Goal: Information Seeking & Learning: Learn about a topic

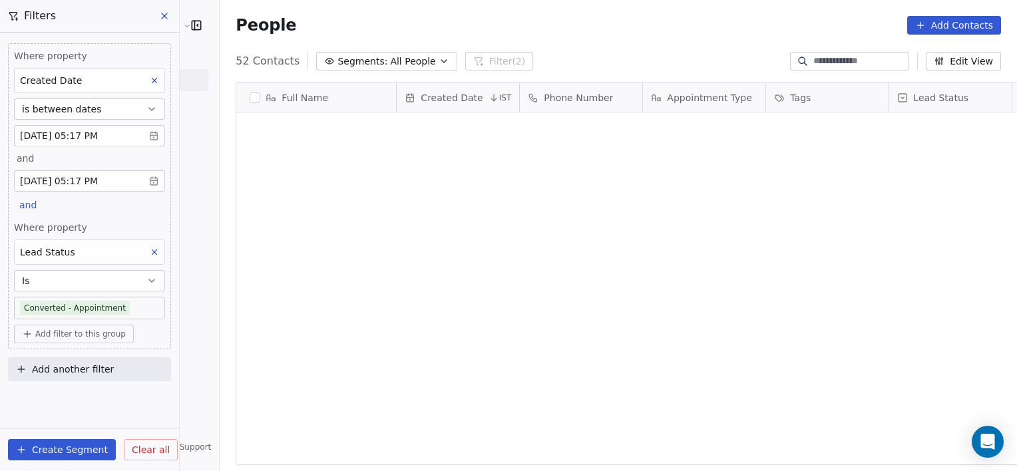
scroll to position [405, 826]
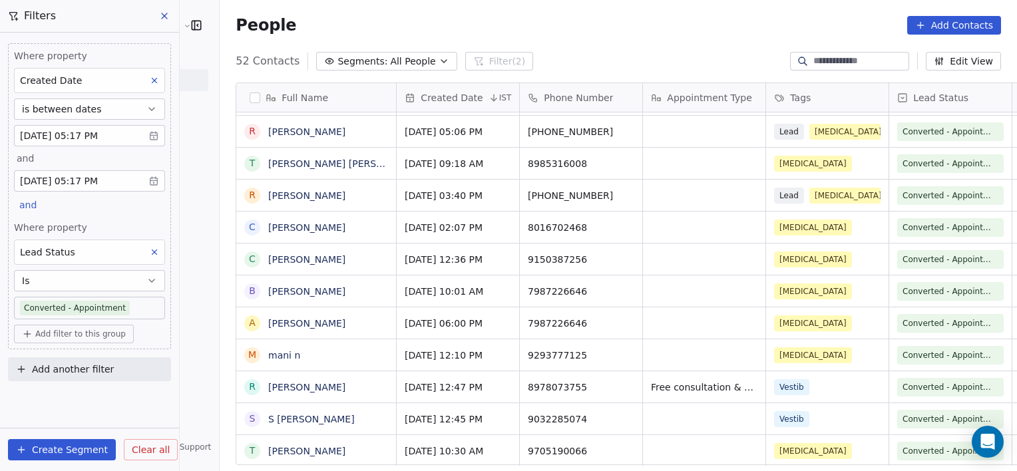
click at [150, 457] on button "Clear all" at bounding box center [151, 449] width 54 height 21
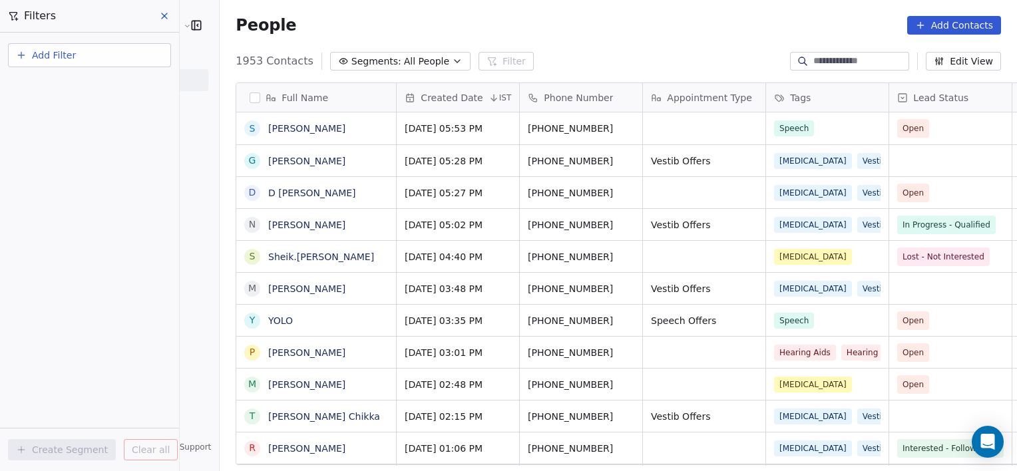
click at [81, 53] on button "Add Filter" at bounding box center [89, 55] width 163 height 24
click at [132, 83] on div "Contact properties" at bounding box center [89, 86] width 135 height 14
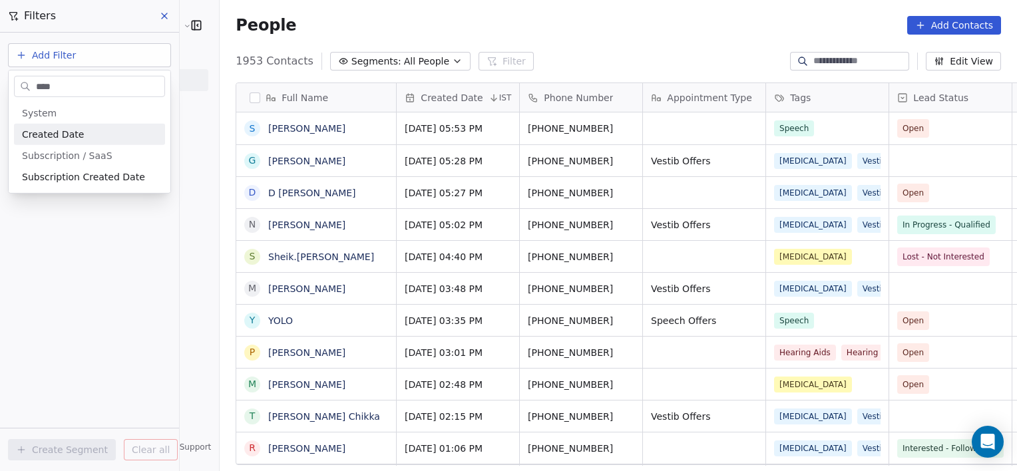
type input "****"
click at [80, 136] on div "Created Date" at bounding box center [89, 134] width 135 height 13
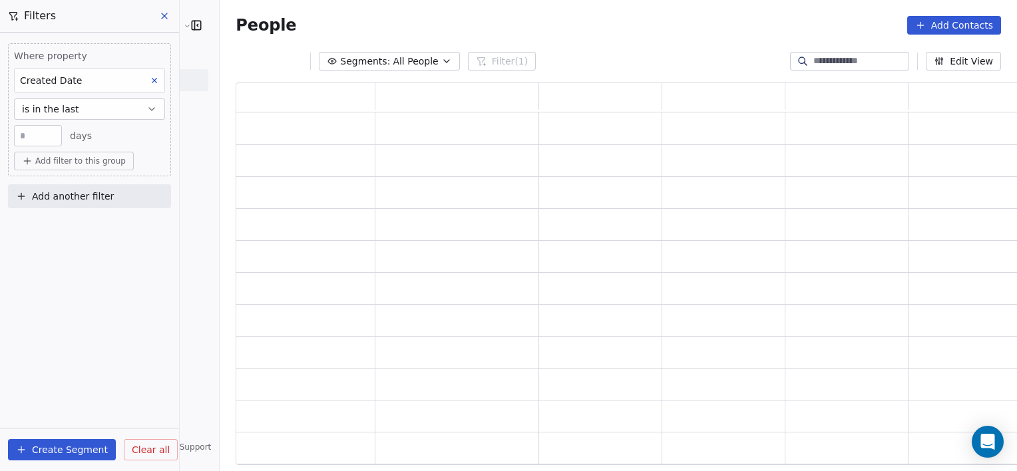
scroll to position [373, 794]
click at [121, 106] on button "is in the last" at bounding box center [89, 108] width 151 height 21
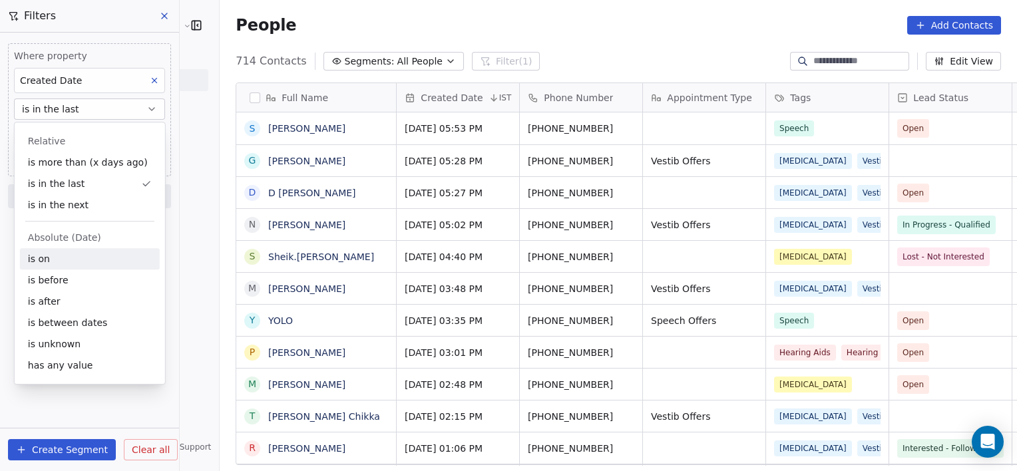
scroll to position [405, 826]
click at [75, 317] on div "is between dates" at bounding box center [90, 322] width 140 height 21
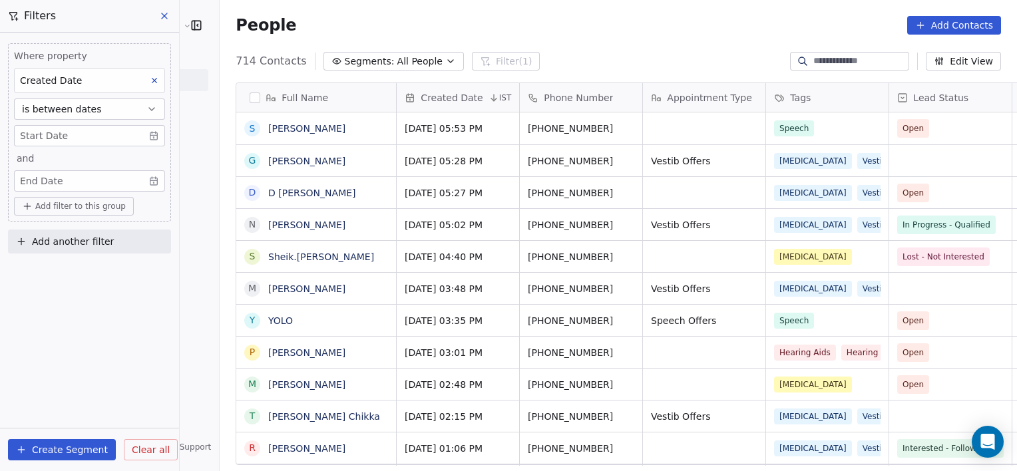
click at [104, 131] on body "[PERSON_NAME] Clinic External Contacts People Marketing Workflows Campaigns Met…" at bounding box center [508, 235] width 1017 height 471
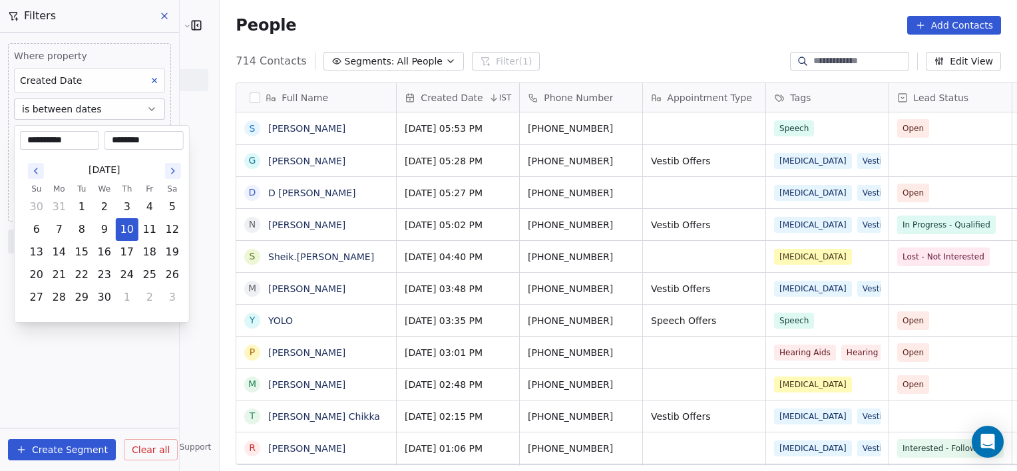
click at [168, 173] on icon "Go to the Next Month" at bounding box center [173, 171] width 11 height 11
click at [168, 174] on icon "Go to the Next Month" at bounding box center [173, 171] width 11 height 11
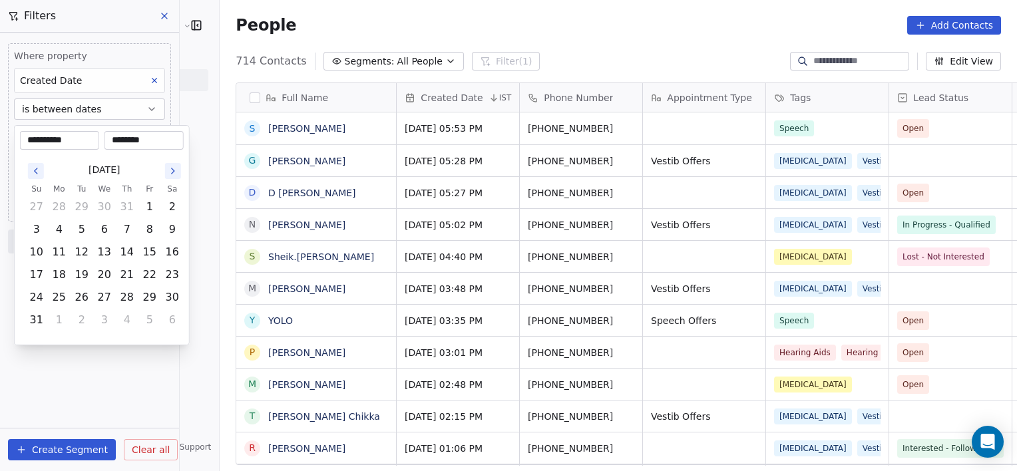
click at [168, 174] on icon "Go to the Next Month" at bounding box center [173, 171] width 11 height 11
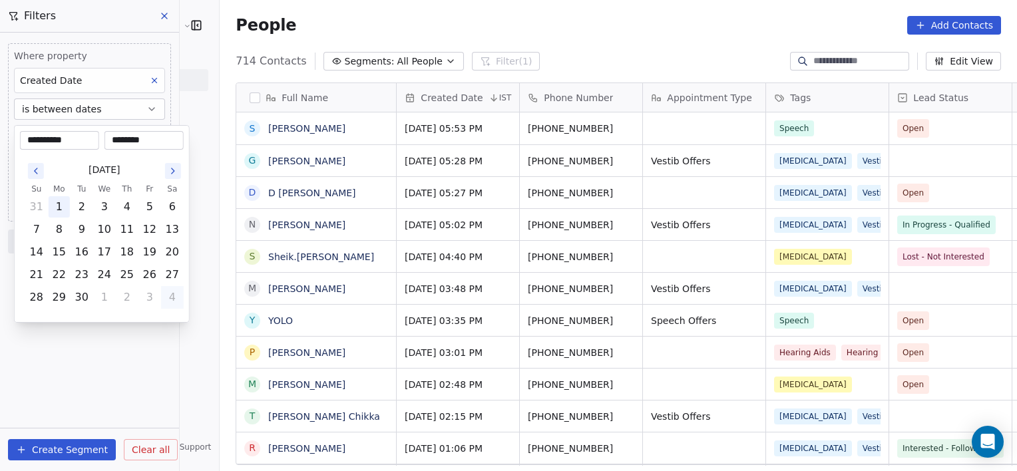
click at [67, 212] on button "1" at bounding box center [59, 206] width 21 height 21
type input "**********"
click at [65, 330] on html "[PERSON_NAME] Clinic External Contacts People Marketing Workflows Campaigns Met…" at bounding box center [508, 235] width 1017 height 471
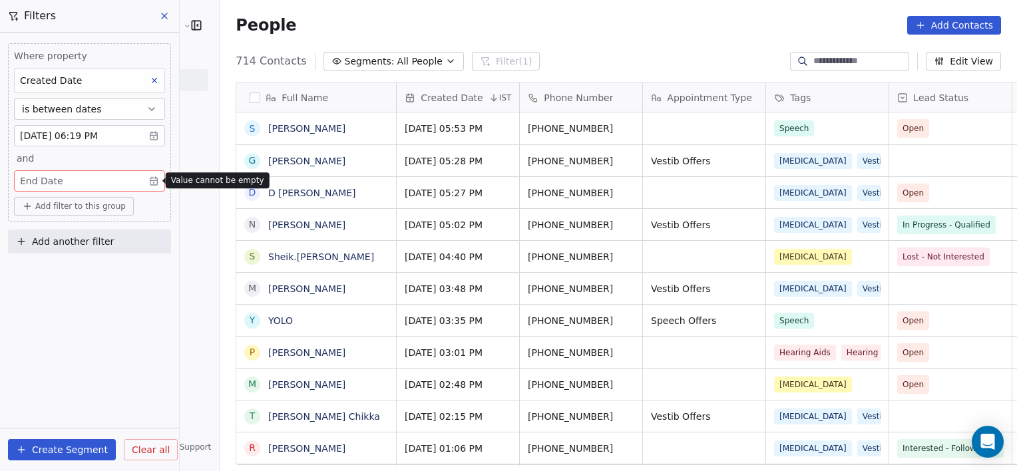
click at [152, 177] on body "RASYA Clinic External Contacts People Marketing Workflows Campaigns Metrics & E…" at bounding box center [508, 235] width 1017 height 471
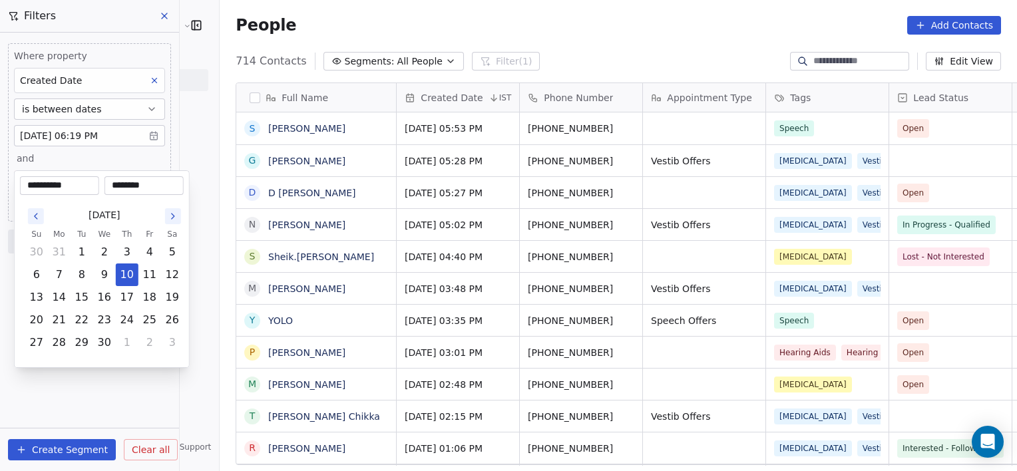
click at [168, 222] on button "Go to the Next Month" at bounding box center [173, 216] width 16 height 16
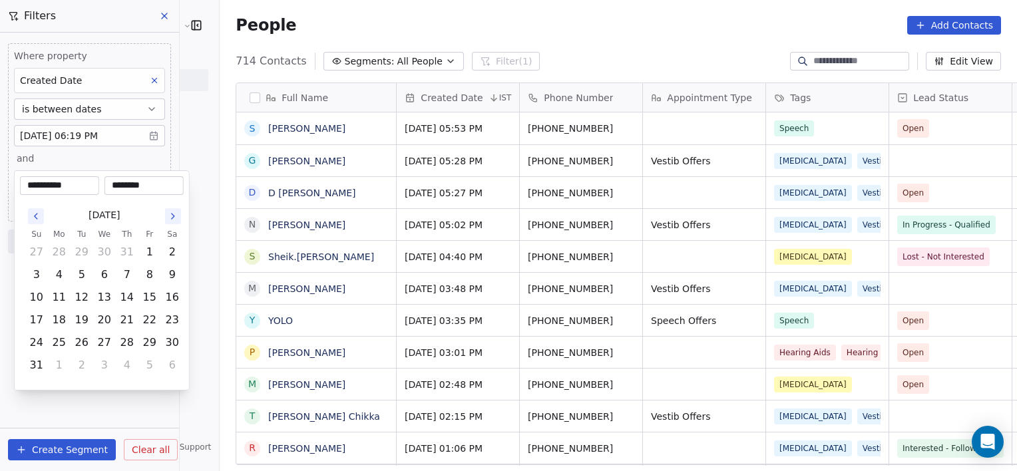
click at [168, 223] on button "Go to the Next Month" at bounding box center [173, 216] width 16 height 16
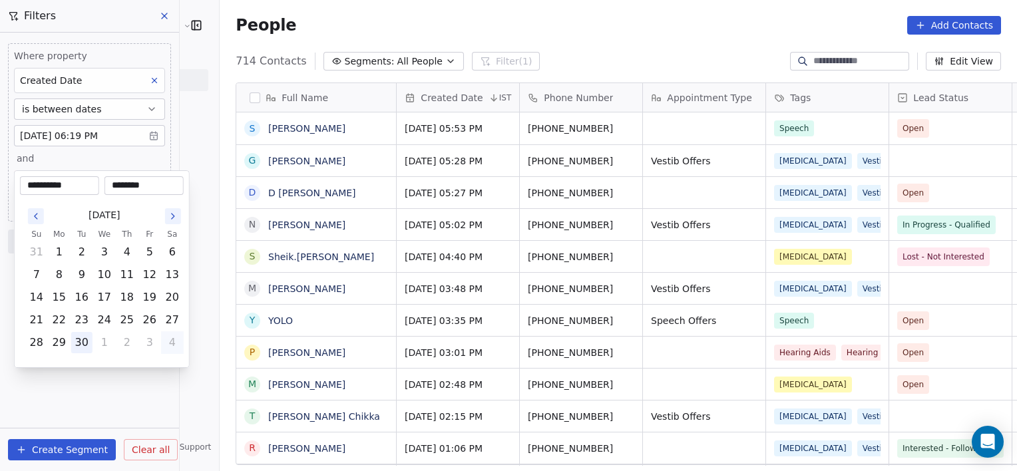
click at [87, 339] on button "30" at bounding box center [81, 342] width 21 height 21
type input "**********"
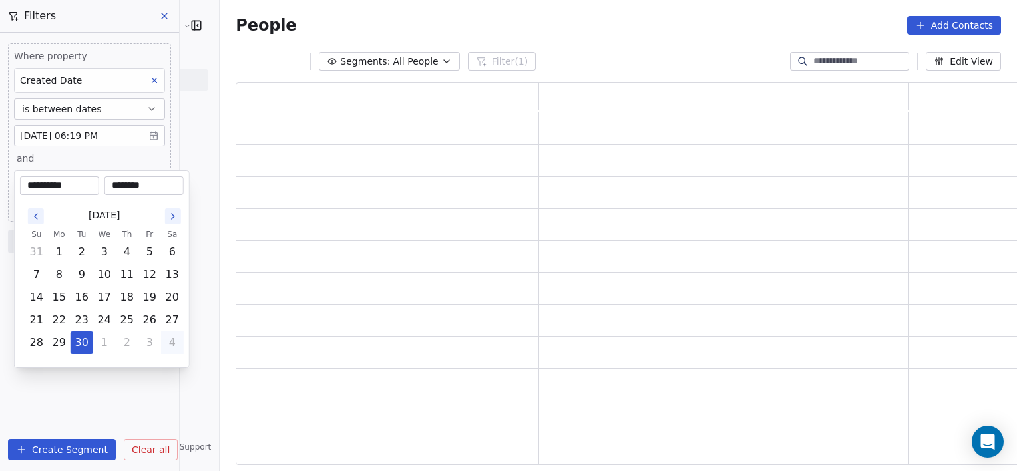
click at [77, 384] on html "**********" at bounding box center [508, 235] width 1017 height 471
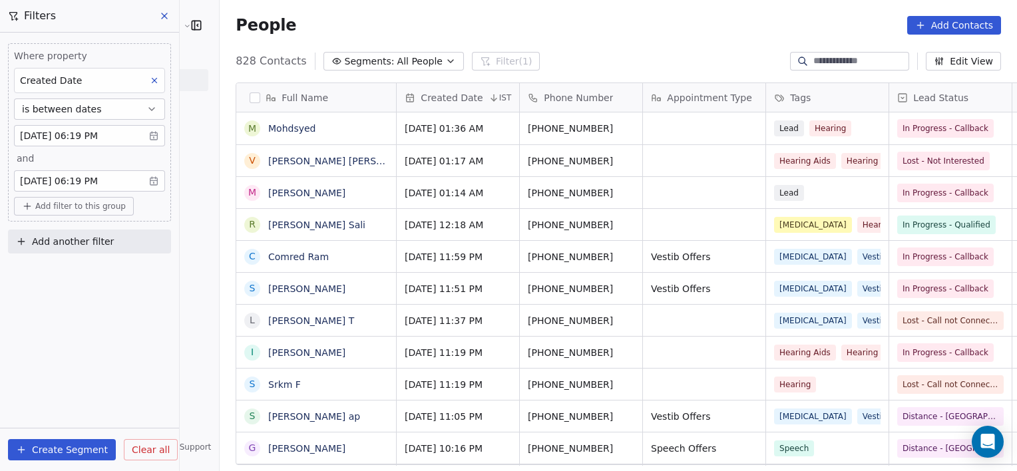
click at [90, 202] on span "Add filter to this group" at bounding box center [80, 206] width 90 height 11
click at [97, 228] on span "Contact properties" at bounding box center [71, 234] width 87 height 14
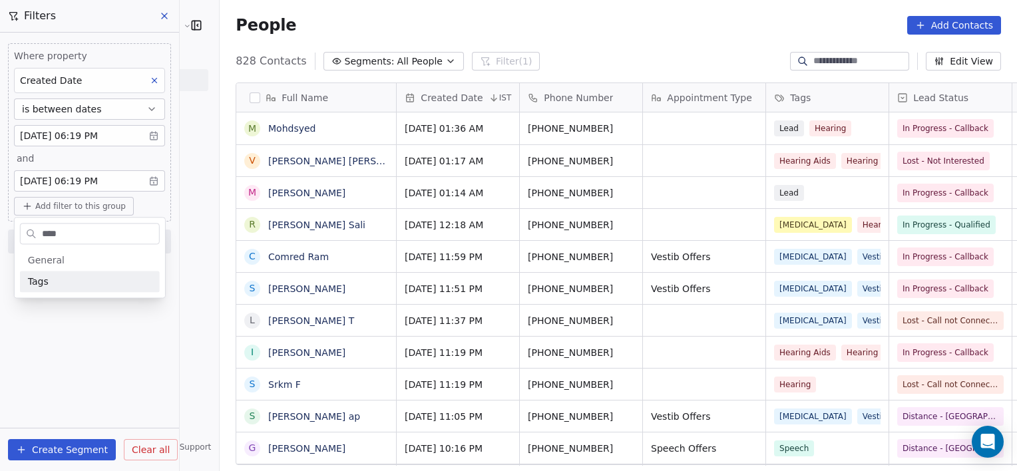
type input "****"
click at [80, 287] on div "Tags" at bounding box center [90, 281] width 124 height 13
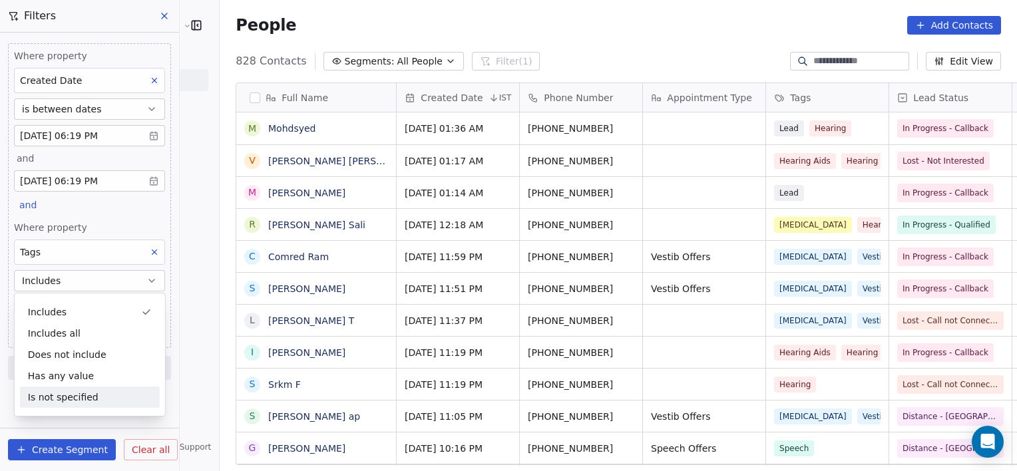
click at [220, 416] on div "Full Name M Mohdsyed V Venkey Adepu Venkey M Mohd syed R Ravi Sankar Sali C Com…" at bounding box center [618, 279] width 797 height 415
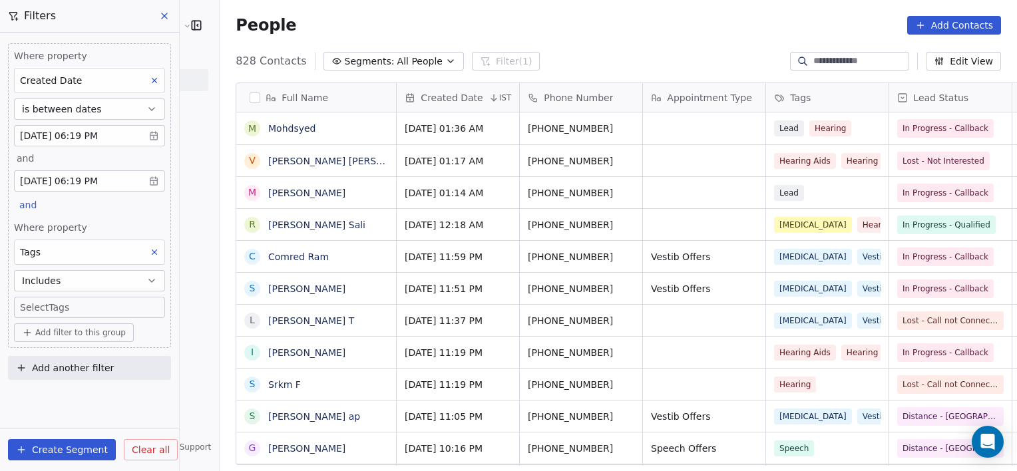
click at [90, 305] on body "RASYA Clinic External Contacts People Marketing Workflows Campaigns Metrics & E…" at bounding box center [508, 235] width 1017 height 471
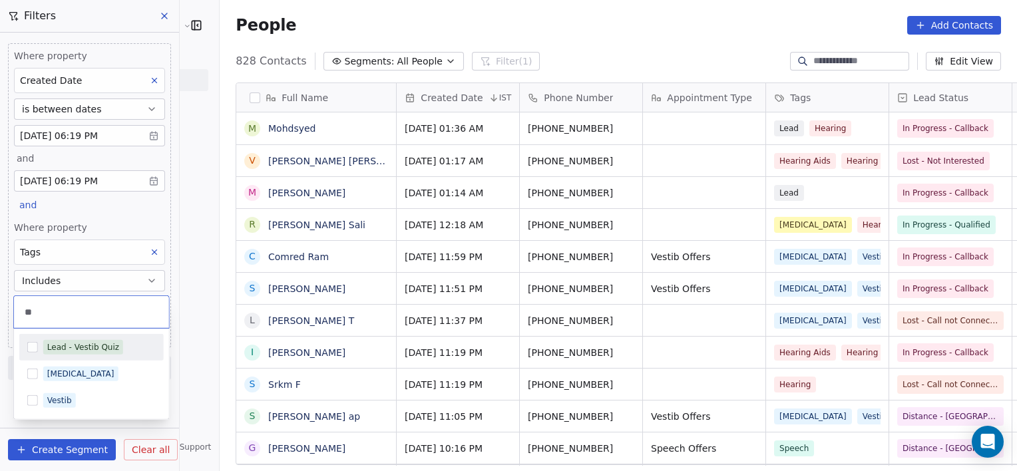
type input "**"
click at [109, 353] on span "Lead - Vestib Quiz" at bounding box center [83, 347] width 80 height 15
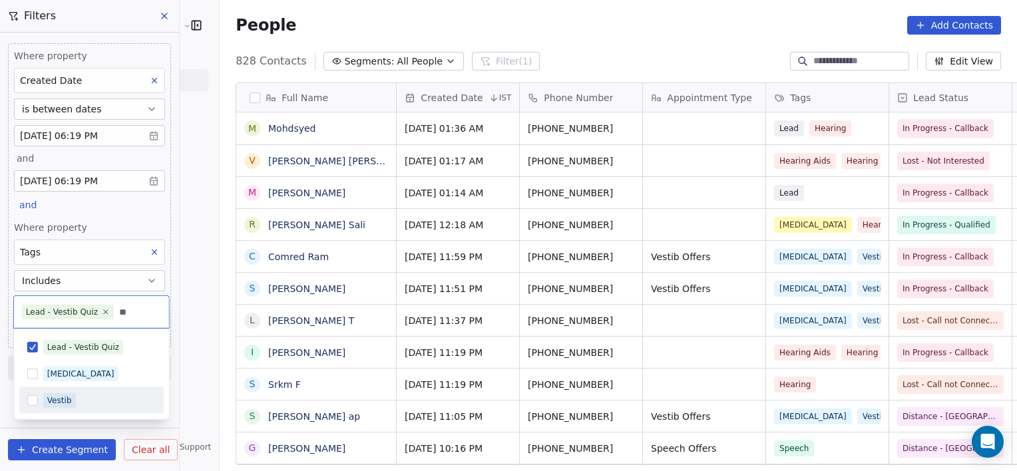
type input "**"
click at [69, 397] on div "Vestib" at bounding box center [59, 401] width 25 height 12
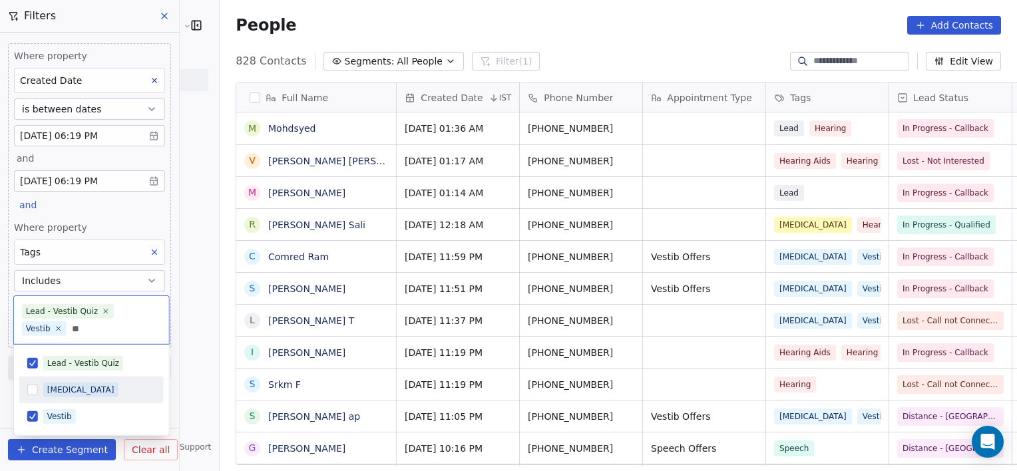
type input "**"
click at [69, 399] on div "[MEDICAL_DATA]" at bounding box center [91, 389] width 144 height 21
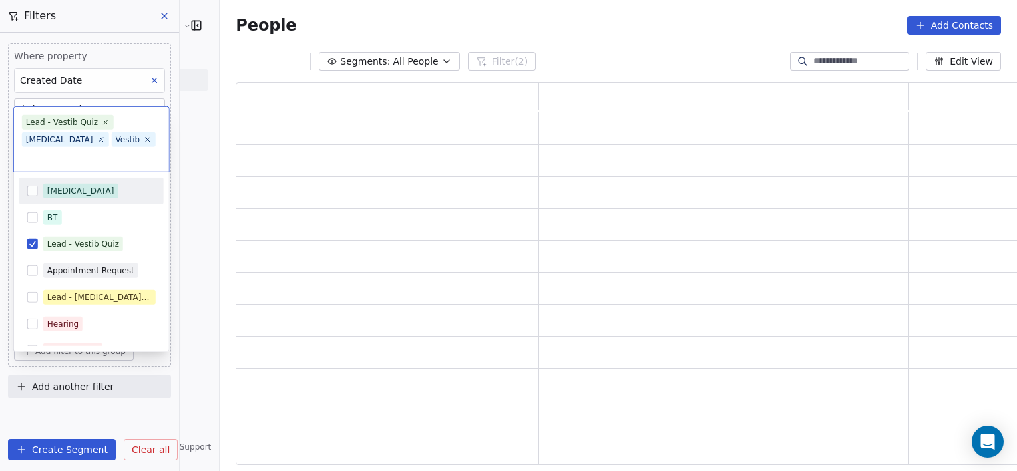
click at [186, 371] on html "RASYA Clinic External Contacts People Marketing Workflows Campaigns Metrics & E…" at bounding box center [508, 235] width 1017 height 471
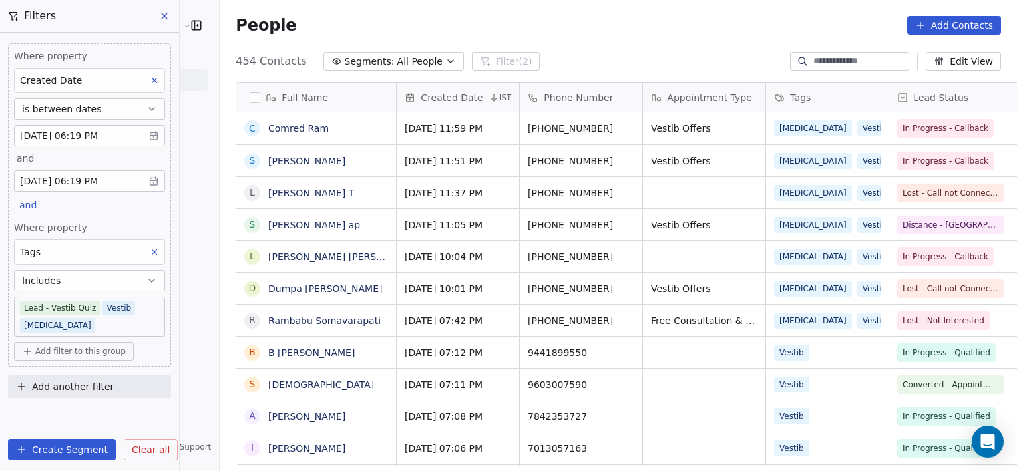
click at [73, 351] on span "Add filter to this group" at bounding box center [80, 351] width 90 height 11
click at [67, 379] on span "Contact properties" at bounding box center [71, 379] width 87 height 14
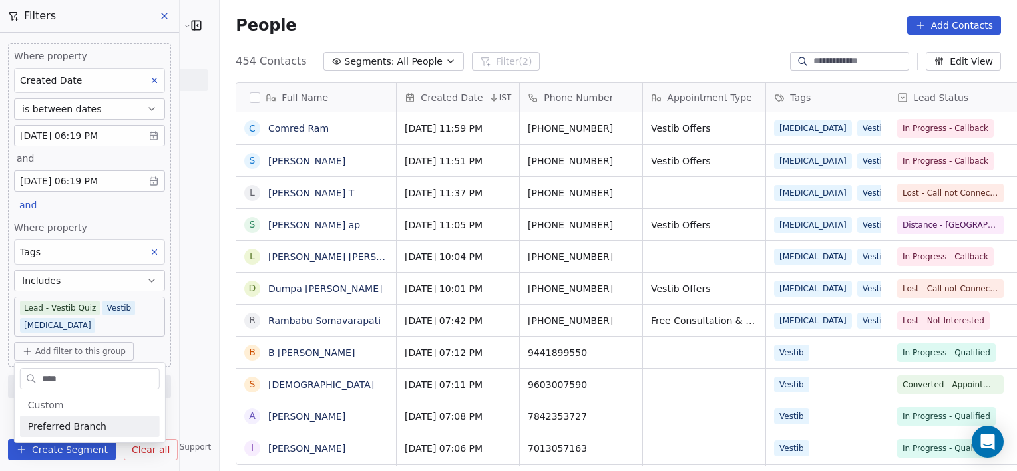
type input "****"
click at [62, 424] on span "Preferred Branch" at bounding box center [67, 426] width 79 height 13
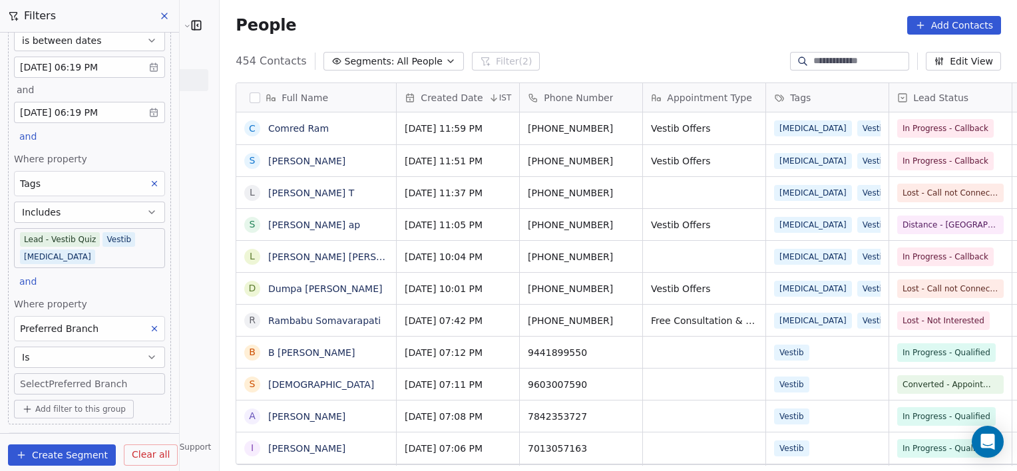
scroll to position [94, 0]
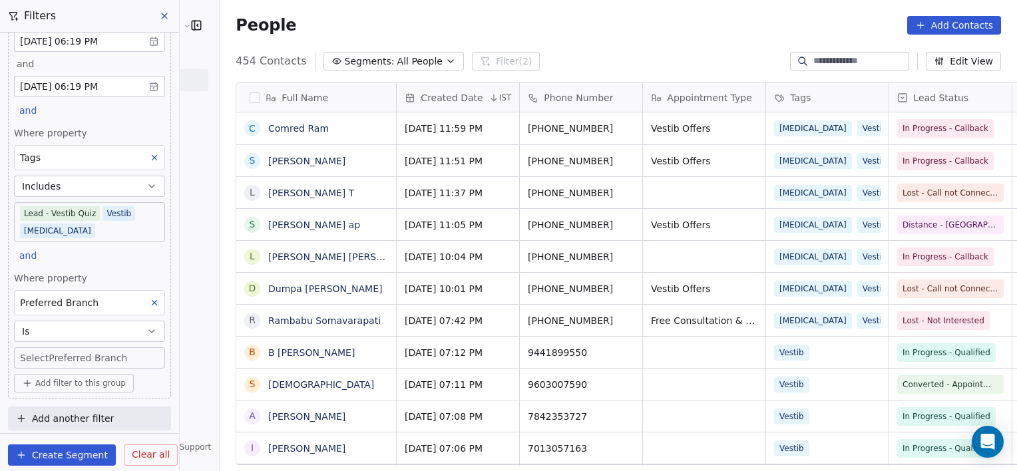
click at [67, 351] on body "RASYA Clinic External Contacts People Marketing Workflows Campaigns Metrics & E…" at bounding box center [508, 235] width 1017 height 471
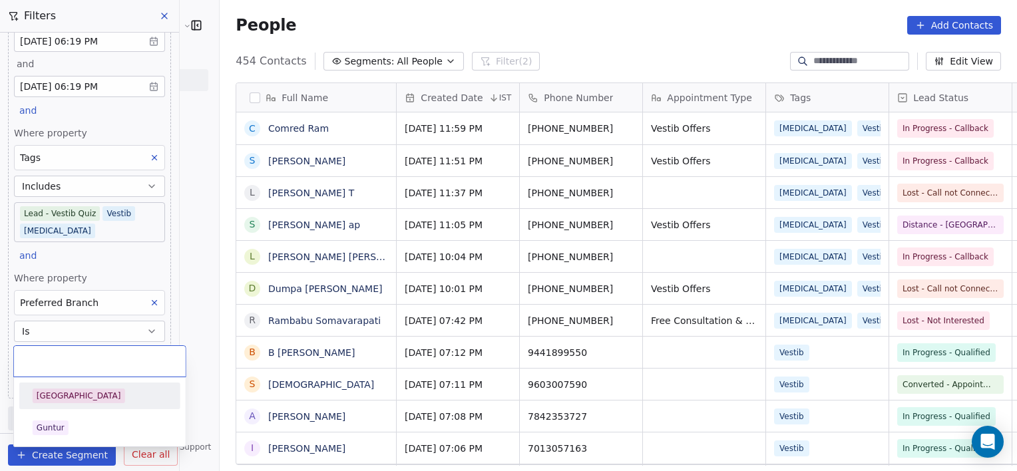
click at [65, 404] on div "[GEOGRAPHIC_DATA]" at bounding box center [100, 395] width 150 height 21
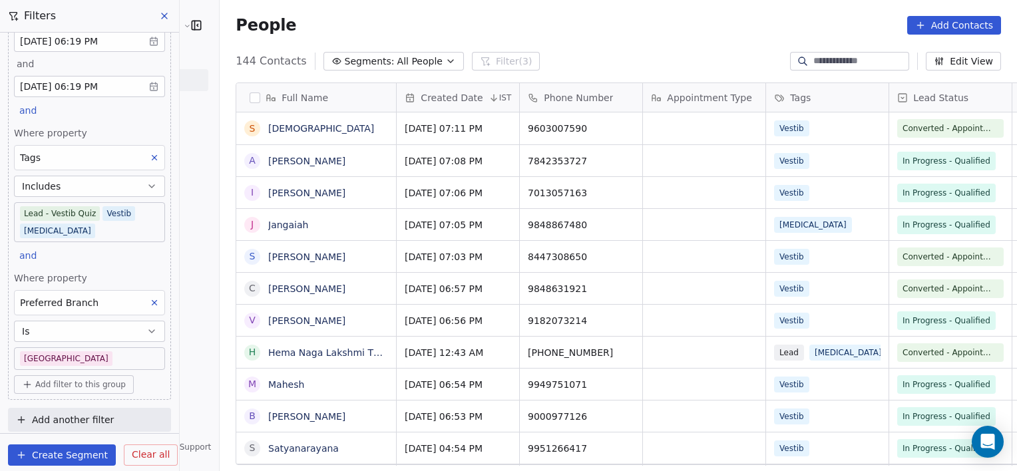
scroll to position [405, 826]
click at [120, 353] on body "RASYA Clinic External Contacts People Marketing Workflows Campaigns Metrics & E…" at bounding box center [508, 235] width 1017 height 471
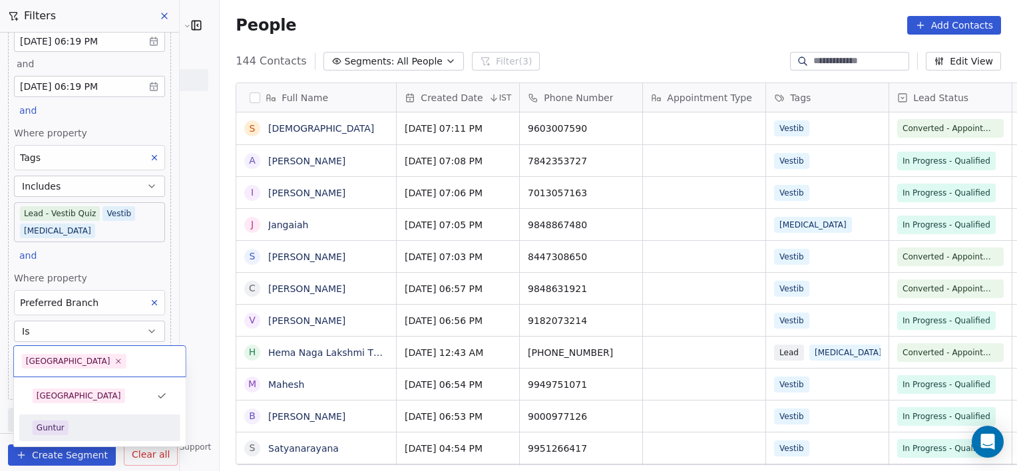
click at [55, 421] on span "Guntur" at bounding box center [51, 428] width 36 height 15
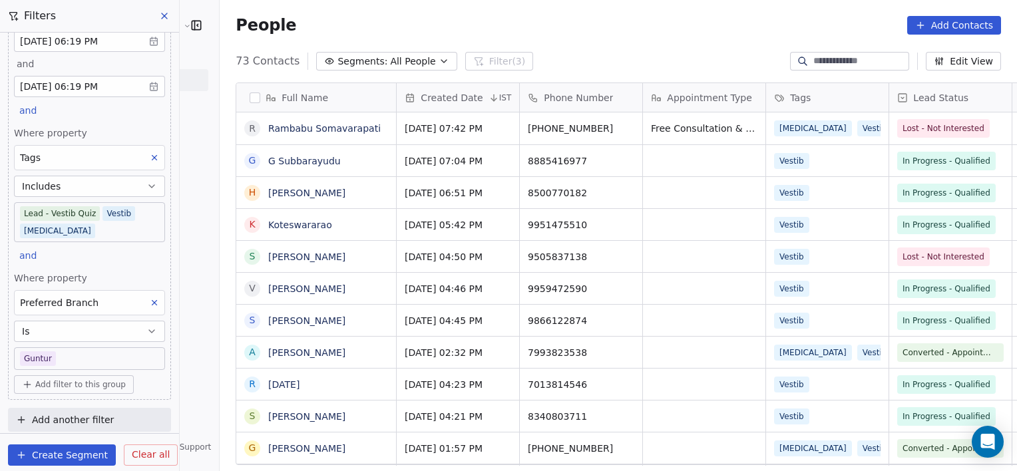
click at [152, 302] on icon at bounding box center [154, 303] width 5 height 5
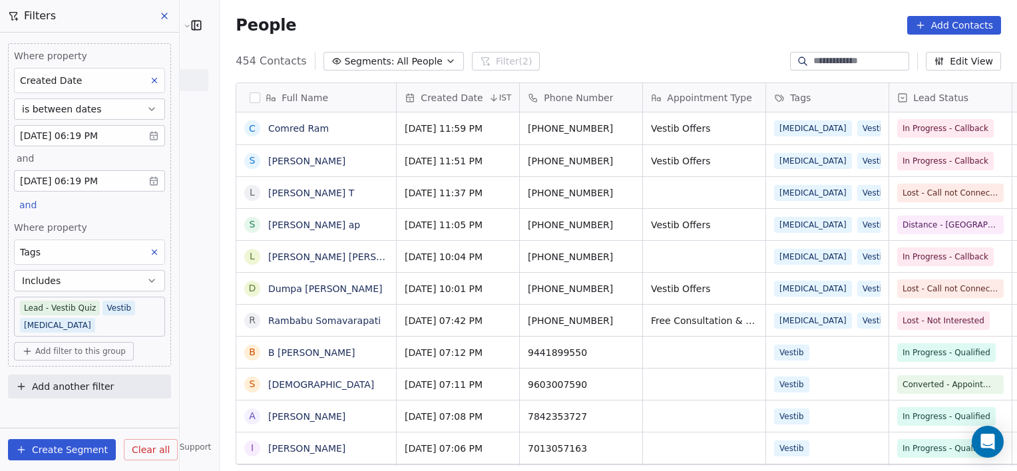
scroll to position [0, 0]
click at [70, 346] on span "Add filter to this group" at bounding box center [80, 351] width 90 height 11
click at [74, 377] on span "Contact properties" at bounding box center [71, 379] width 87 height 14
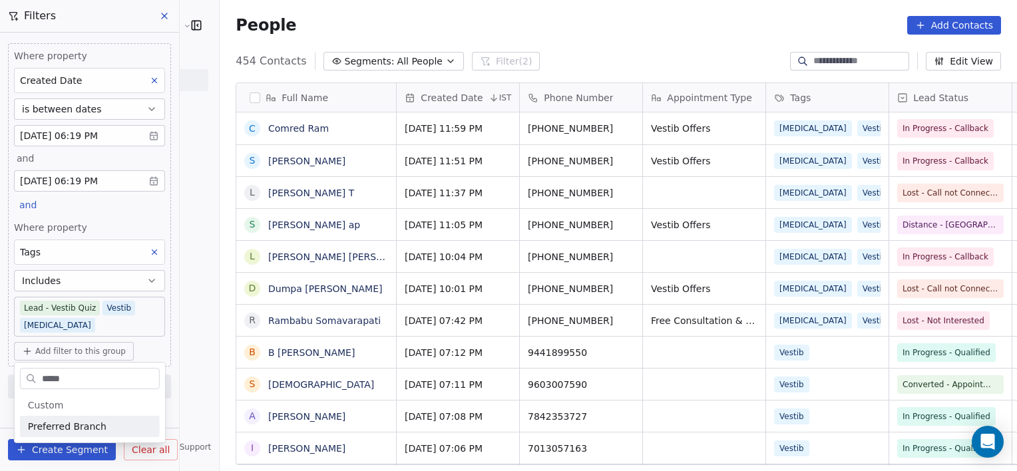
type input "*****"
click at [69, 423] on span "Preferred Branch" at bounding box center [67, 426] width 79 height 13
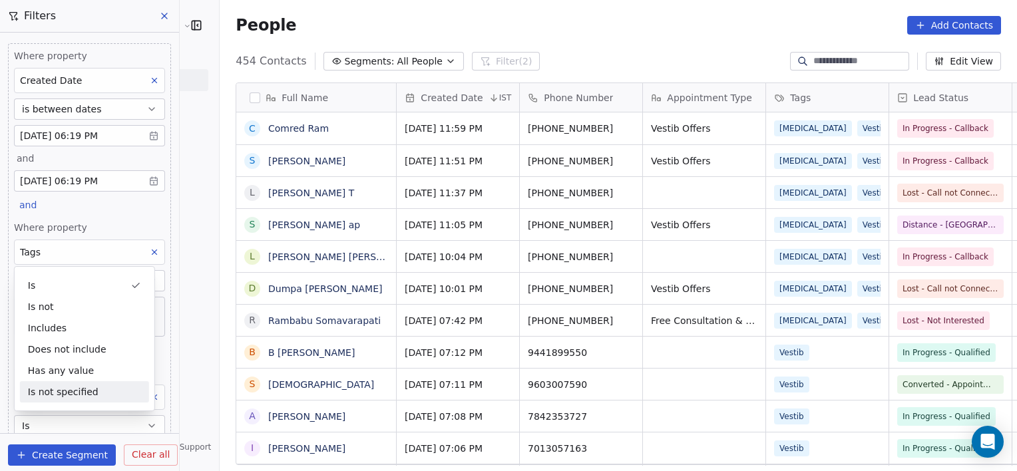
click at [220, 413] on div "Full Name C Comred Ram S Satya Challagulla L Lalitha T S Sk Khadarbasha ap L La…" at bounding box center [618, 279] width 797 height 415
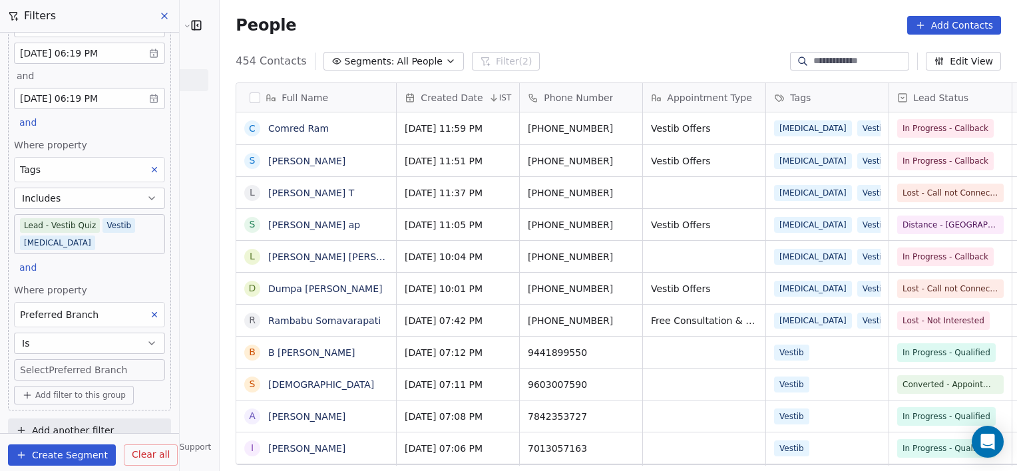
scroll to position [94, 0]
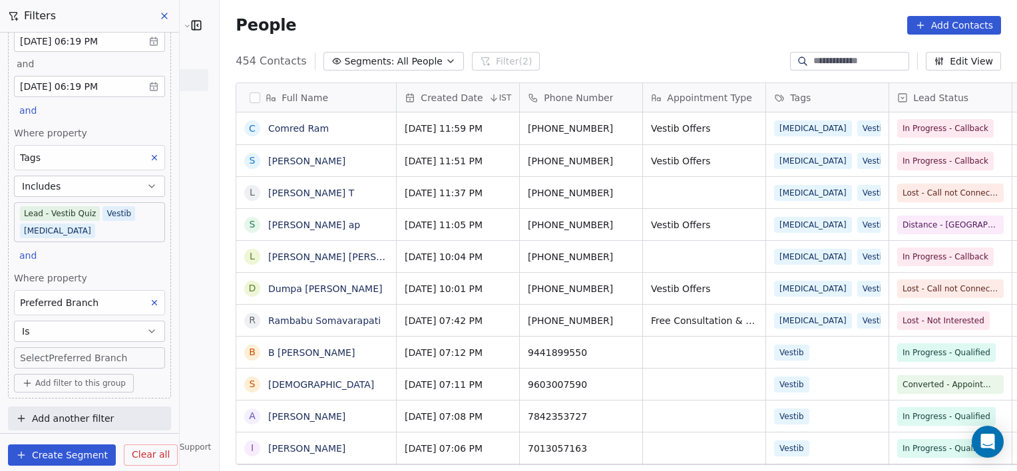
click at [110, 359] on body "RASYA Clinic External Contacts People Marketing Workflows Campaigns Metrics & E…" at bounding box center [508, 235] width 1017 height 471
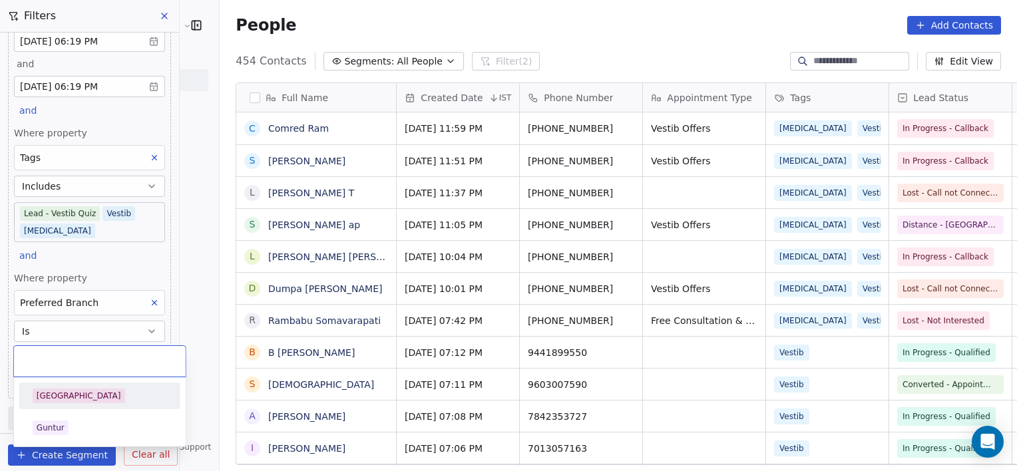
click at [54, 403] on div "[GEOGRAPHIC_DATA]" at bounding box center [100, 395] width 150 height 21
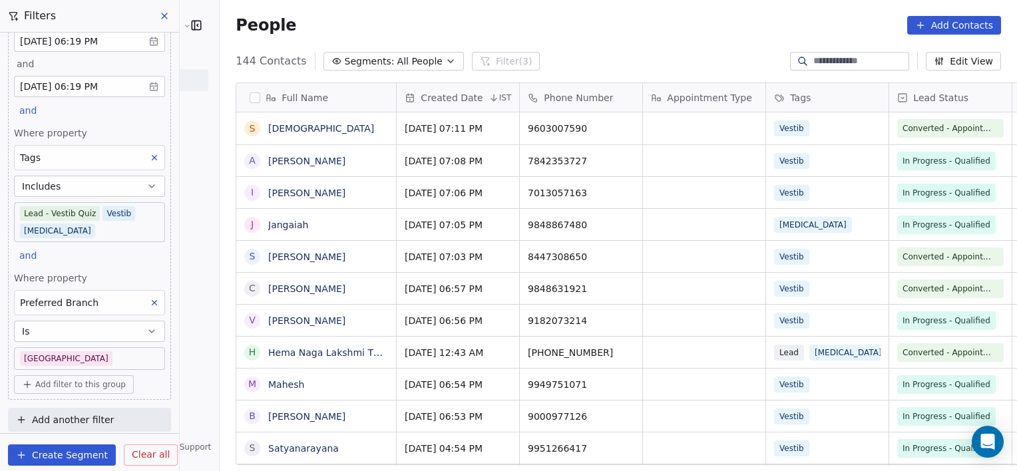
click at [78, 357] on body "RASYA Clinic External Contacts People Marketing Workflows Campaigns Metrics & E…" at bounding box center [508, 235] width 1017 height 471
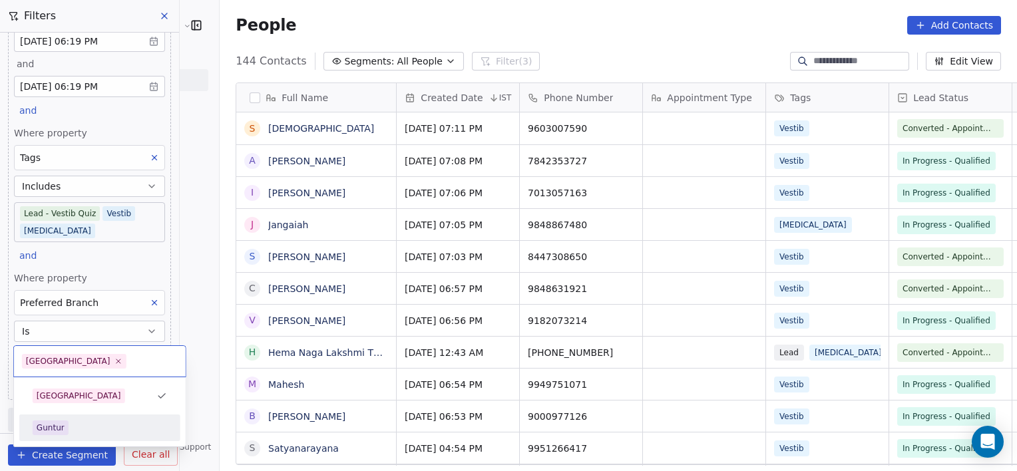
drag, startPoint x: 78, startPoint y: 357, endPoint x: 51, endPoint y: 432, distance: 80.0
click at [51, 432] on div "Guntur" at bounding box center [51, 428] width 28 height 12
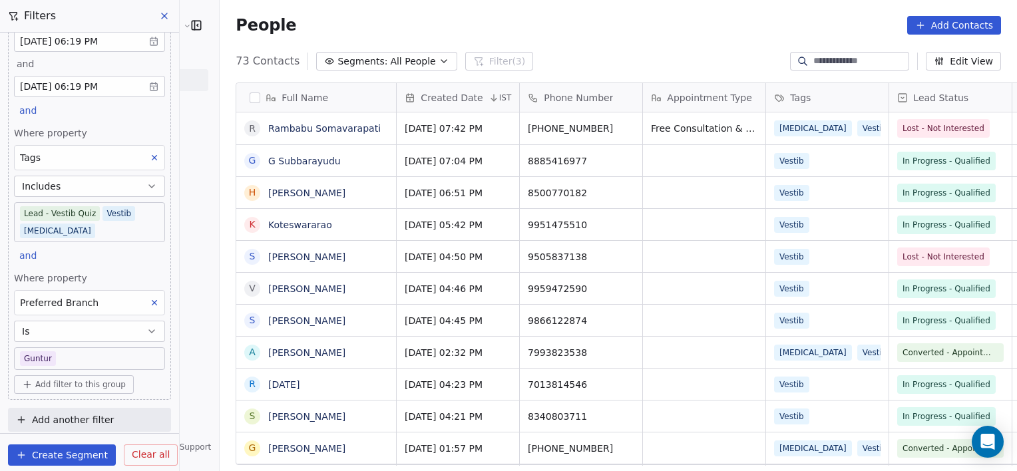
click at [89, 351] on body "RASYA Clinic External Contacts People Marketing Workflows Campaigns Metrics & E…" at bounding box center [508, 235] width 1017 height 471
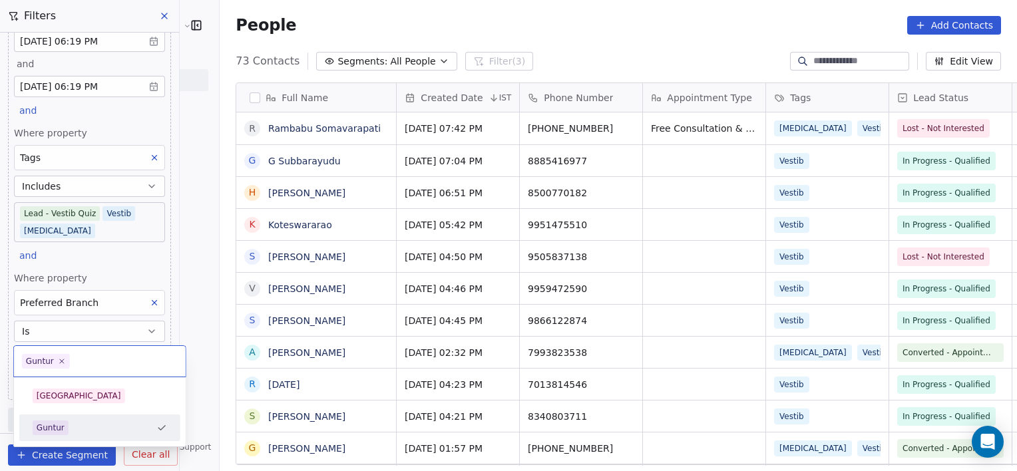
click at [185, 303] on html "RASYA Clinic External Contacts People Marketing Workflows Campaigns Metrics & E…" at bounding box center [508, 235] width 1017 height 471
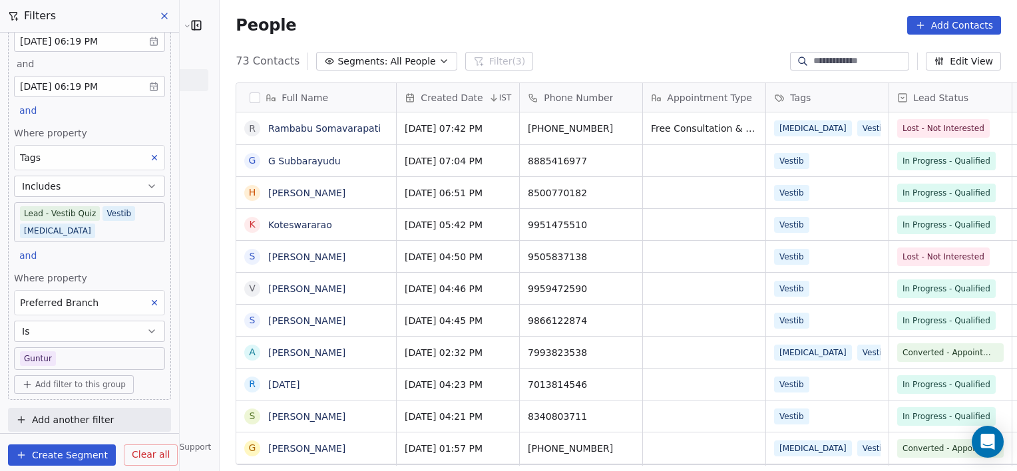
click at [88, 363] on body "RASYA Clinic External Contacts People Marketing Workflows Campaigns Metrics & E…" at bounding box center [508, 235] width 1017 height 471
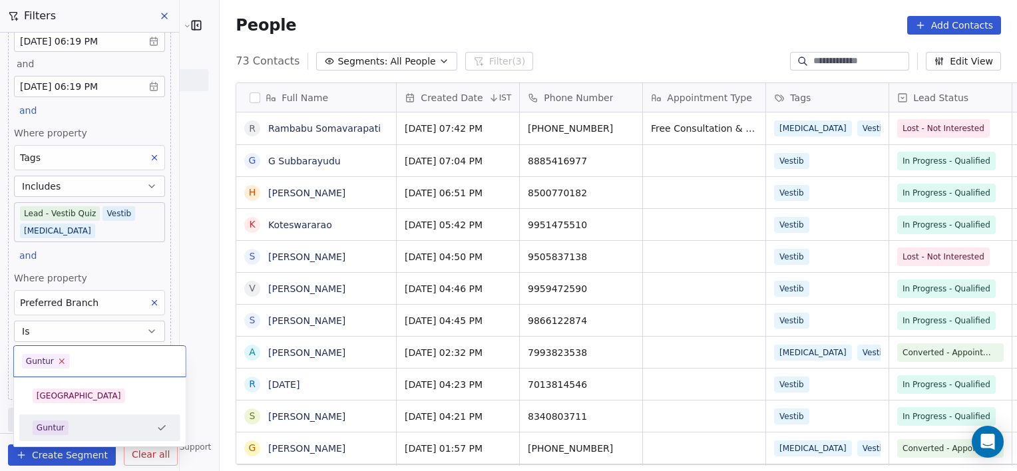
click at [59, 365] on icon at bounding box center [61, 361] width 9 height 9
click at [144, 301] on html "RASYA Clinic External Contacts People Marketing Workflows Campaigns Metrics & E…" at bounding box center [508, 235] width 1017 height 471
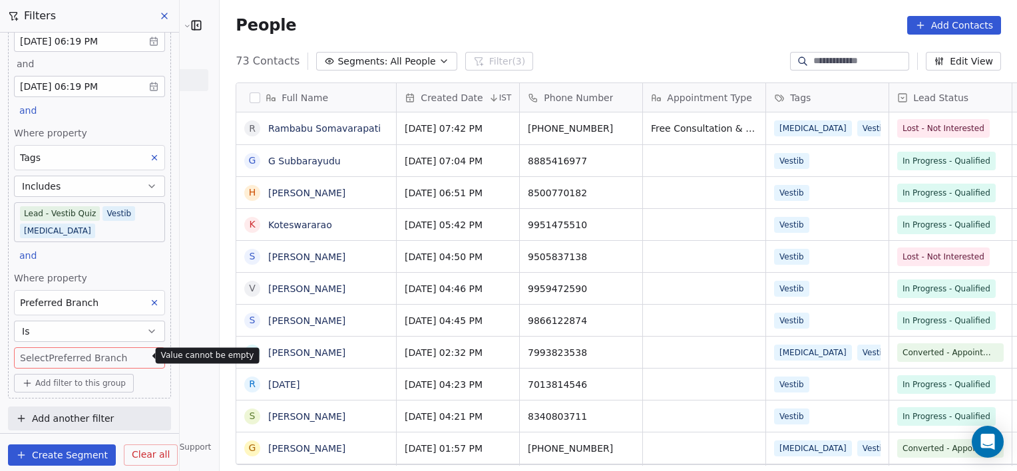
click at [152, 301] on icon at bounding box center [154, 303] width 5 height 5
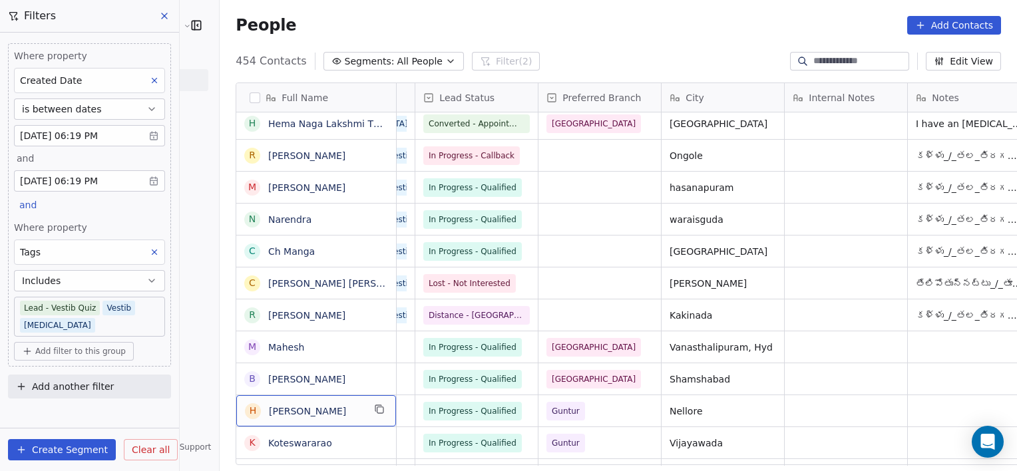
scroll to position [0, 0]
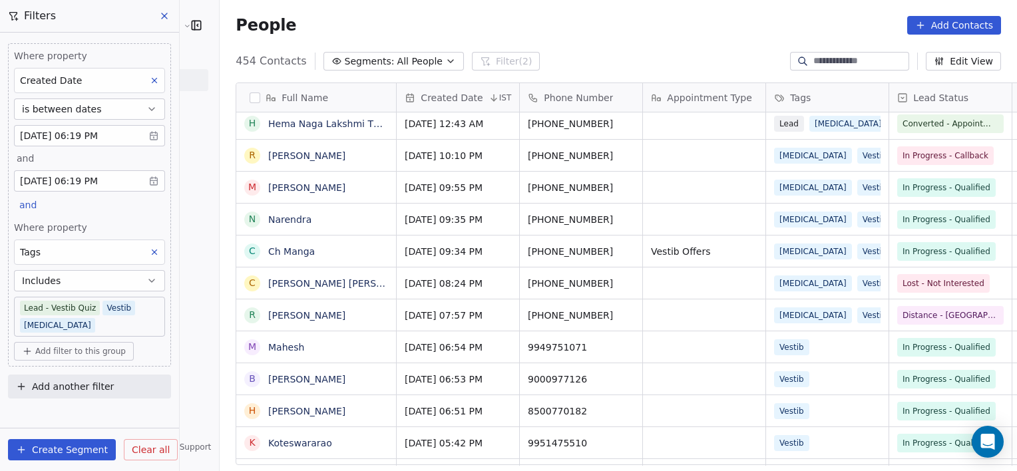
click at [82, 349] on span "Add filter to this group" at bounding box center [80, 351] width 90 height 11
click at [69, 375] on span "Contact properties" at bounding box center [71, 379] width 87 height 14
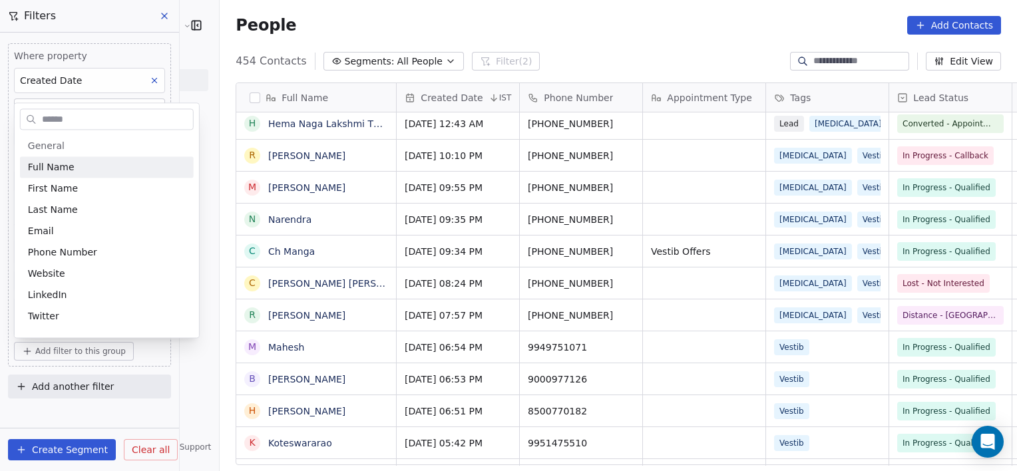
click at [101, 122] on input "text" at bounding box center [116, 119] width 154 height 19
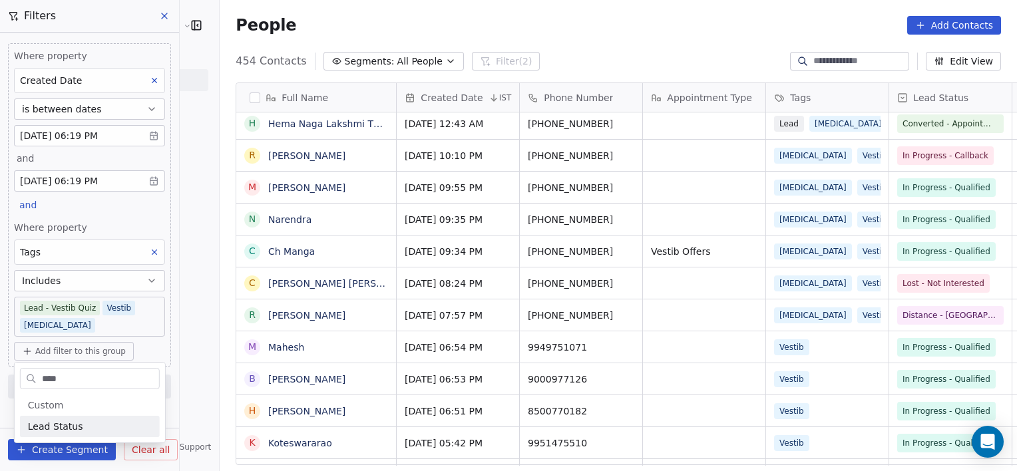
type input "****"
click at [98, 433] on div "Lead Status" at bounding box center [90, 426] width 124 height 13
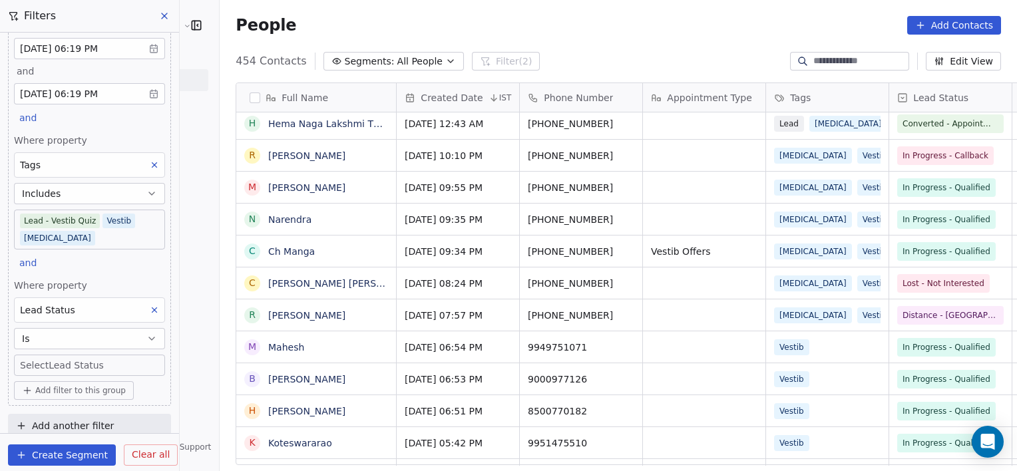
scroll to position [94, 0]
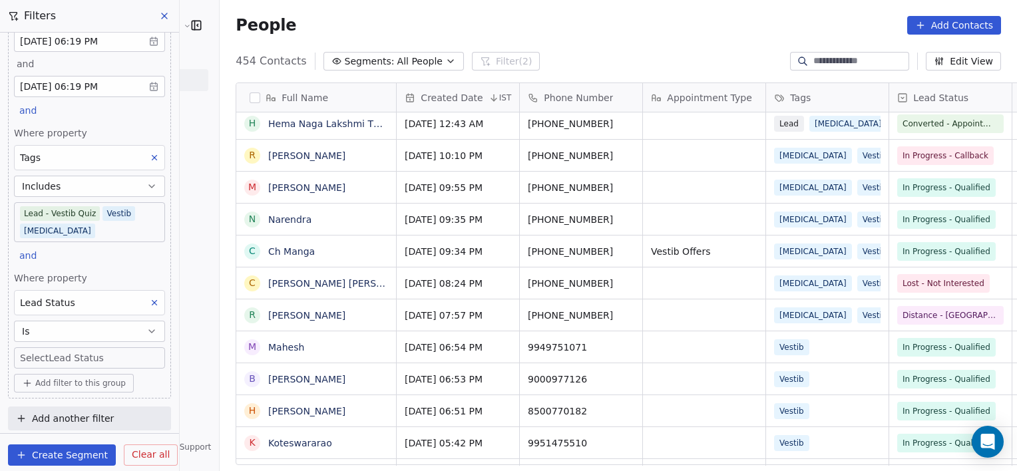
click at [75, 349] on body "RASYA Clinic External Contacts People Marketing Workflows Campaigns Metrics & E…" at bounding box center [508, 235] width 1017 height 471
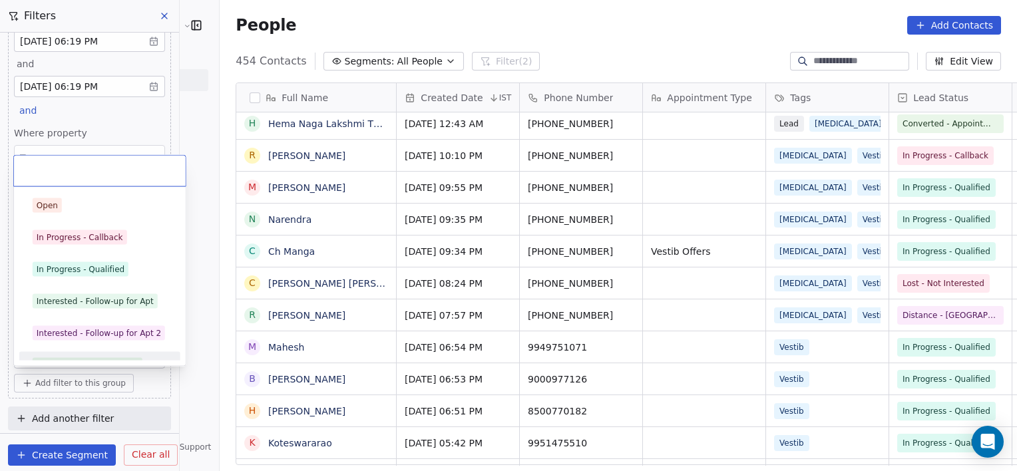
click at [121, 359] on div "Converted - Appointment" at bounding box center [88, 365] width 102 height 12
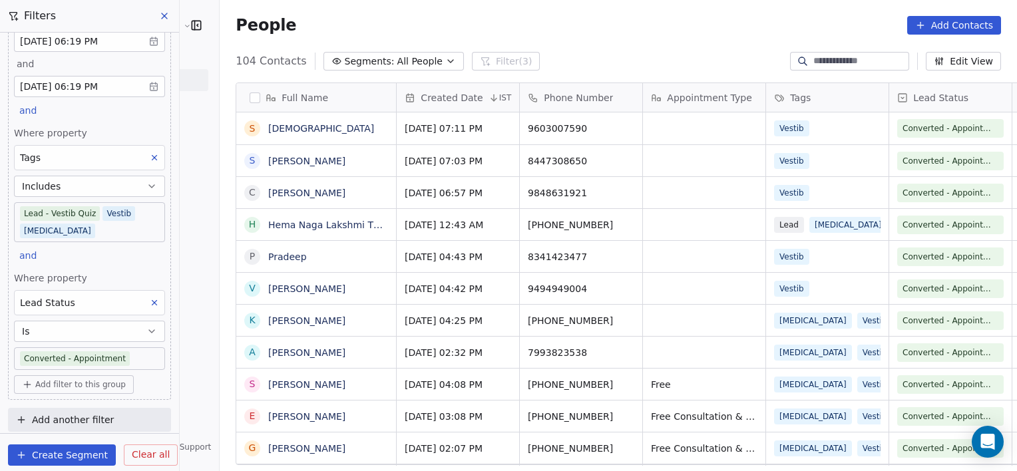
scroll to position [405, 826]
click at [59, 387] on span "Add filter to this group" at bounding box center [80, 384] width 90 height 11
click at [108, 410] on div "Contact properties" at bounding box center [84, 411] width 113 height 14
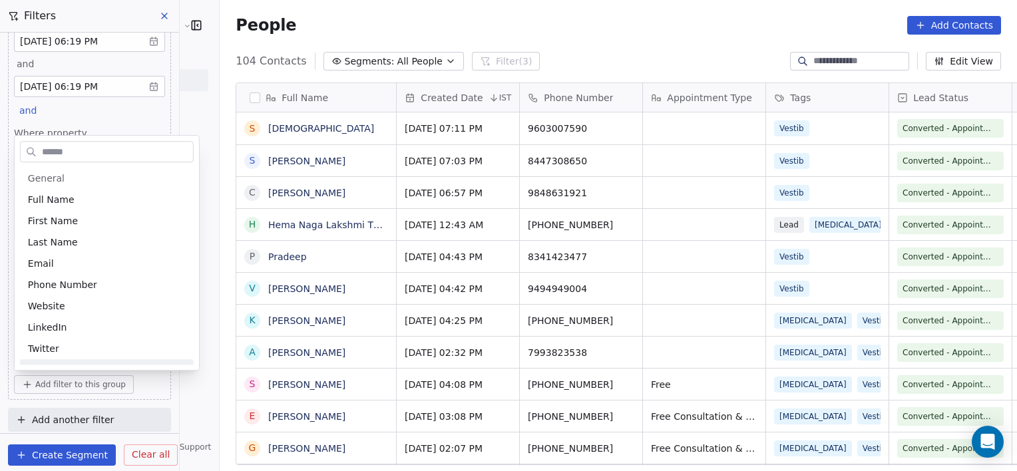
click at [172, 435] on html "RASYA Clinic External Contacts People Marketing Workflows Campaigns Metrics & E…" at bounding box center [508, 235] width 1017 height 471
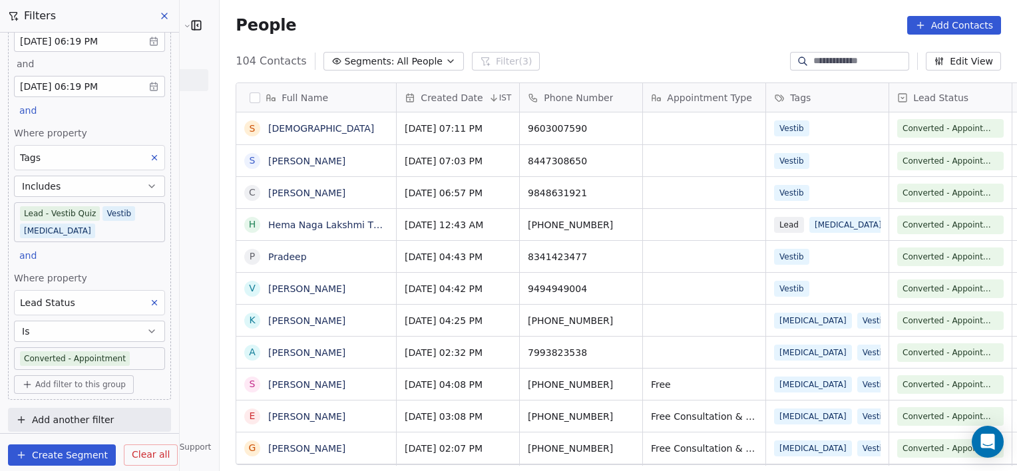
scroll to position [96, 0]
click at [106, 381] on span "Add filter to this group" at bounding box center [80, 383] width 90 height 11
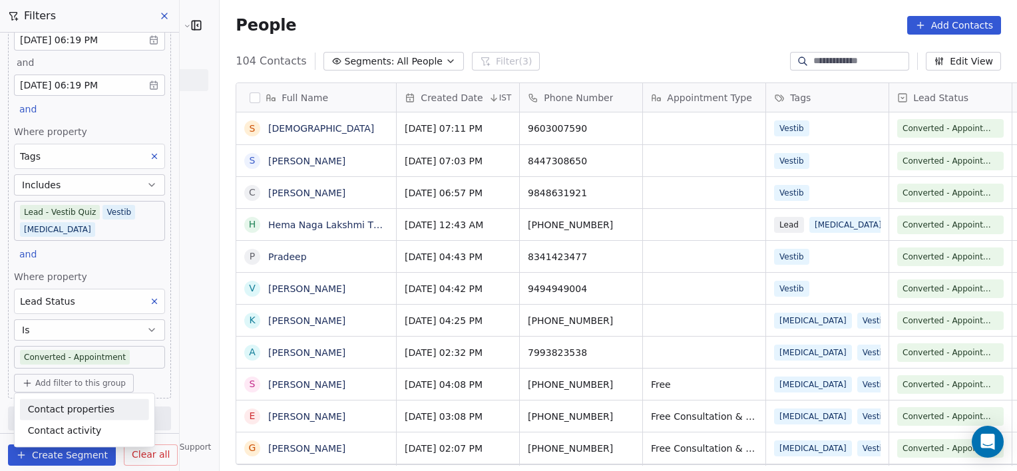
click at [93, 413] on span "Contact properties" at bounding box center [71, 410] width 87 height 14
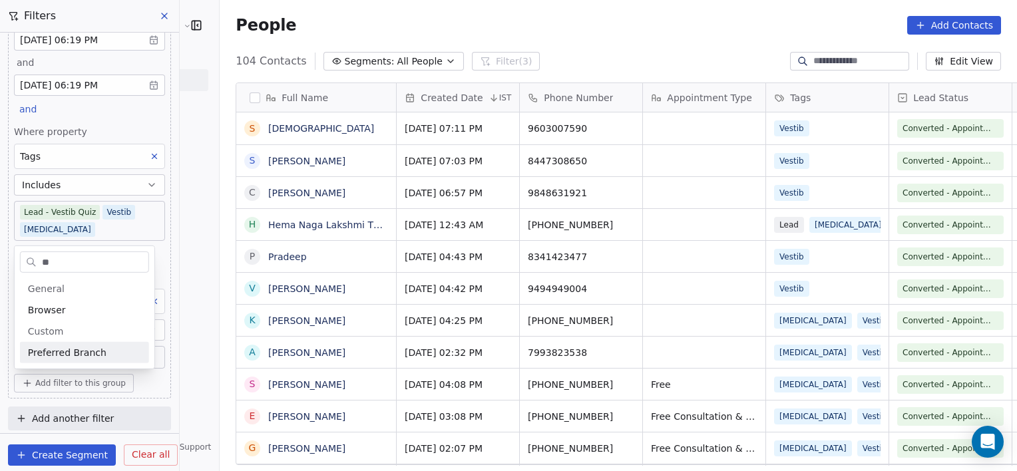
type input "**"
click at [105, 351] on div "Preferred Branch" at bounding box center [84, 352] width 113 height 13
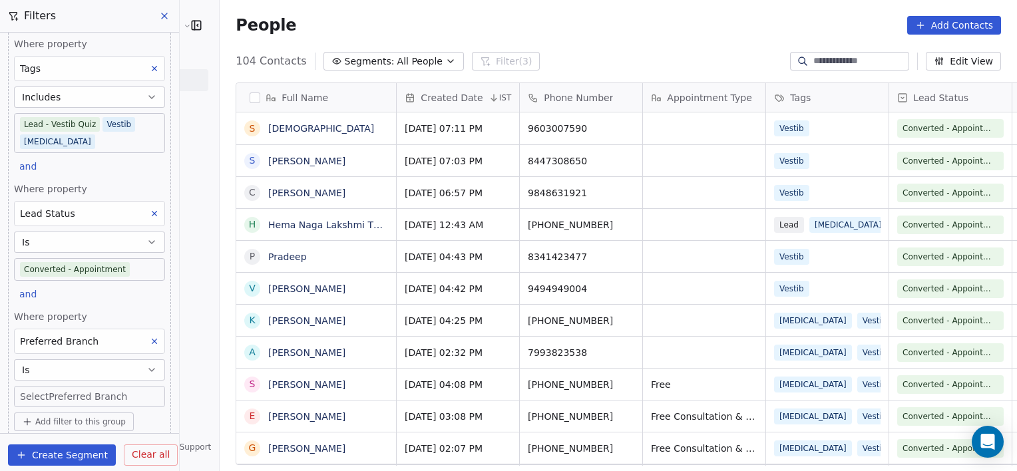
scroll to position [202, 0]
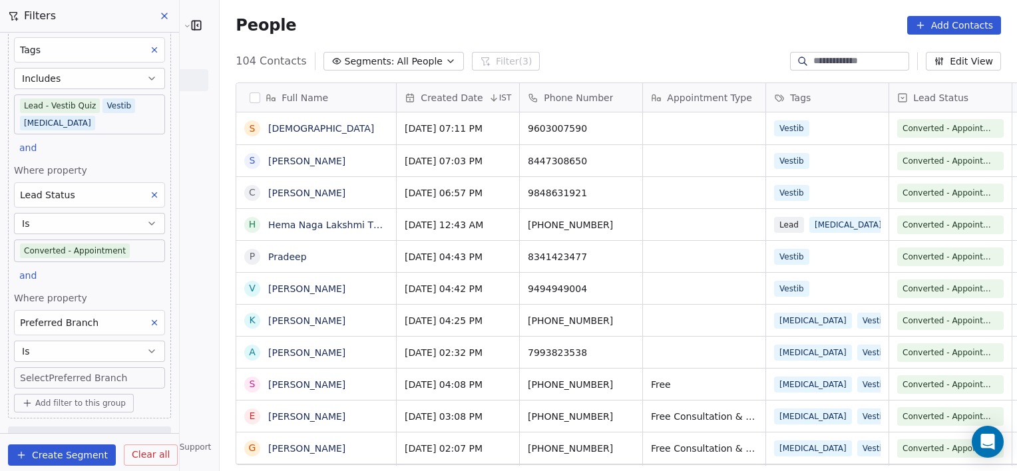
click at [89, 379] on body "RASYA Clinic External Contacts People Marketing Workflows Campaigns Metrics & E…" at bounding box center [508, 235] width 1017 height 471
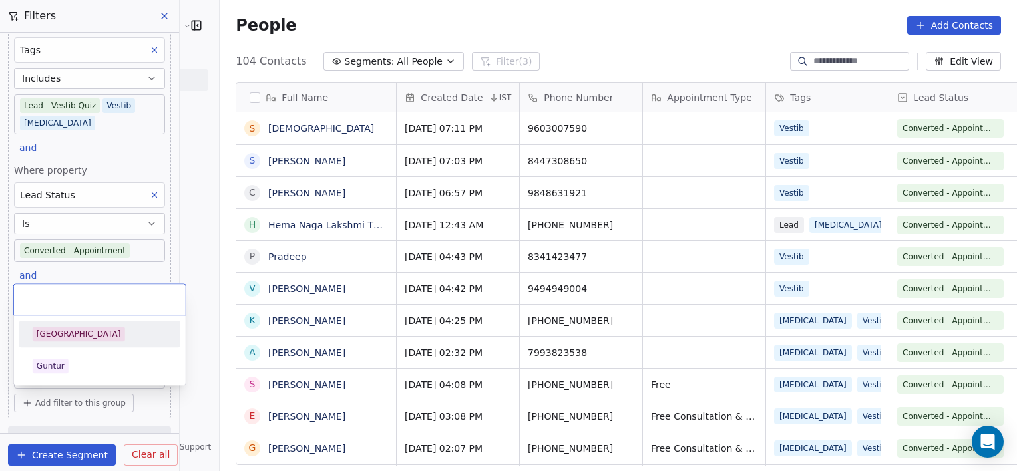
click at [57, 334] on div "[GEOGRAPHIC_DATA]" at bounding box center [79, 334] width 85 height 12
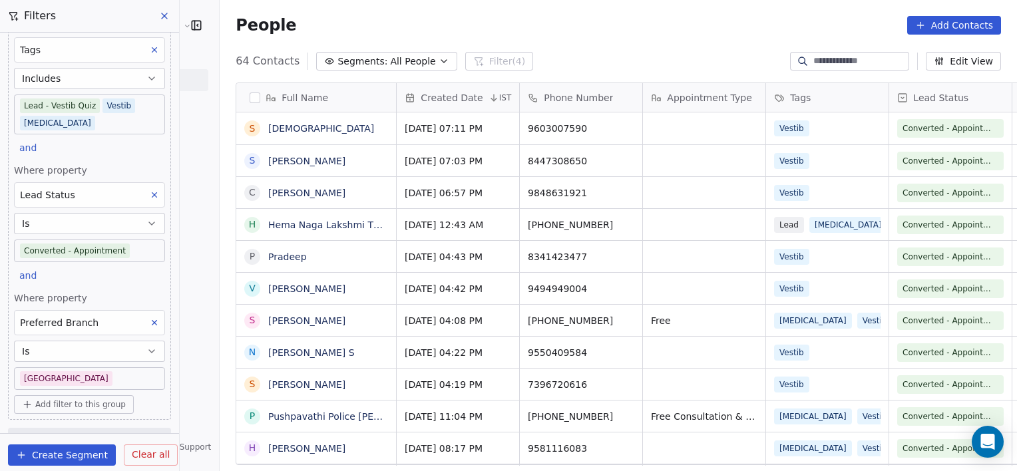
scroll to position [405, 826]
click at [106, 385] on body "RASYA Clinic External Contacts People Marketing Workflows Campaigns Metrics & E…" at bounding box center [508, 235] width 1017 height 471
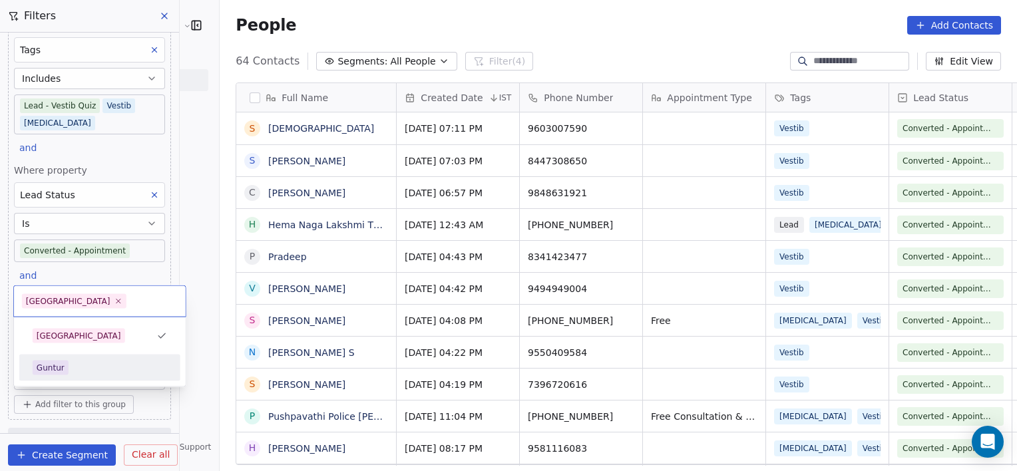
click at [77, 365] on div "Guntur" at bounding box center [100, 368] width 134 height 15
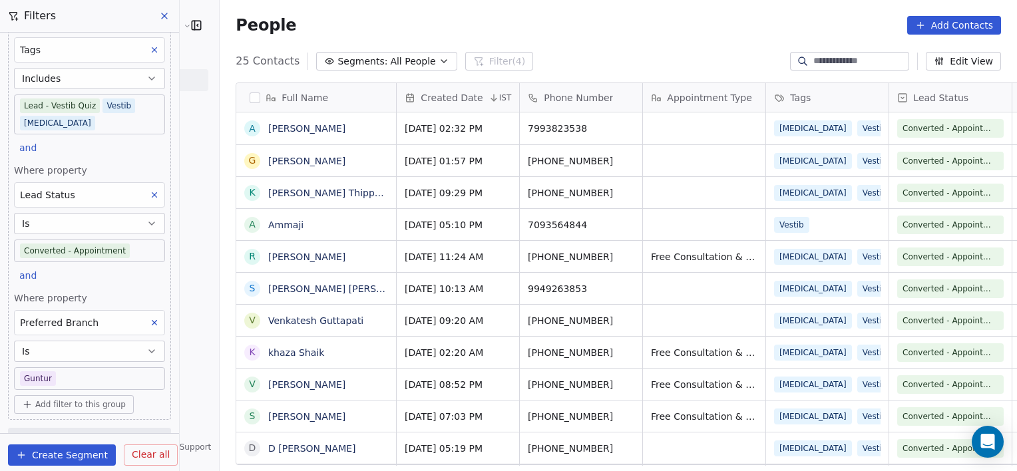
click at [152, 397] on div "Add filter to this group" at bounding box center [89, 404] width 151 height 19
click at [174, 426] on html "RASYA Clinic External Contacts People Marketing Workflows Campaigns Metrics & E…" at bounding box center [508, 235] width 1017 height 471
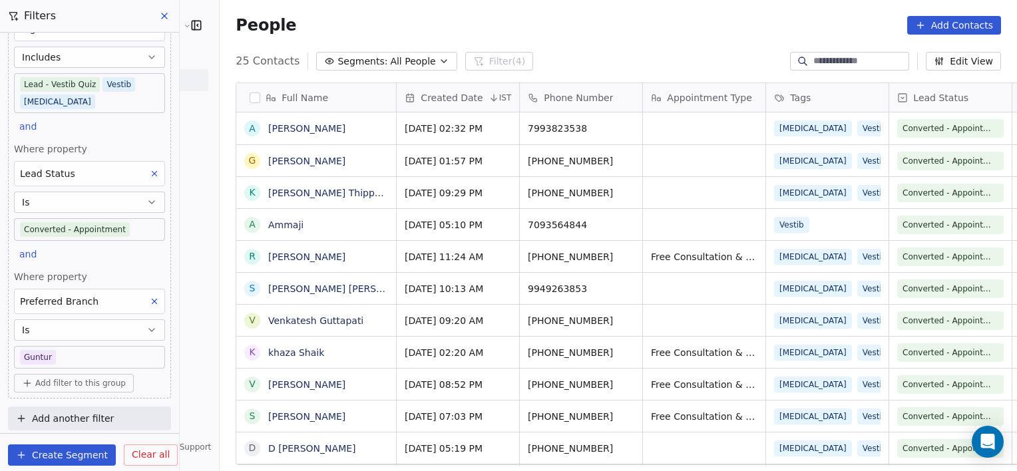
click at [150, 301] on icon at bounding box center [154, 301] width 9 height 9
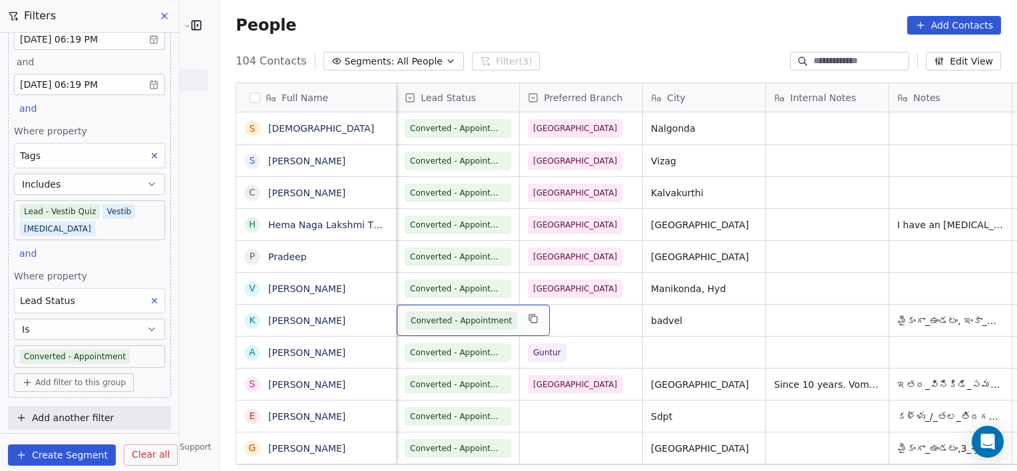
scroll to position [0, 369]
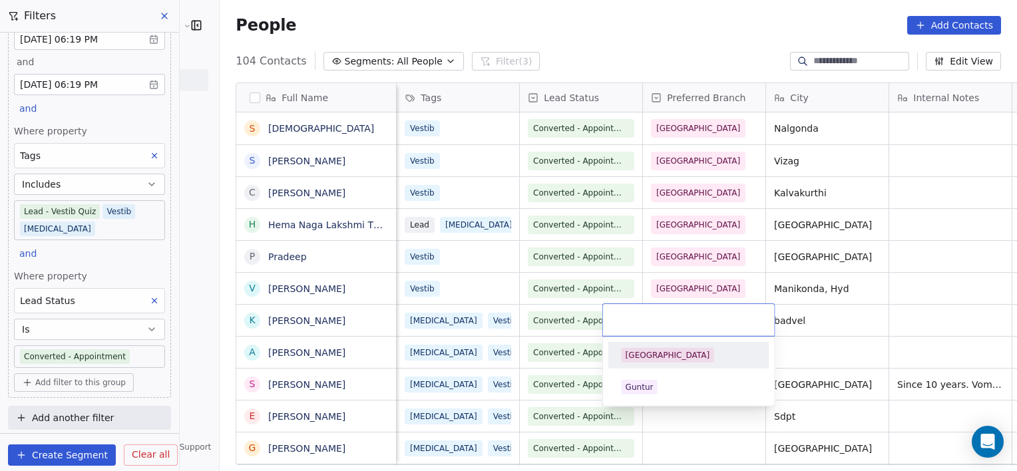
click at [645, 365] on div "[GEOGRAPHIC_DATA]" at bounding box center [689, 355] width 150 height 21
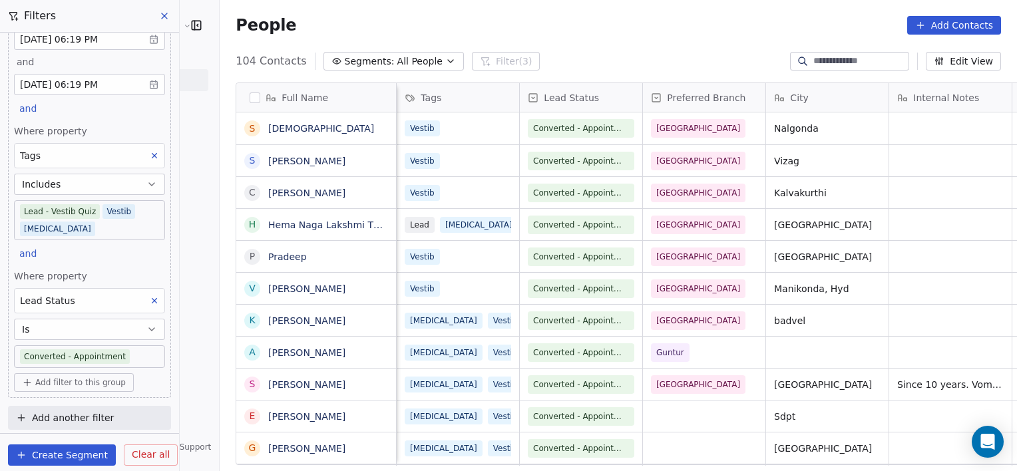
scroll to position [5, 0]
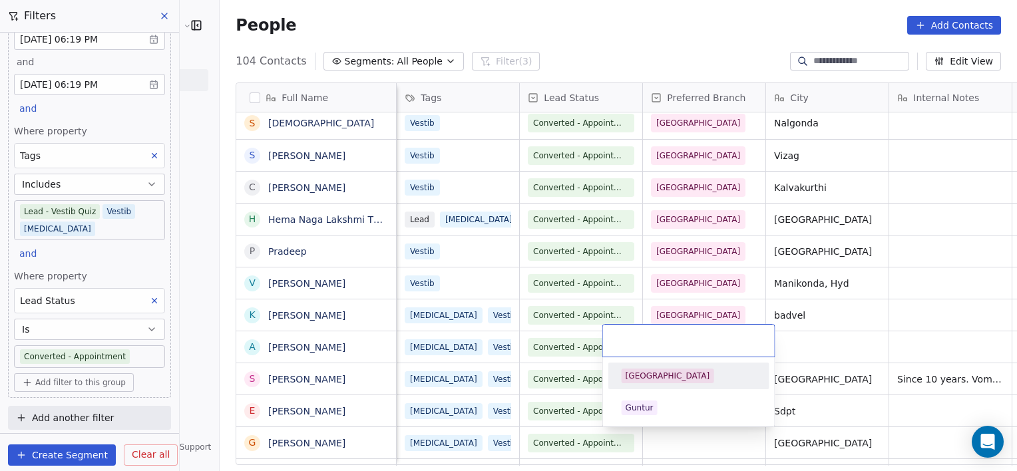
click at [670, 371] on div "[GEOGRAPHIC_DATA]" at bounding box center [688, 376] width 134 height 15
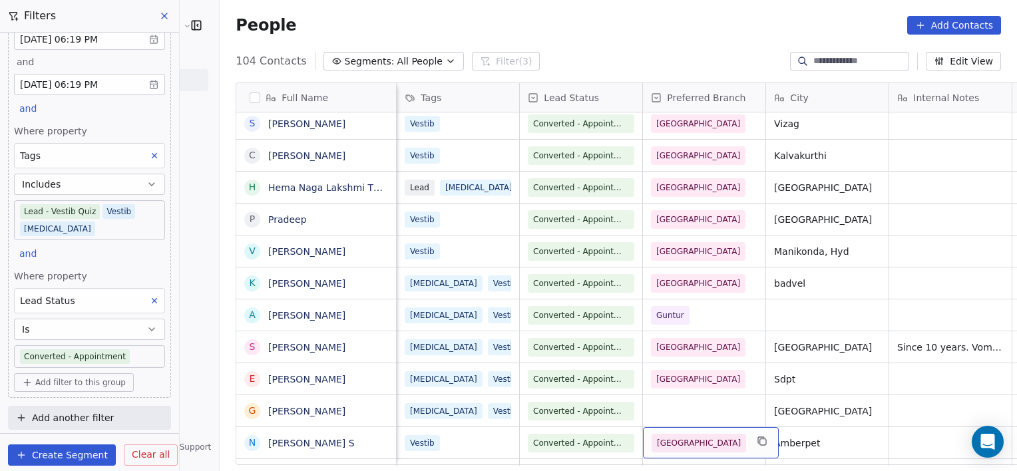
scroll to position [69, 0]
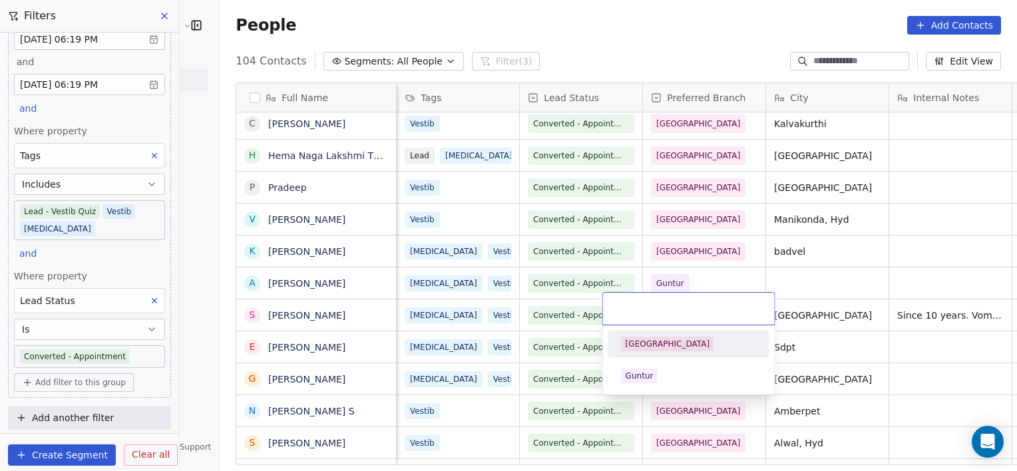
click at [671, 342] on div "[GEOGRAPHIC_DATA]" at bounding box center [688, 344] width 134 height 15
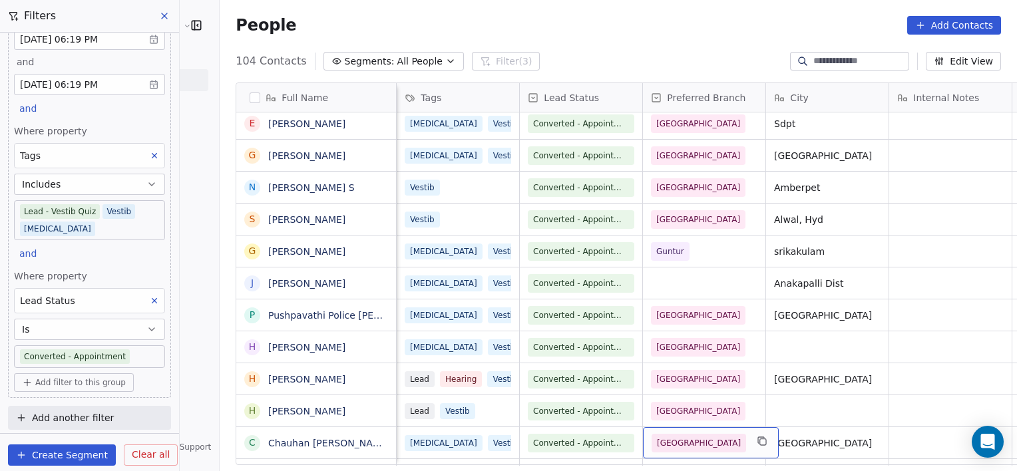
scroll to position [0, 0]
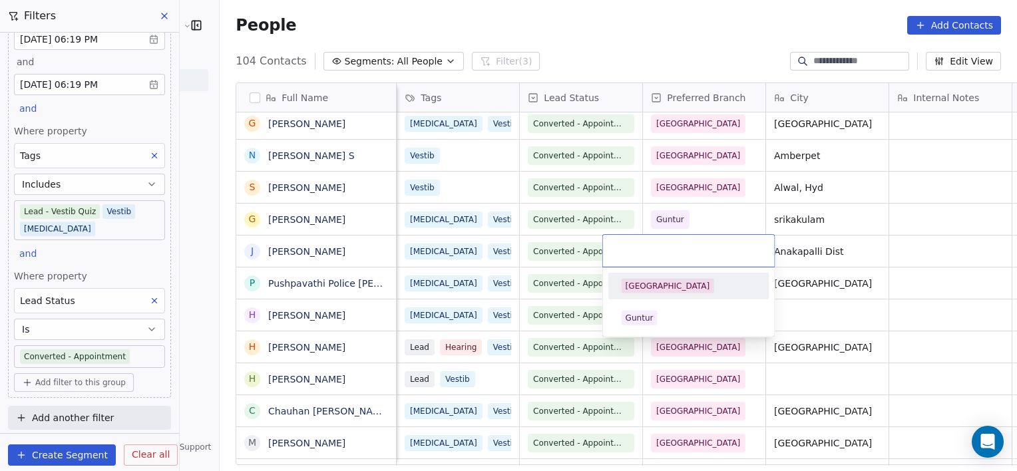
click at [645, 287] on div "[GEOGRAPHIC_DATA]" at bounding box center [667, 286] width 85 height 12
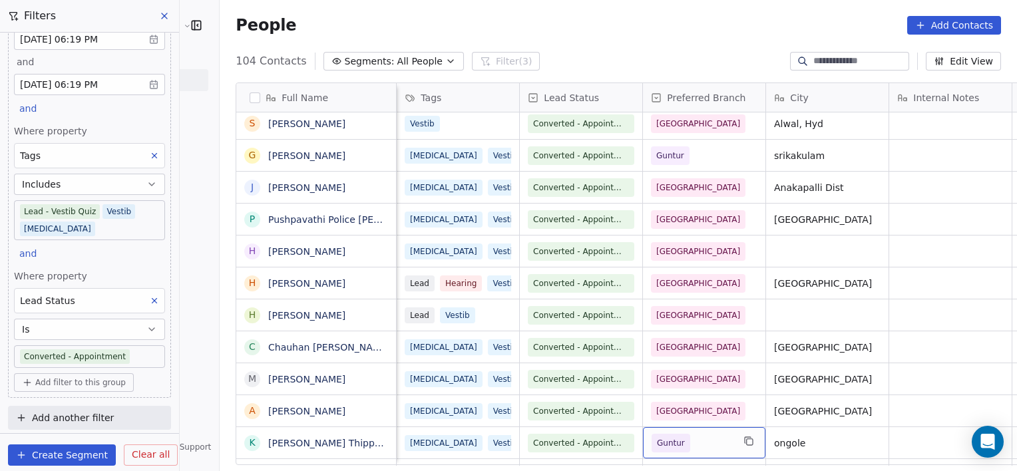
scroll to position [421, 0]
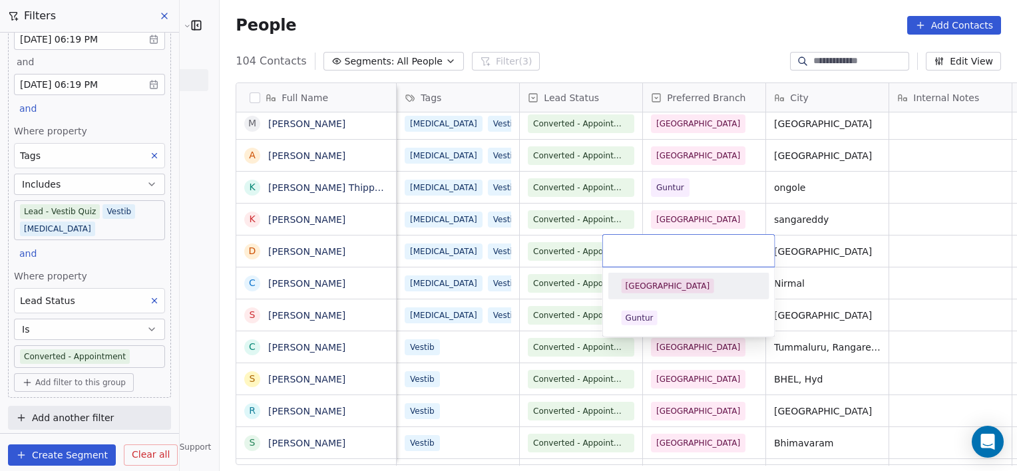
click at [660, 277] on div "[GEOGRAPHIC_DATA]" at bounding box center [689, 285] width 150 height 21
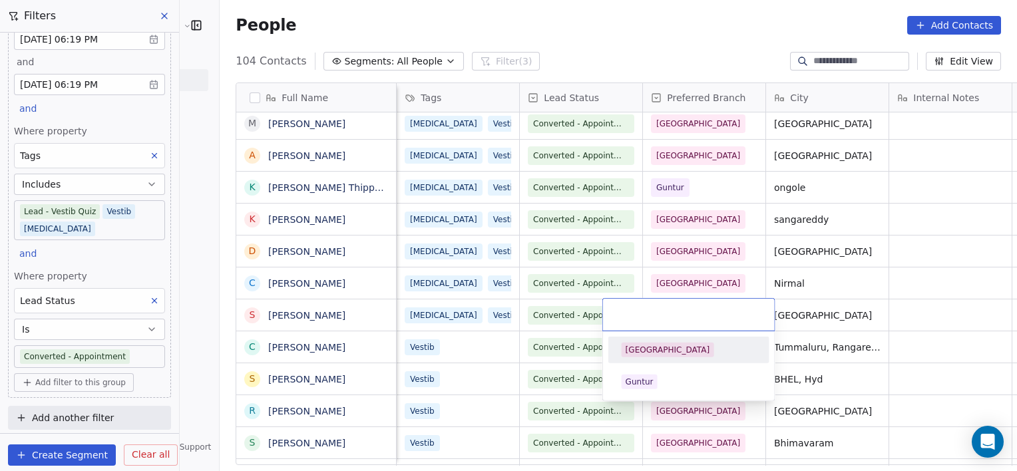
click at [647, 347] on div "[GEOGRAPHIC_DATA]" at bounding box center [667, 350] width 85 height 12
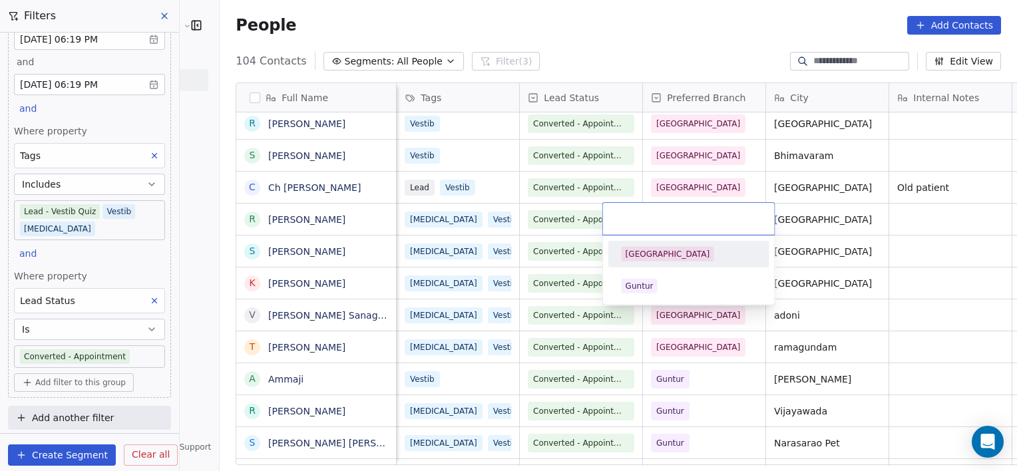
click at [637, 253] on div "[GEOGRAPHIC_DATA]" at bounding box center [667, 254] width 85 height 12
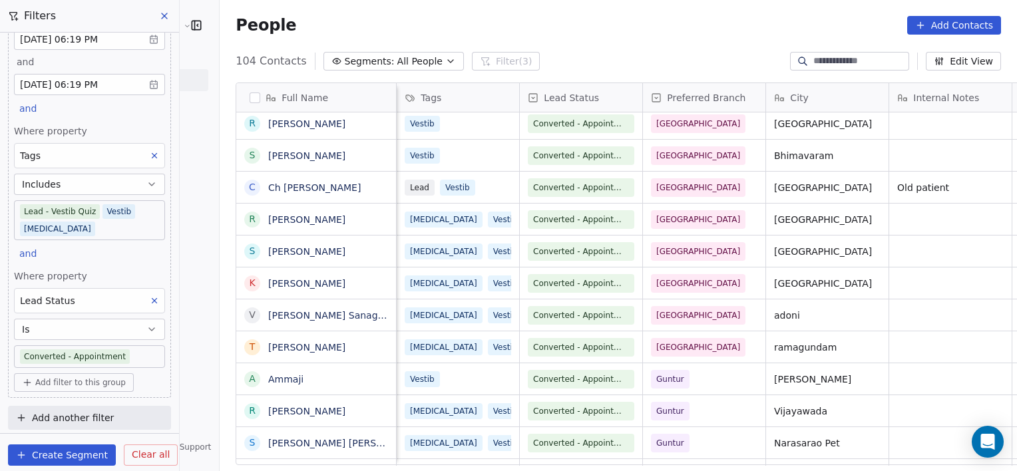
click at [691, 299] on div "Sep 24, 2025 06:51 PM +919989359535 Vertigo Vestib Converted - Appointment Hyde…" at bounding box center [966, 315] width 1878 height 32
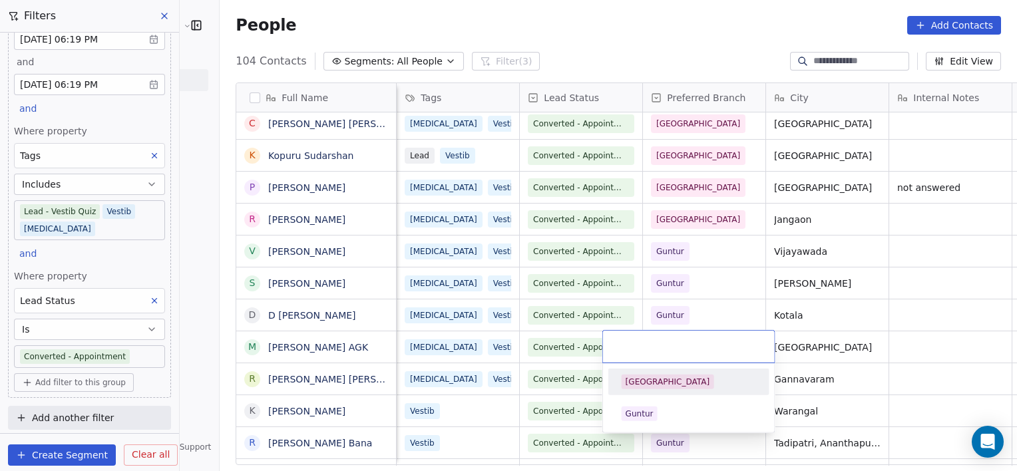
click at [647, 387] on span "[GEOGRAPHIC_DATA]" at bounding box center [667, 382] width 92 height 15
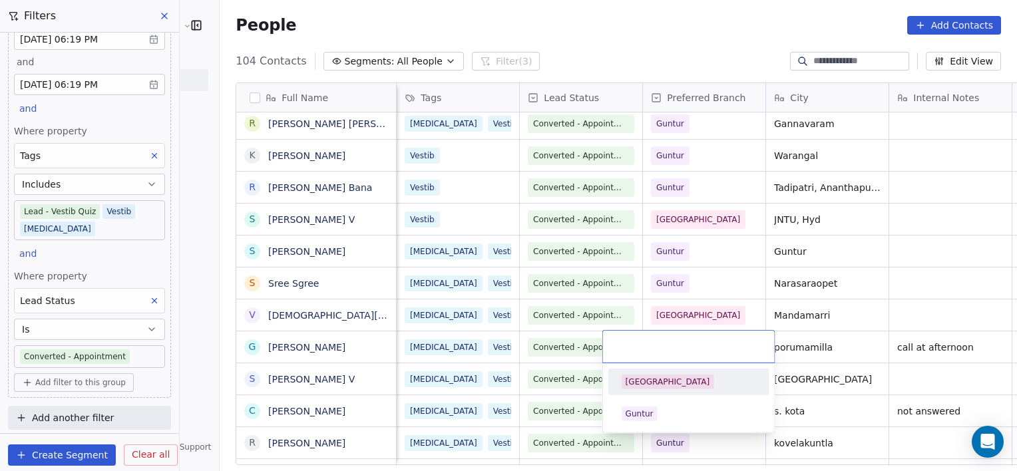
click at [647, 386] on div "[GEOGRAPHIC_DATA]" at bounding box center [667, 382] width 85 height 12
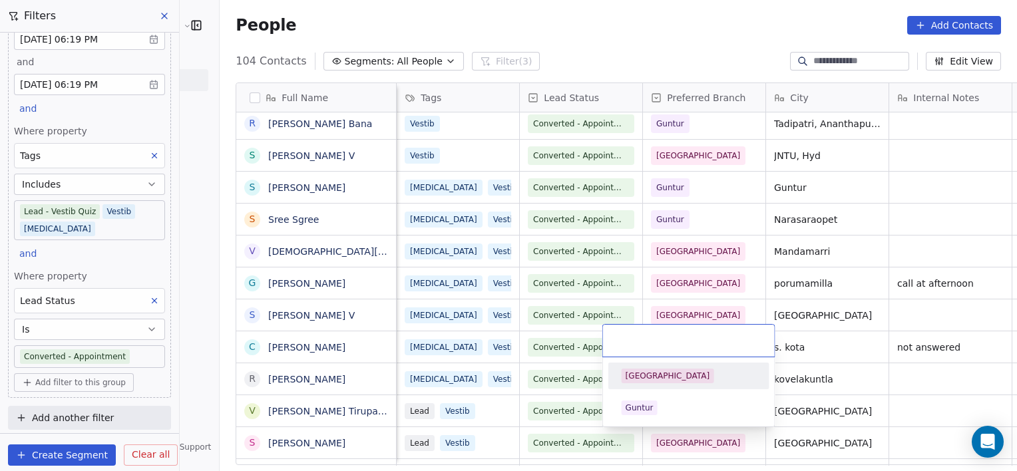
click at [686, 375] on div "[GEOGRAPHIC_DATA]" at bounding box center [688, 376] width 134 height 15
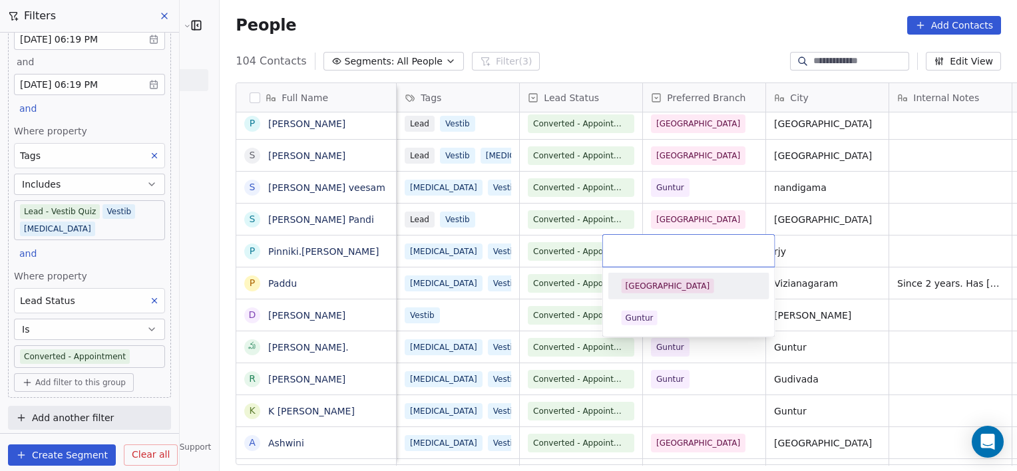
click at [687, 282] on div "[GEOGRAPHIC_DATA]" at bounding box center [688, 286] width 134 height 15
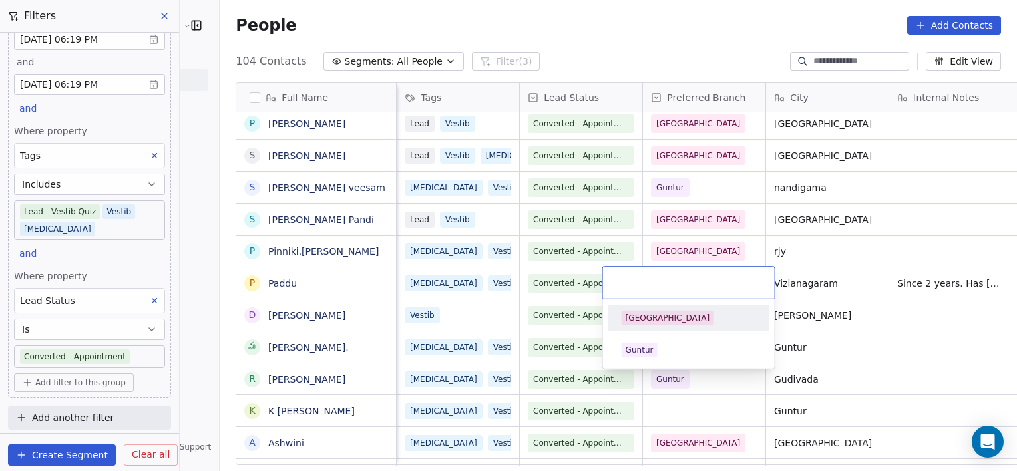
click at [668, 311] on span "[GEOGRAPHIC_DATA]" at bounding box center [667, 318] width 92 height 15
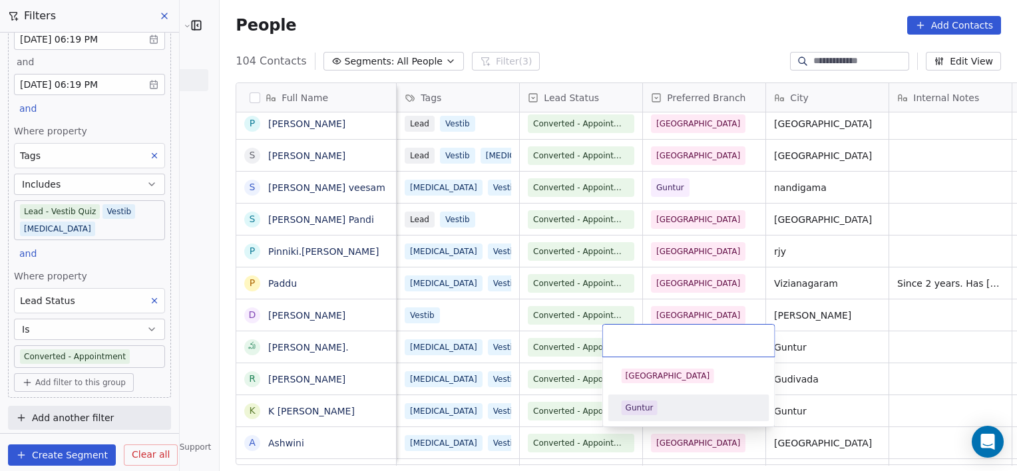
click at [650, 415] on div "Guntur" at bounding box center [689, 407] width 150 height 21
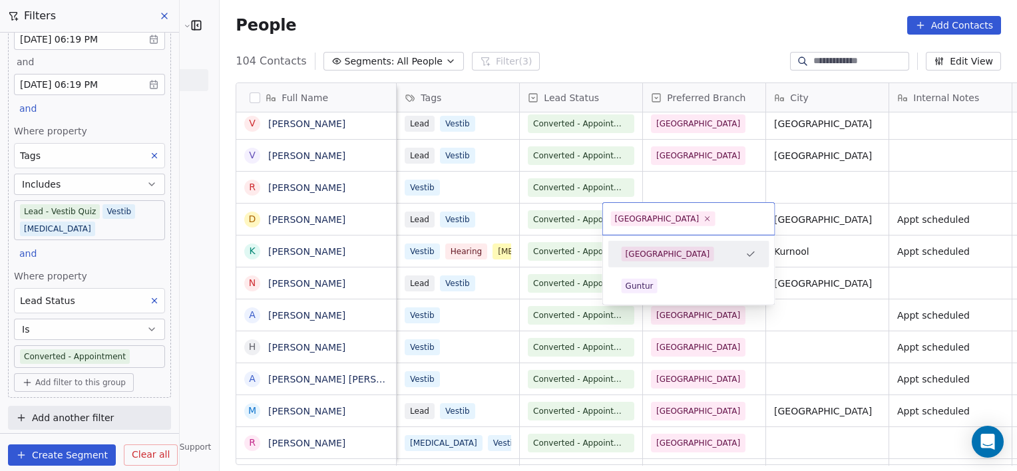
click at [677, 172] on html "RASYA Clinic External Contacts People Marketing Workflows Campaigns Metrics & E…" at bounding box center [508, 235] width 1017 height 471
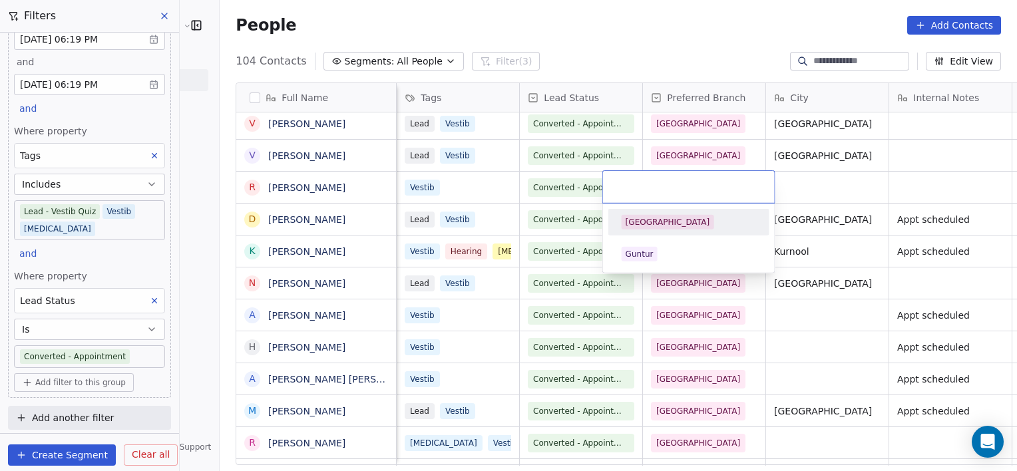
click at [661, 212] on div "[GEOGRAPHIC_DATA]" at bounding box center [689, 222] width 150 height 21
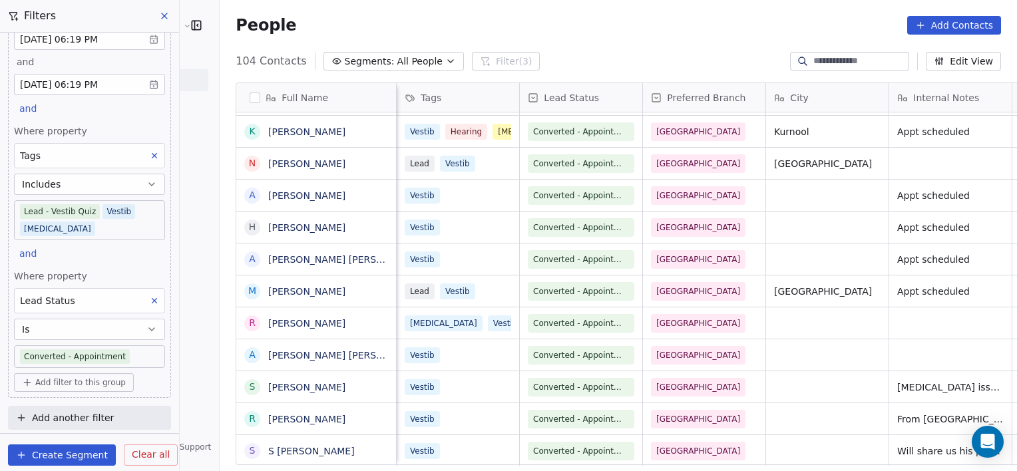
click at [90, 383] on span "Add filter to this group" at bounding box center [80, 382] width 90 height 11
click at [87, 399] on div "Contact properties" at bounding box center [84, 409] width 129 height 21
type input "****"
click at [112, 355] on div "Preferred Branch" at bounding box center [84, 351] width 113 height 13
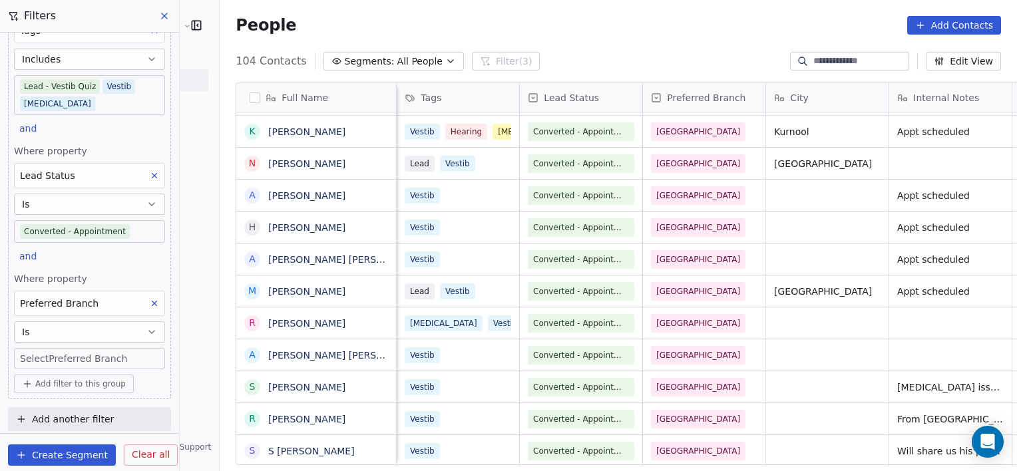
click at [79, 355] on body "RASYA Clinic External Contacts People Marketing Workflows Campaigns Metrics & E…" at bounding box center [508, 235] width 1017 height 471
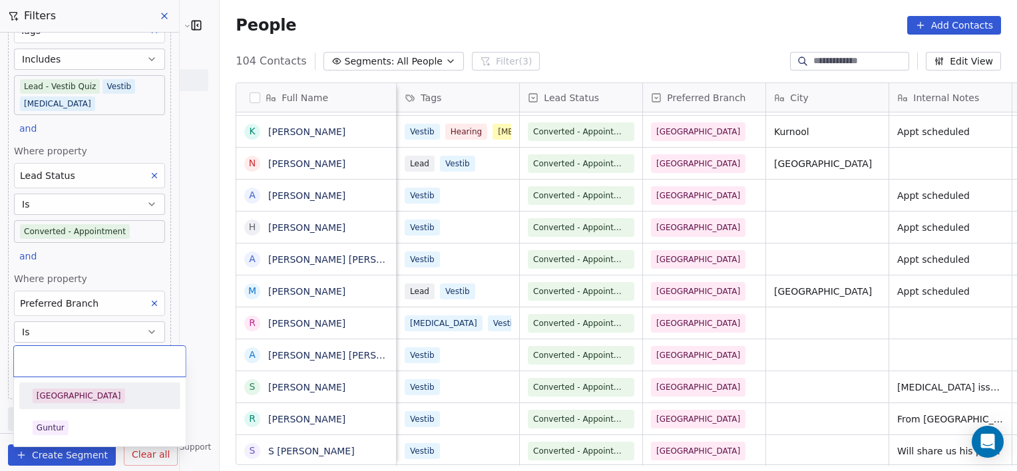
click at [83, 407] on div "[GEOGRAPHIC_DATA]" at bounding box center [99, 396] width 161 height 27
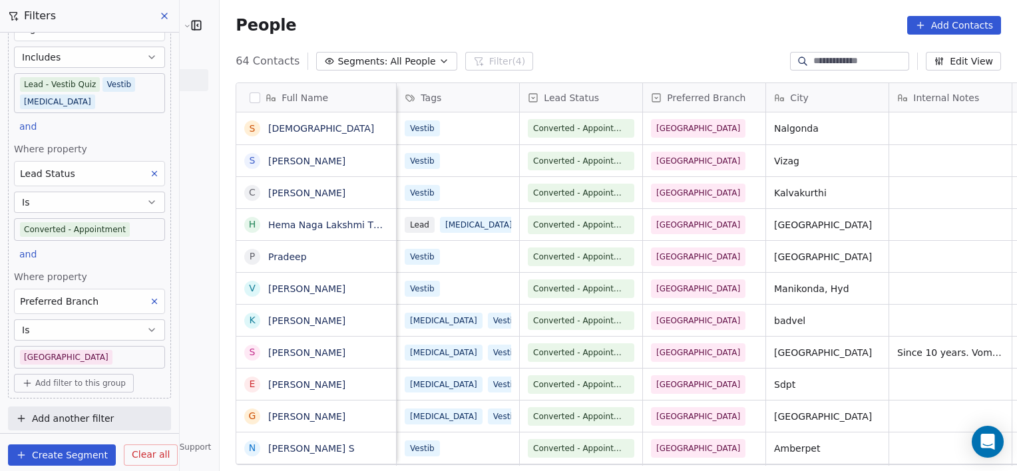
click at [81, 355] on body "RASYA Clinic External Contacts People Marketing Workflows Campaigns Metrics & E…" at bounding box center [508, 235] width 1017 height 471
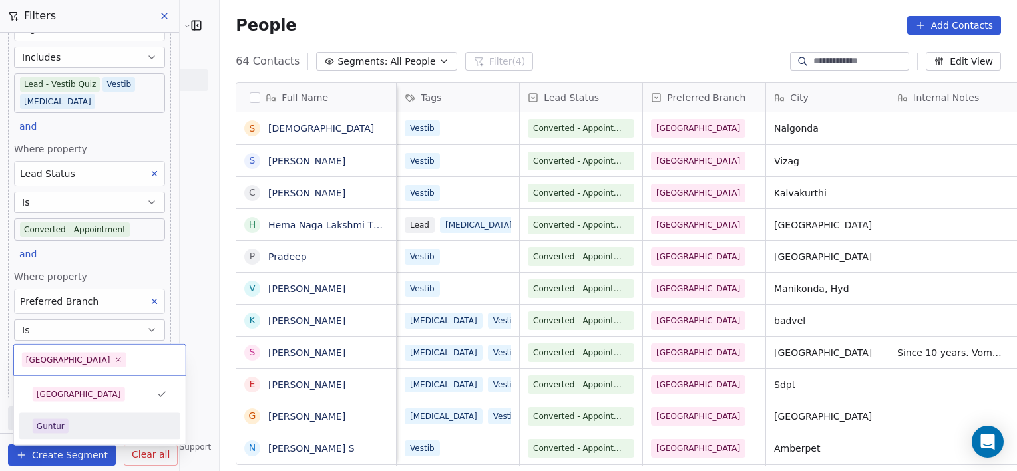
click at [76, 431] on div "Guntur" at bounding box center [100, 426] width 134 height 15
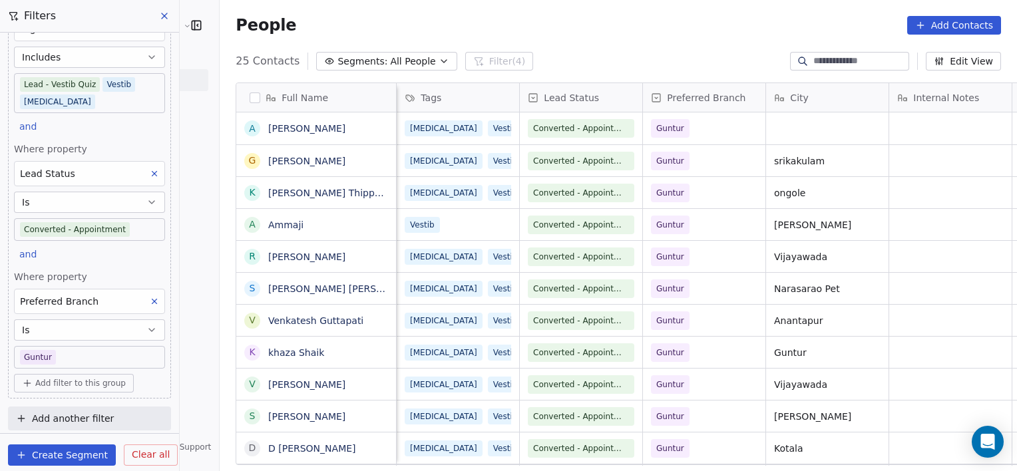
click at [98, 357] on body "RASYA Clinic External Contacts People Marketing Workflows Campaigns Metrics & E…" at bounding box center [508, 235] width 1017 height 471
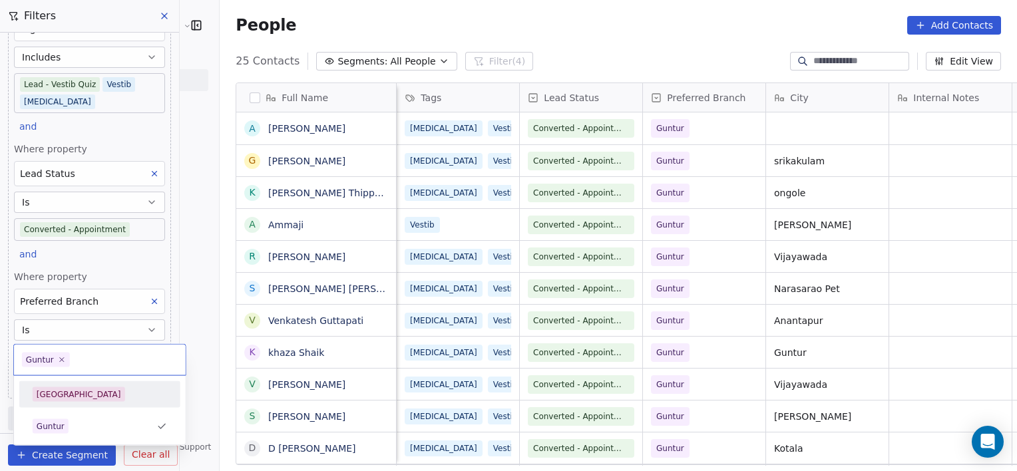
click at [68, 390] on div "[GEOGRAPHIC_DATA]" at bounding box center [79, 395] width 85 height 12
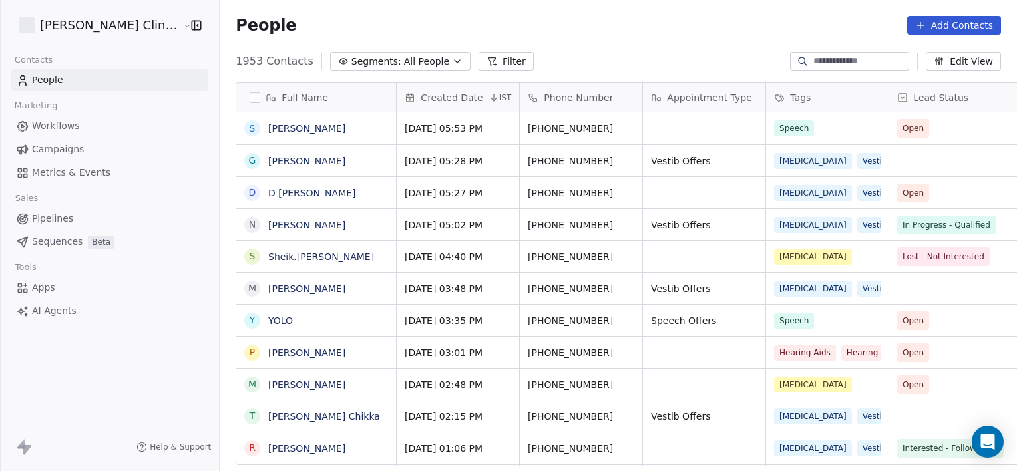
scroll to position [405, 826]
click at [478, 63] on button "Filter" at bounding box center [505, 61] width 55 height 19
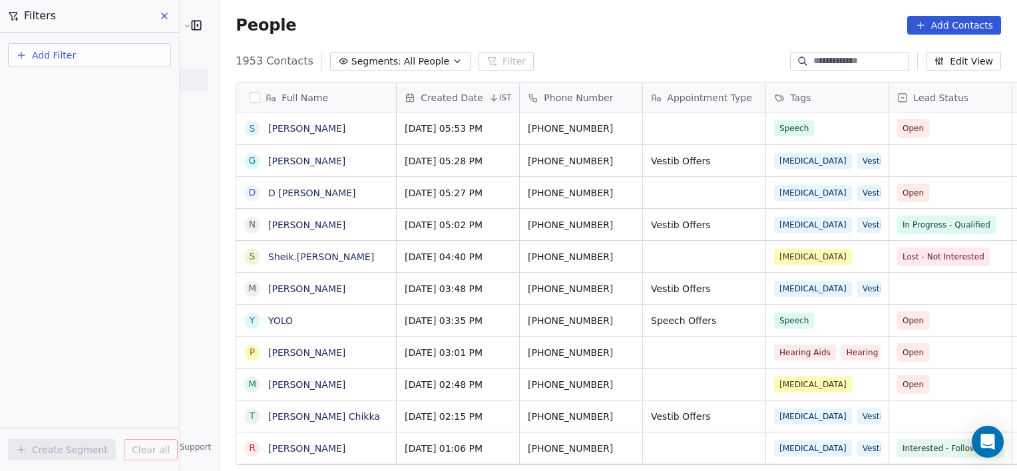
click at [98, 61] on button "Add Filter" at bounding box center [89, 55] width 163 height 24
click at [79, 88] on span "Contact properties" at bounding box center [65, 86] width 87 height 14
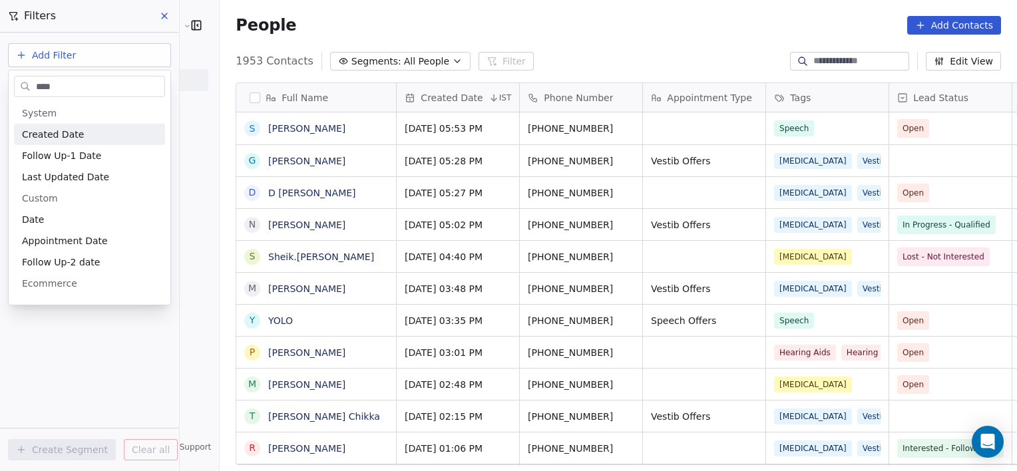
type input "****"
click at [90, 138] on div "Created Date" at bounding box center [89, 134] width 135 height 13
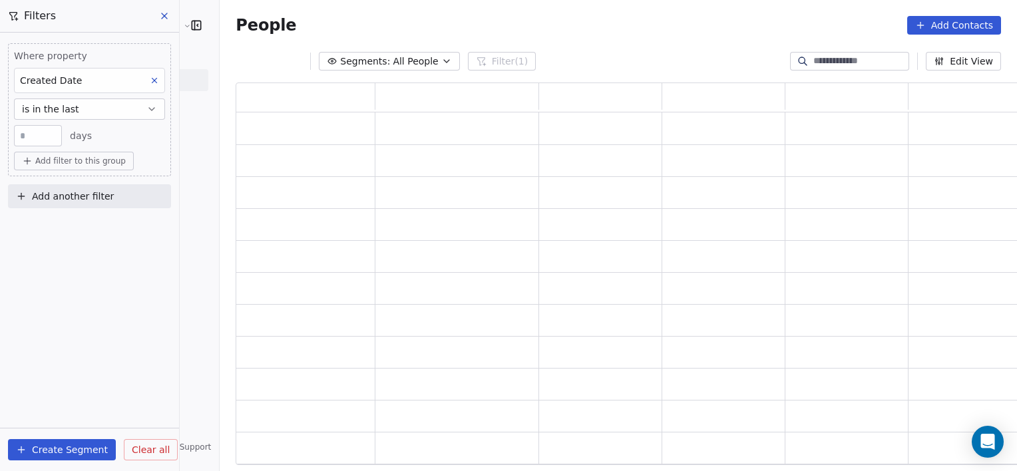
scroll to position [373, 794]
click at [90, 109] on button "is in the last" at bounding box center [89, 108] width 151 height 21
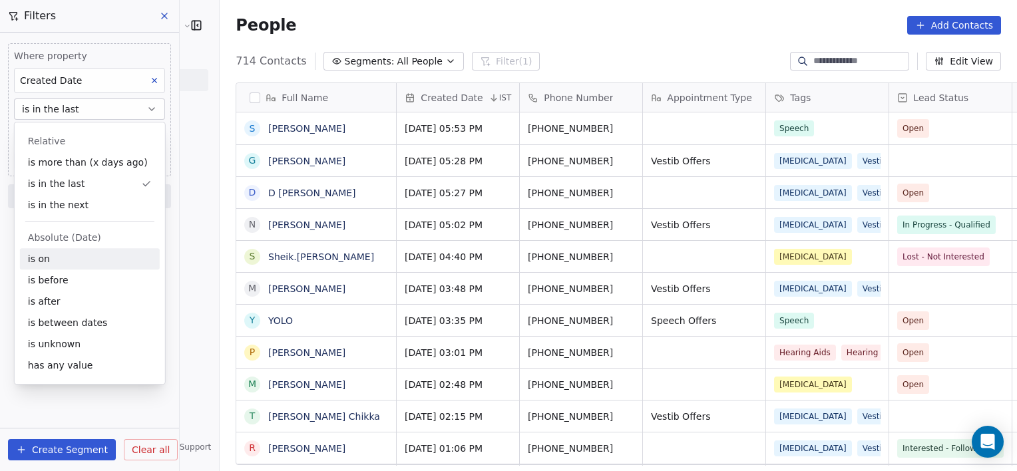
scroll to position [405, 826]
click at [59, 321] on div "is between dates" at bounding box center [90, 322] width 140 height 21
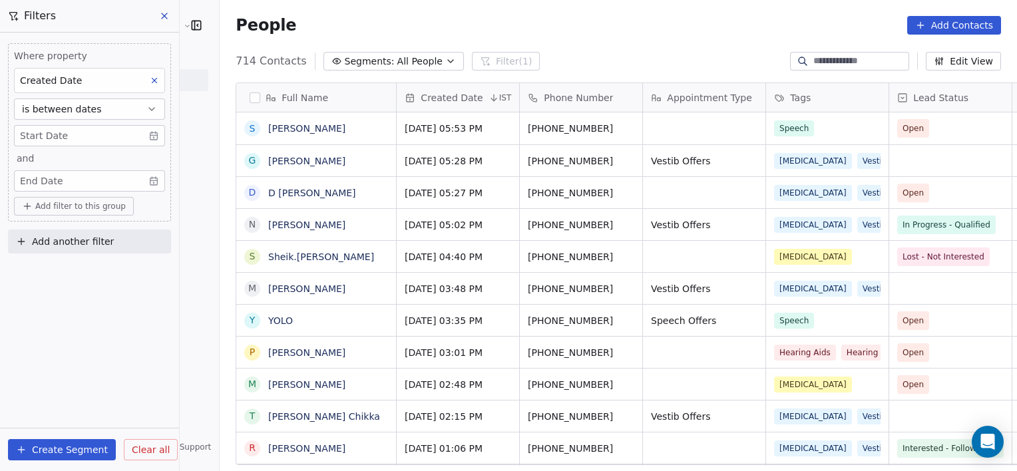
click at [154, 135] on body "[PERSON_NAME] Clinic External Contacts People Marketing Workflows Campaigns Met…" at bounding box center [508, 235] width 1017 height 471
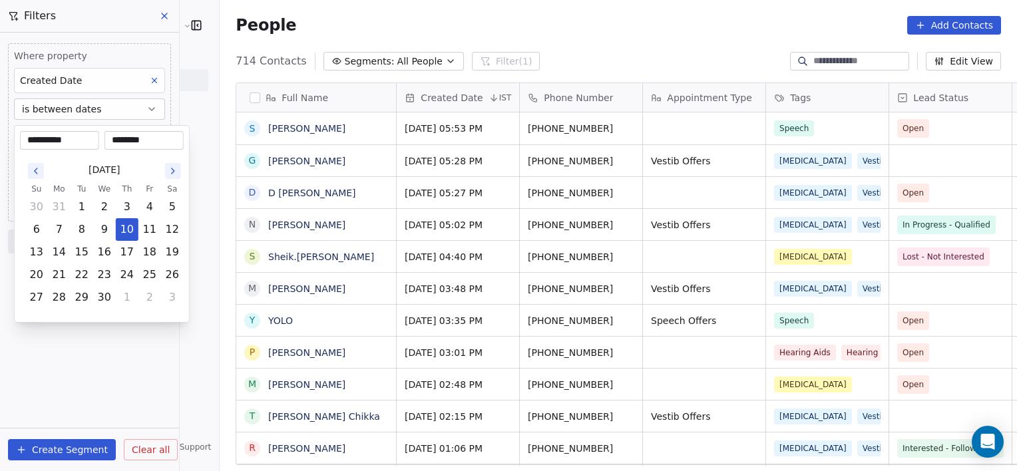
click at [168, 176] on icon "Go to the Next Month" at bounding box center [173, 171] width 11 height 11
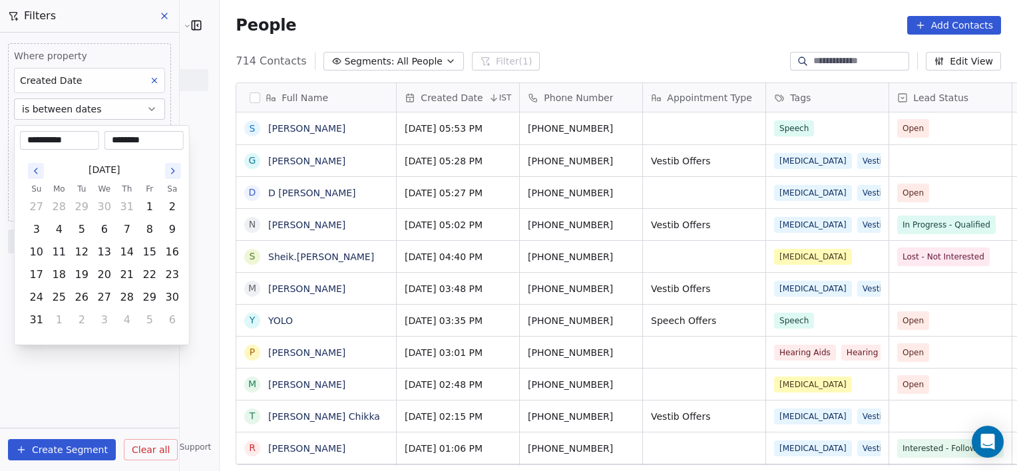
click at [168, 176] on icon "Go to the Next Month" at bounding box center [173, 171] width 11 height 11
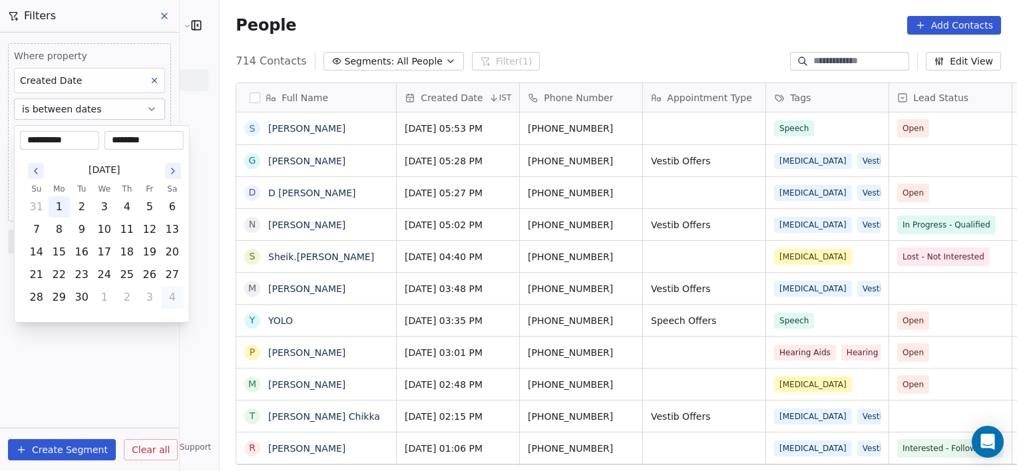
click at [61, 205] on button "1" at bounding box center [59, 206] width 21 height 21
type input "**********"
click at [116, 346] on html "[PERSON_NAME] Clinic External Contacts People Marketing Workflows Campaigns Met…" at bounding box center [508, 235] width 1017 height 471
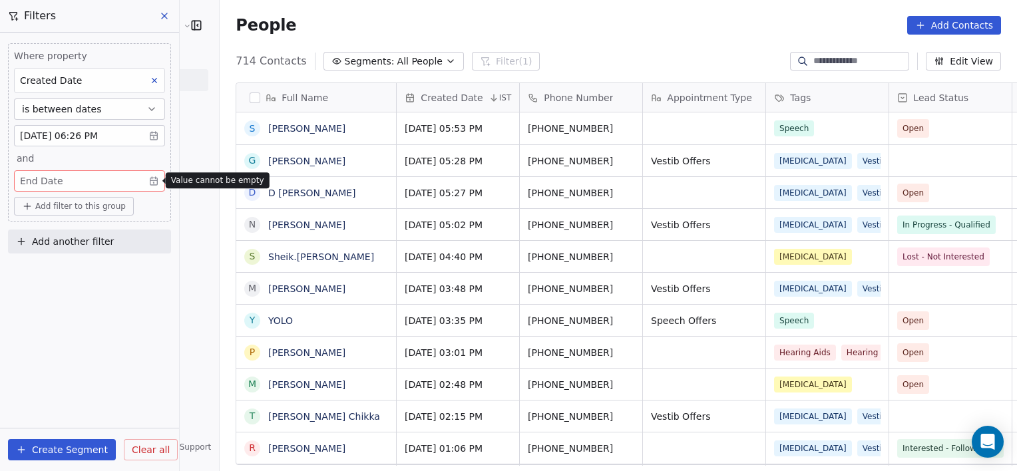
click at [157, 182] on body "[PERSON_NAME] Clinic External Contacts People Marketing Workflows Campaigns Met…" at bounding box center [508, 235] width 1017 height 471
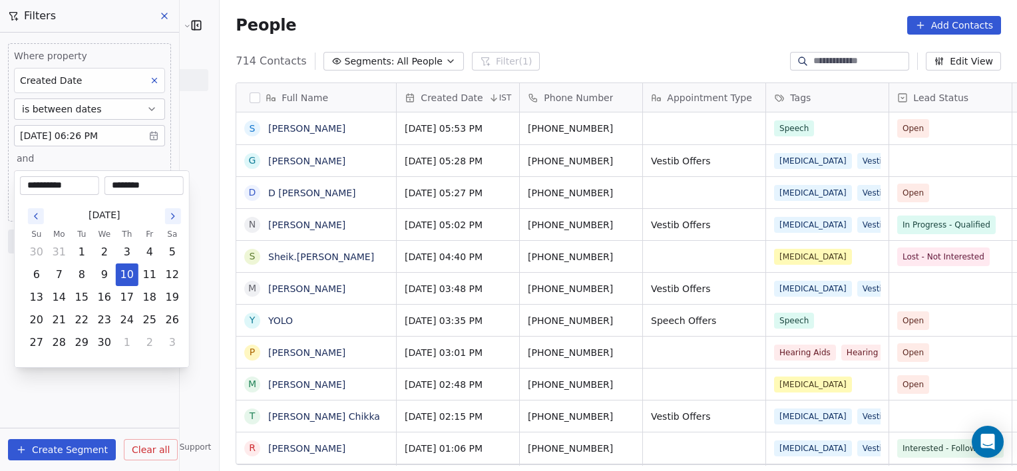
click at [177, 218] on icon "Go to the Next Month" at bounding box center [173, 216] width 11 height 11
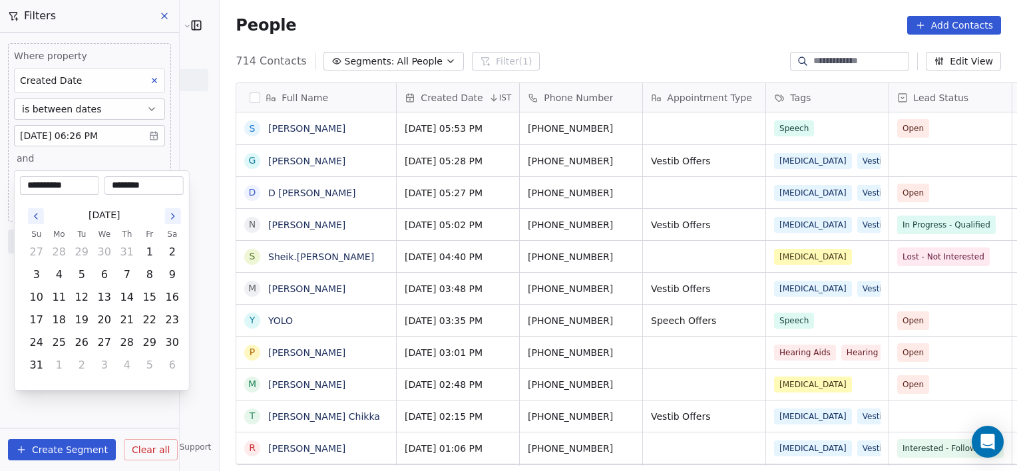
click at [177, 218] on icon "Go to the Next Month" at bounding box center [173, 216] width 11 height 11
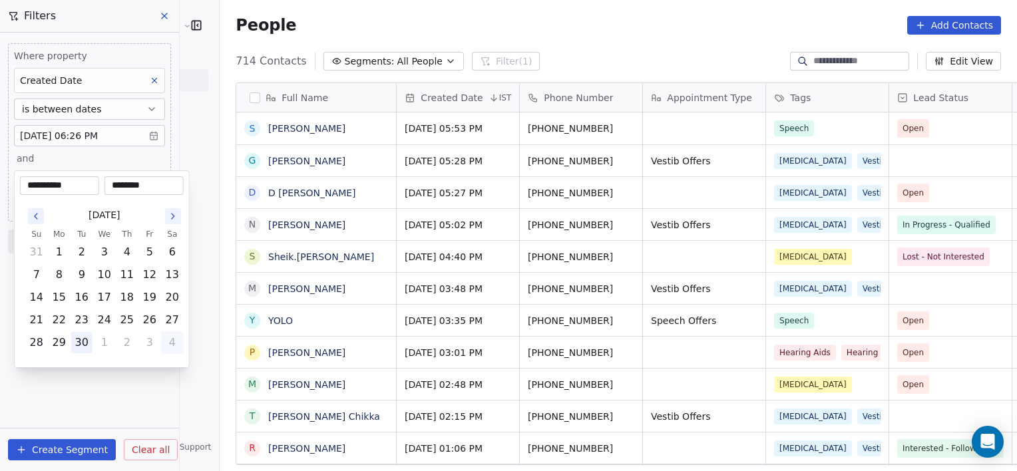
click at [85, 339] on button "30" at bounding box center [81, 342] width 21 height 21
type input "**********"
click at [124, 384] on html "[PERSON_NAME] Clinic External Contacts People Marketing Workflows Campaigns Met…" at bounding box center [508, 235] width 1017 height 471
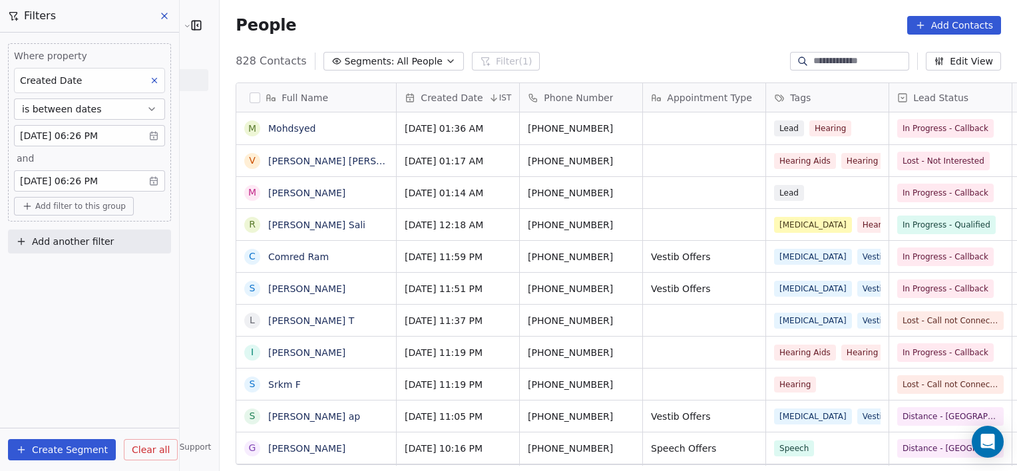
click at [98, 209] on span "Add filter to this group" at bounding box center [80, 206] width 90 height 11
click at [98, 240] on span "Contact properties" at bounding box center [71, 234] width 87 height 14
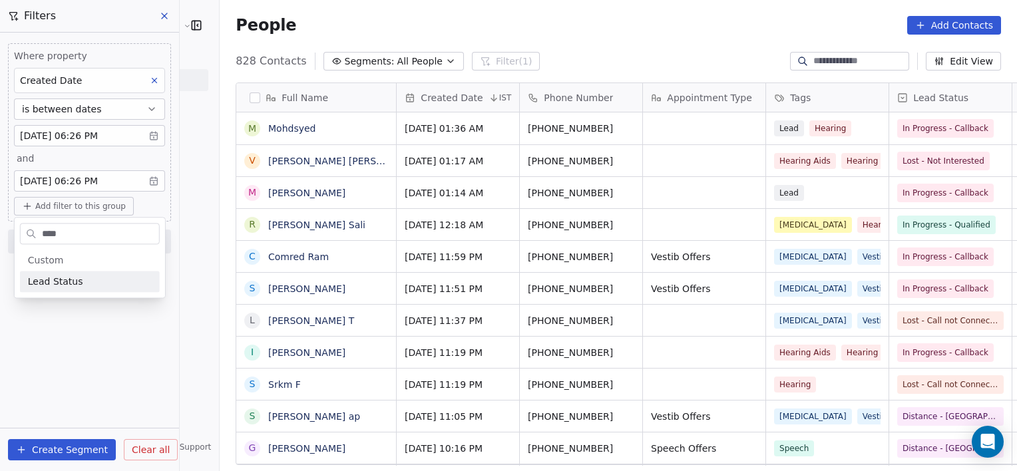
type input "****"
click at [90, 277] on div "Lead Status" at bounding box center [90, 281] width 124 height 13
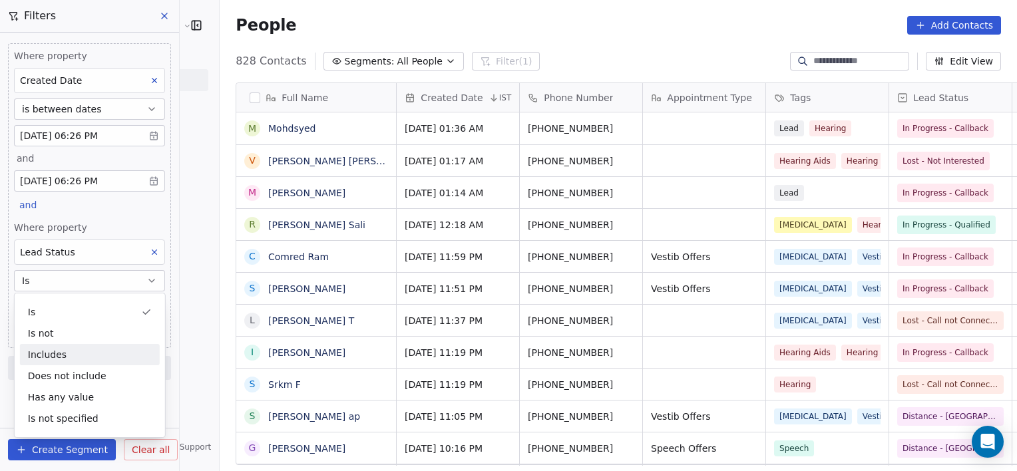
click at [168, 397] on div "Where property Created Date is between dates [DATE] 06:26 PM and [DATE] 06:26 P…" at bounding box center [89, 252] width 179 height 439
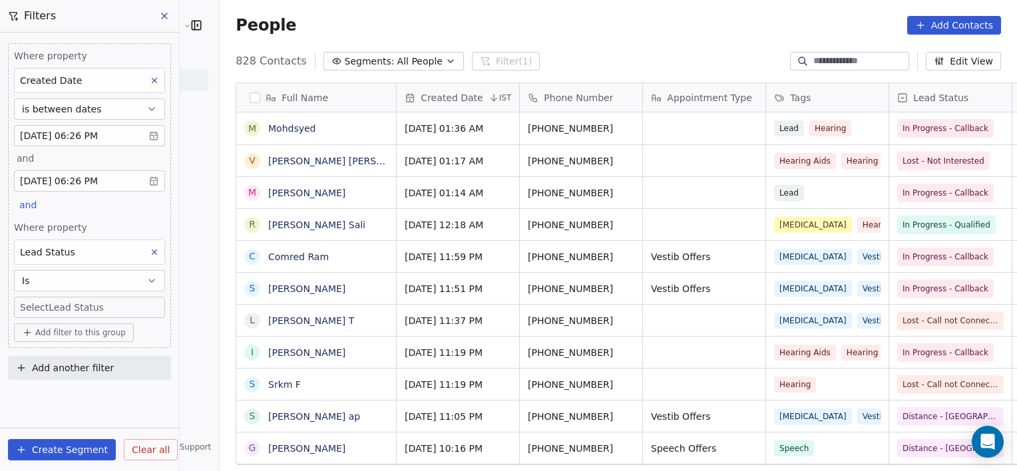
click at [100, 304] on body "[PERSON_NAME] Clinic External Contacts People Marketing Workflows Campaigns Met…" at bounding box center [508, 235] width 1017 height 471
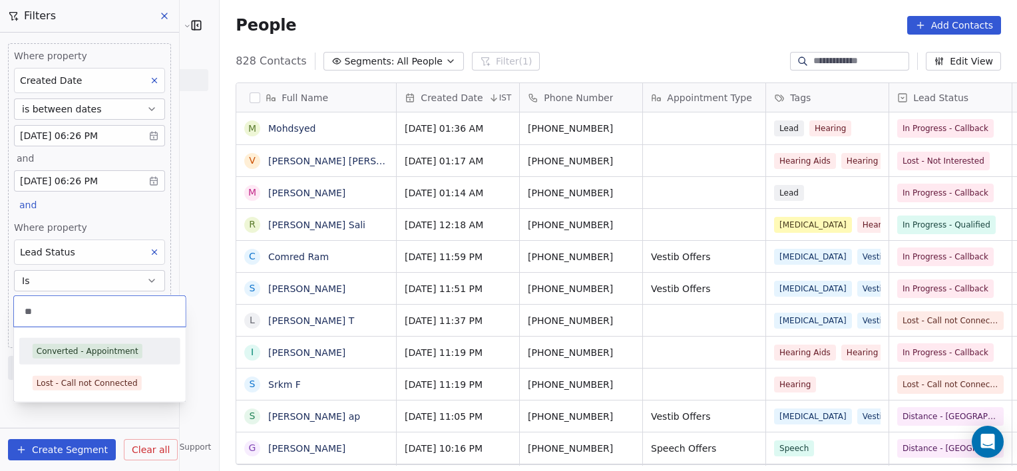
type input "**"
click at [112, 354] on div "Converted - Appointment" at bounding box center [88, 351] width 102 height 12
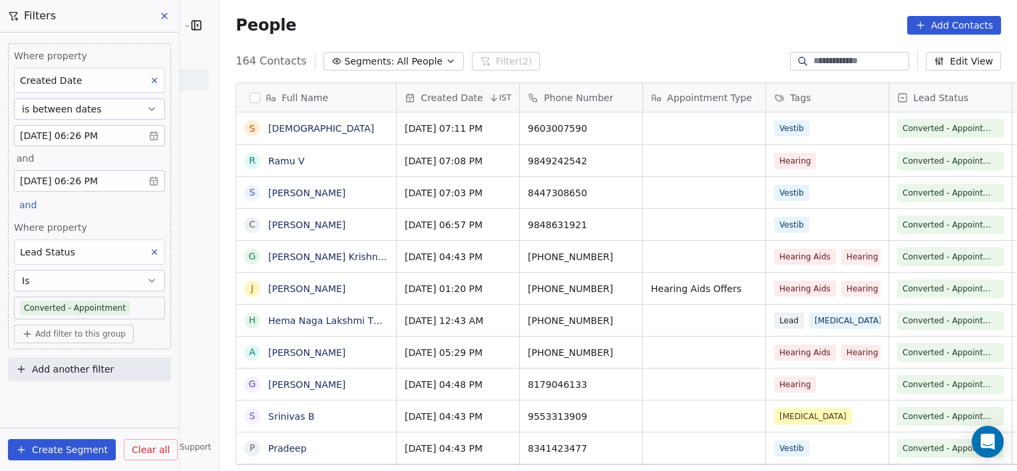
click at [90, 331] on span "Add filter to this group" at bounding box center [80, 334] width 90 height 11
click at [80, 357] on span "Contact properties" at bounding box center [71, 361] width 87 height 14
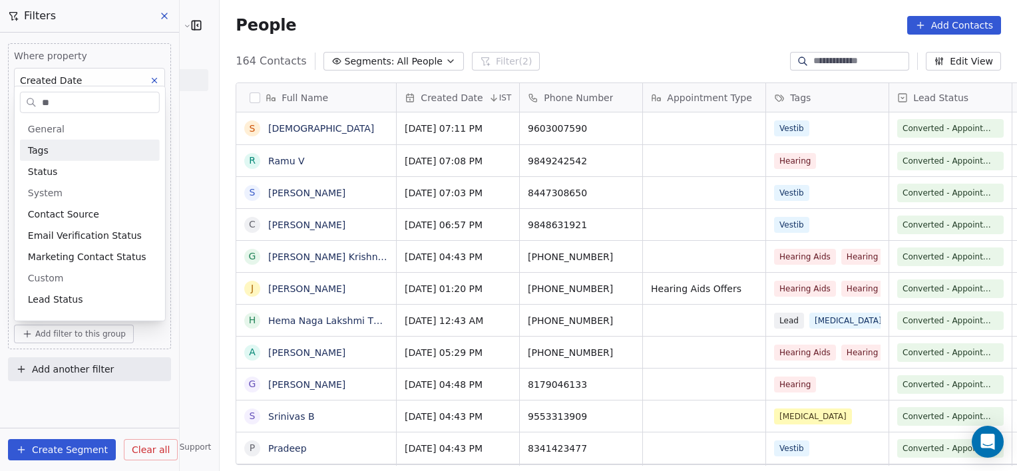
type input "**"
click at [85, 152] on div "Tags" at bounding box center [90, 150] width 124 height 13
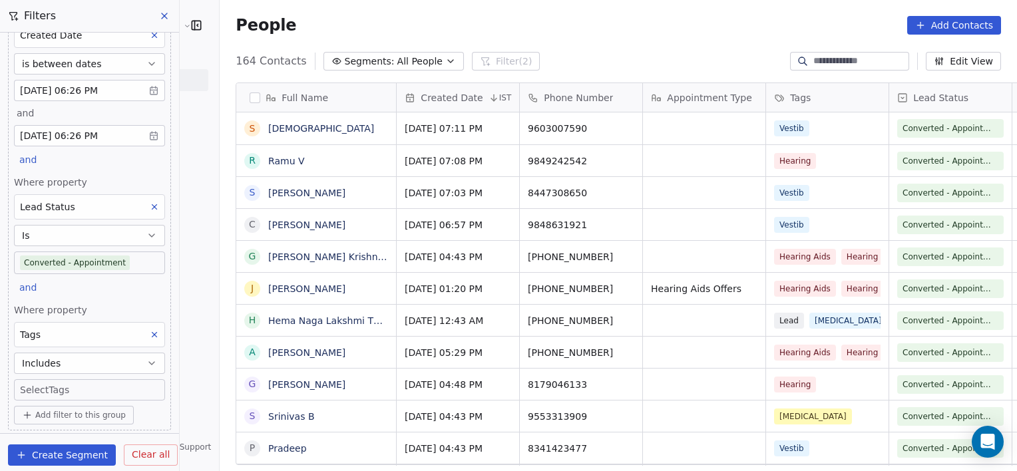
scroll to position [77, 0]
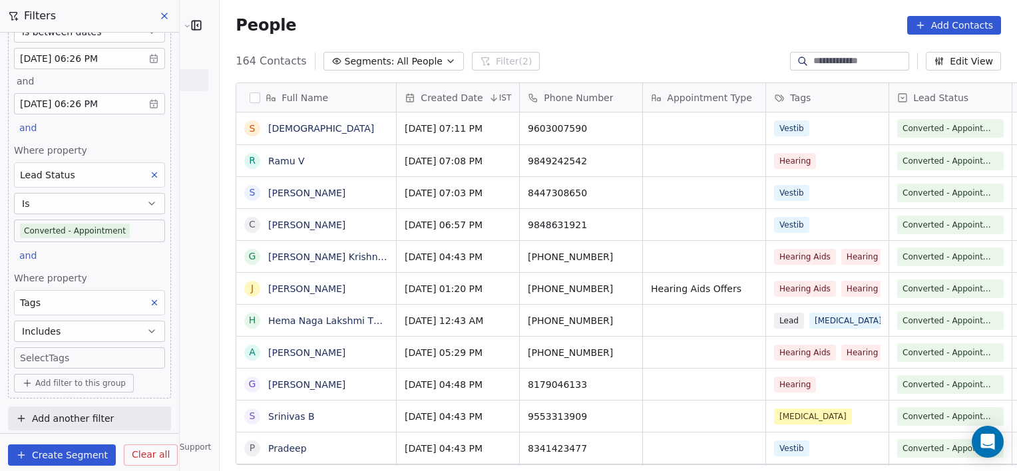
click at [81, 353] on body "[PERSON_NAME] Clinic External Contacts People Marketing Workflows Campaigns Met…" at bounding box center [508, 235] width 1017 height 471
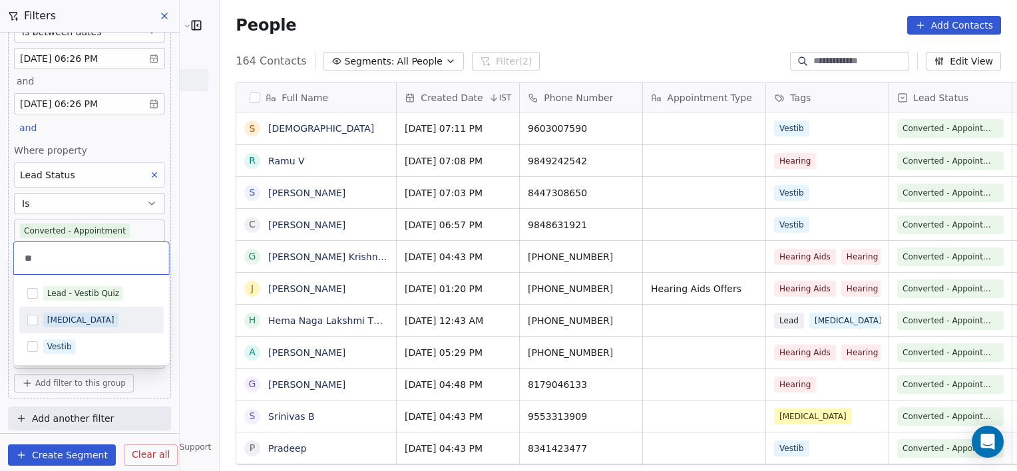
type input "**"
click at [71, 327] on span "[MEDICAL_DATA]" at bounding box center [80, 320] width 75 height 15
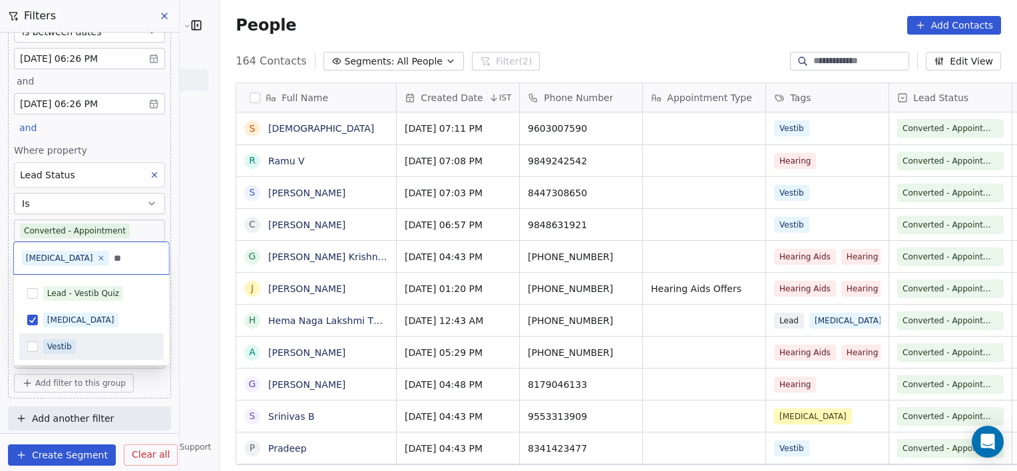
type input "**"
click at [83, 339] on div "Vestib" at bounding box center [99, 346] width 112 height 15
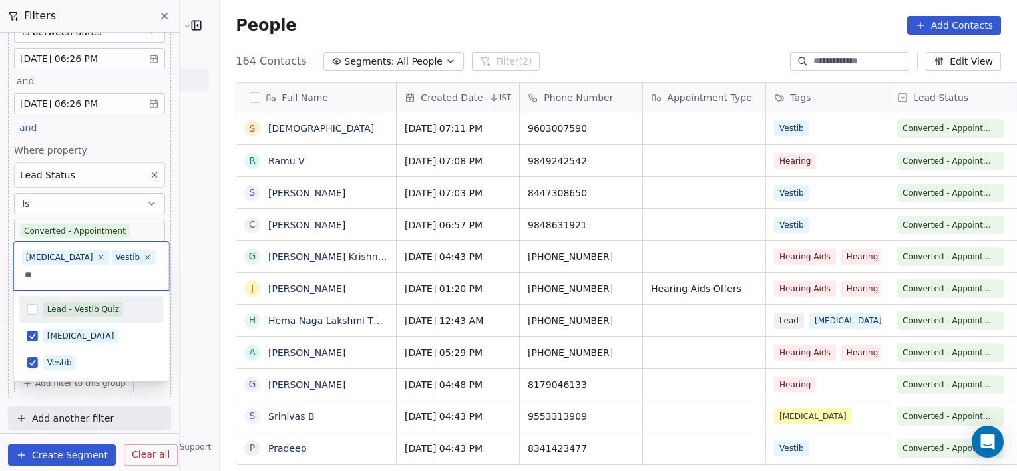
type input "**"
click at [102, 303] on div "Lead - Vestib Quiz" at bounding box center [83, 309] width 72 height 12
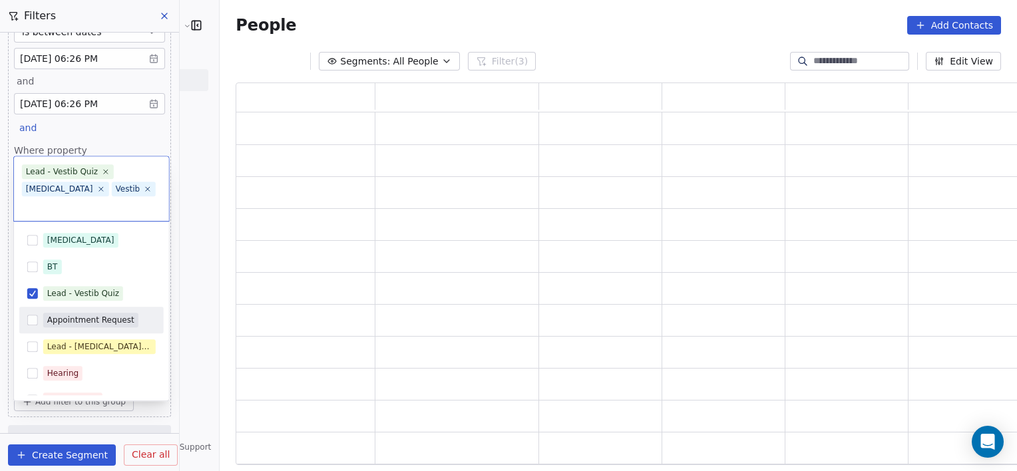
click at [190, 444] on html "[PERSON_NAME] Clinic External Contacts People Marketing Workflows Campaigns Met…" at bounding box center [508, 235] width 1017 height 471
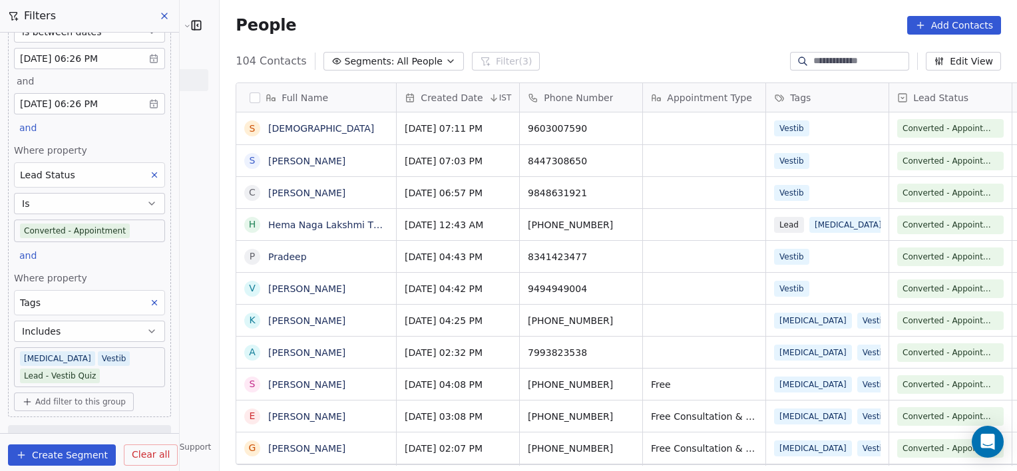
scroll to position [405, 826]
click at [104, 398] on span "Add filter to this group" at bounding box center [80, 402] width 90 height 11
click at [102, 349] on span "Contact properties" at bounding box center [71, 350] width 87 height 14
type input "****"
click at [126, 371] on div "Preferred Branch" at bounding box center [84, 371] width 113 height 13
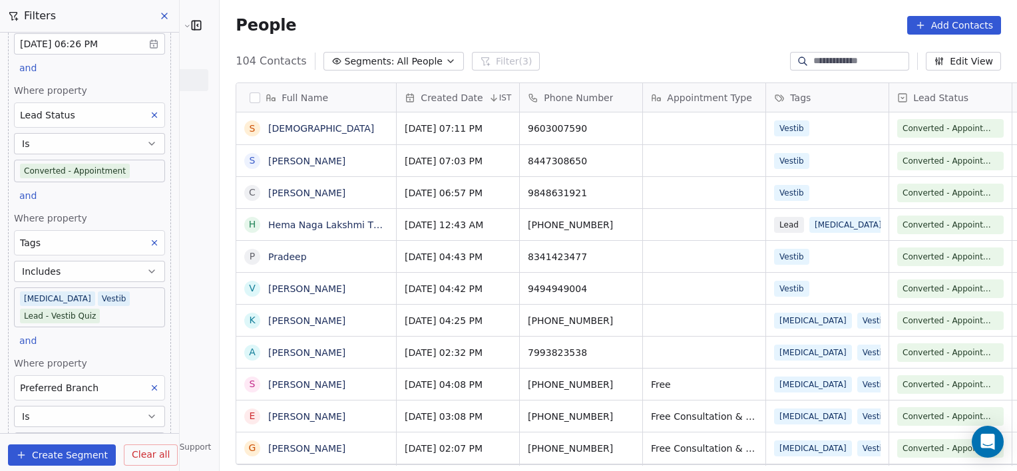
scroll to position [157, 0]
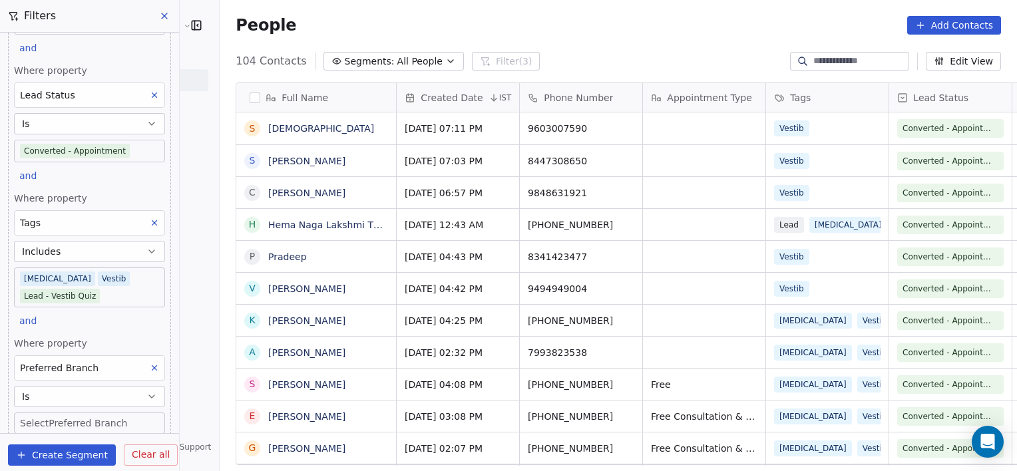
click at [96, 421] on body "[PERSON_NAME] Clinic External Contacts People Marketing Workflows Campaigns Met…" at bounding box center [508, 235] width 1017 height 471
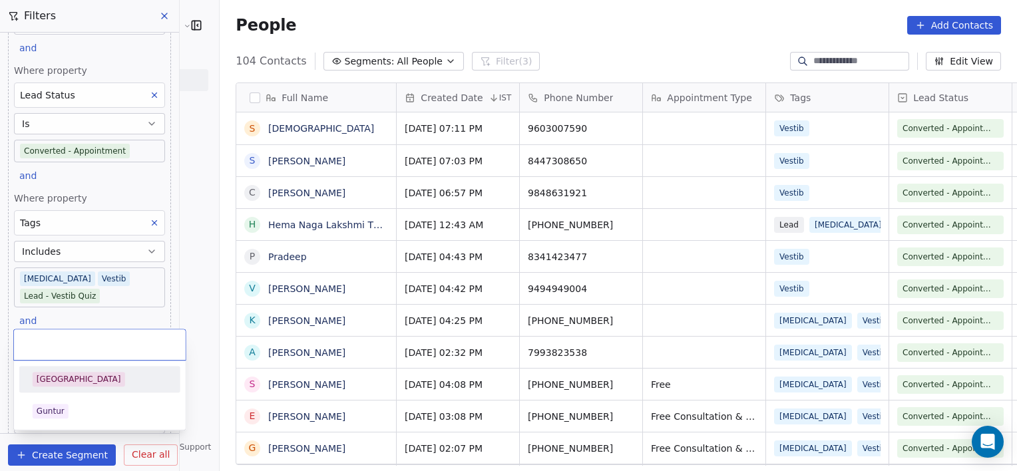
click at [72, 375] on div "[GEOGRAPHIC_DATA]" at bounding box center [79, 379] width 85 height 12
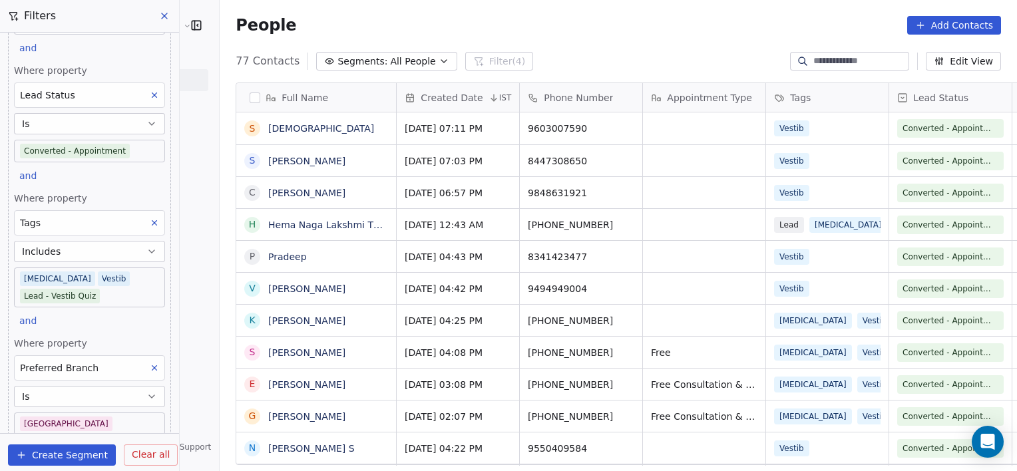
scroll to position [405, 826]
click at [110, 421] on body "[PERSON_NAME] Clinic External Contacts People Marketing Workflows Campaigns Met…" at bounding box center [508, 235] width 1017 height 471
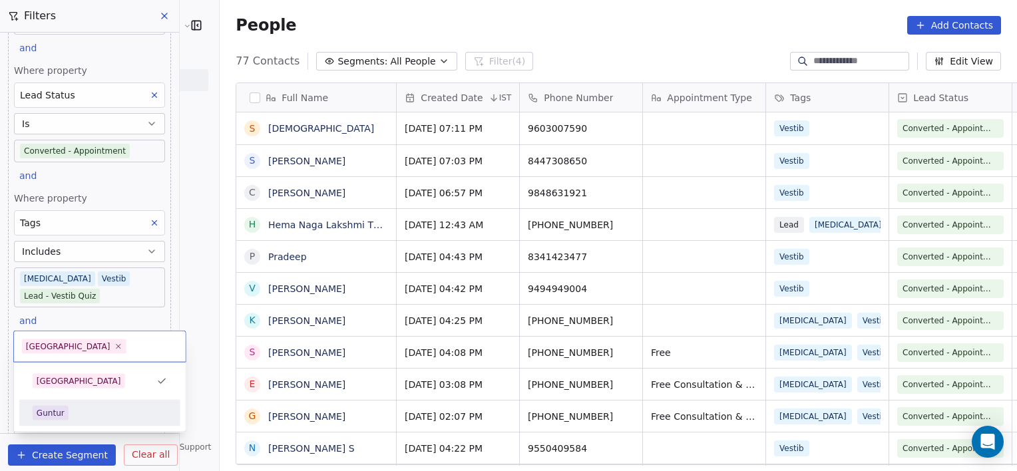
click at [94, 403] on div "Guntur" at bounding box center [100, 413] width 150 height 21
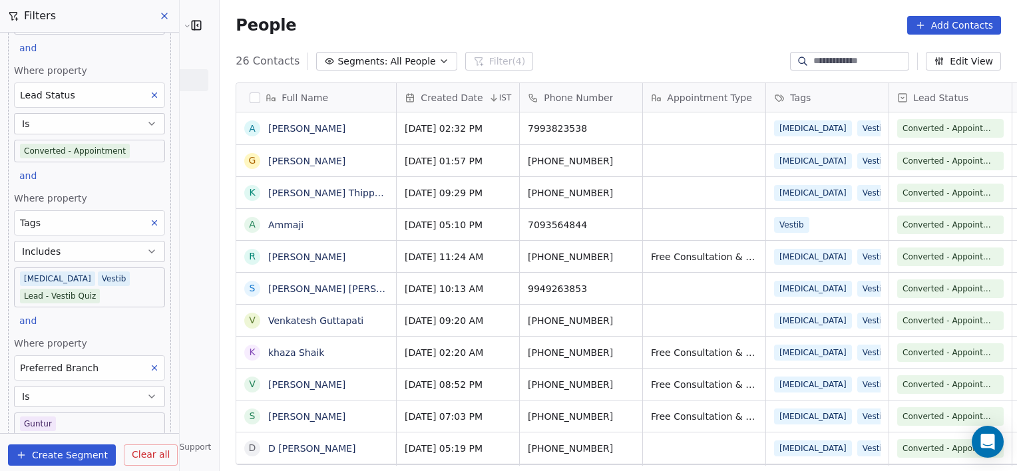
click at [132, 279] on body "[PERSON_NAME] Clinic External Contacts People Marketing Workflows Campaigns Met…" at bounding box center [508, 235] width 1017 height 471
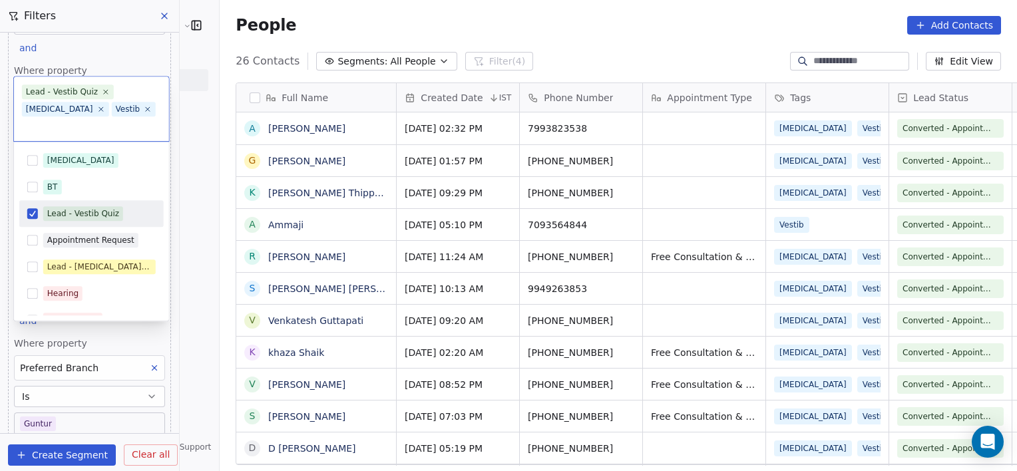
click at [79, 208] on div "Lead - Vestib Quiz" at bounding box center [83, 214] width 72 height 12
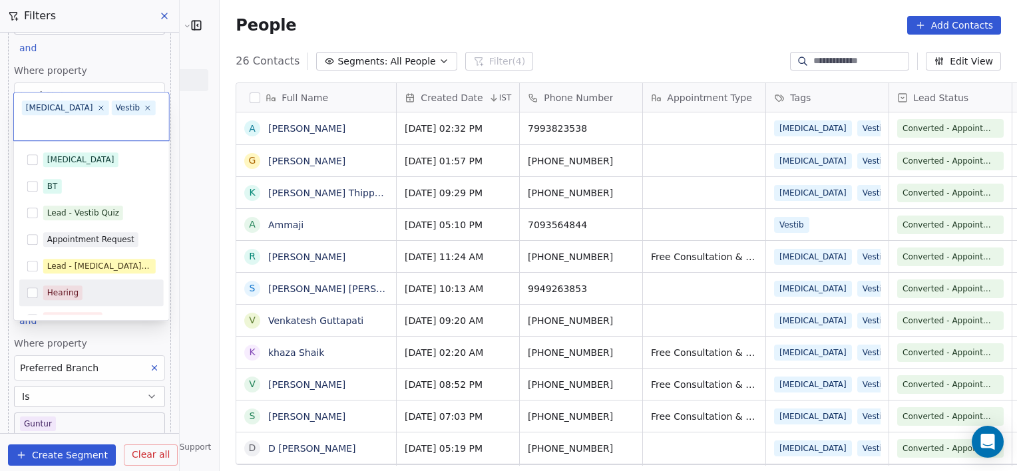
scroll to position [151, 0]
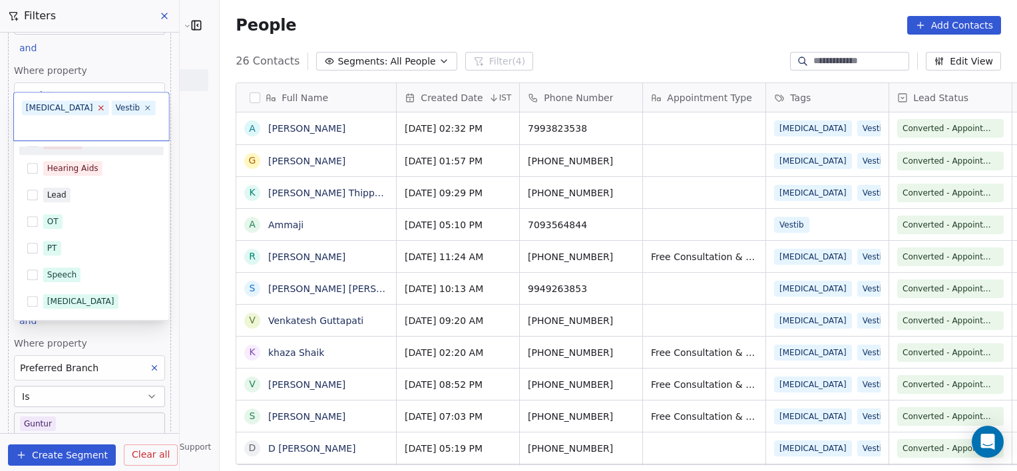
click at [59, 109] on span "[MEDICAL_DATA]" at bounding box center [65, 107] width 87 height 15
click at [98, 109] on icon at bounding box center [100, 108] width 5 height 5
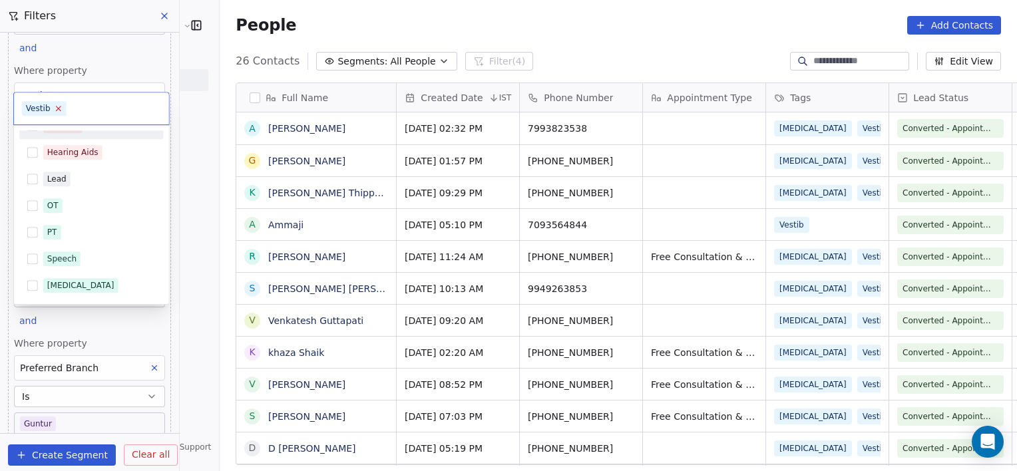
click at [55, 106] on icon at bounding box center [58, 108] width 9 height 9
click at [57, 152] on div "Hearing Aids" at bounding box center [72, 152] width 51 height 12
click at [69, 130] on div "Hearing" at bounding box center [62, 126] width 31 height 12
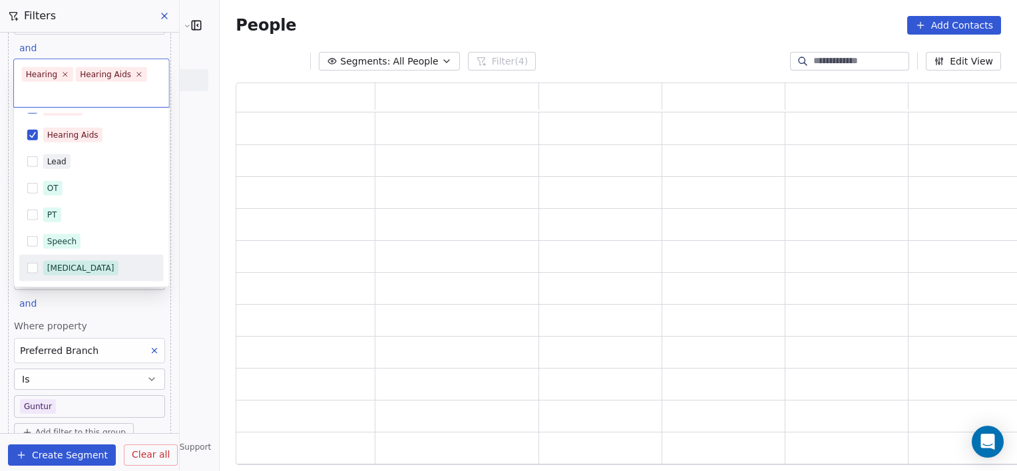
click at [154, 337] on html "[PERSON_NAME] Clinic External Contacts People Marketing Workflows Campaigns Met…" at bounding box center [508, 235] width 1017 height 471
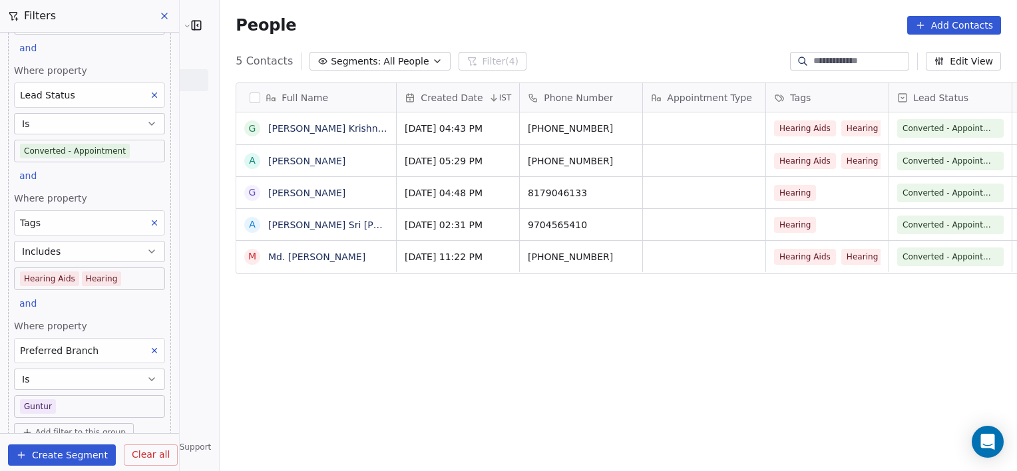
scroll to position [405, 826]
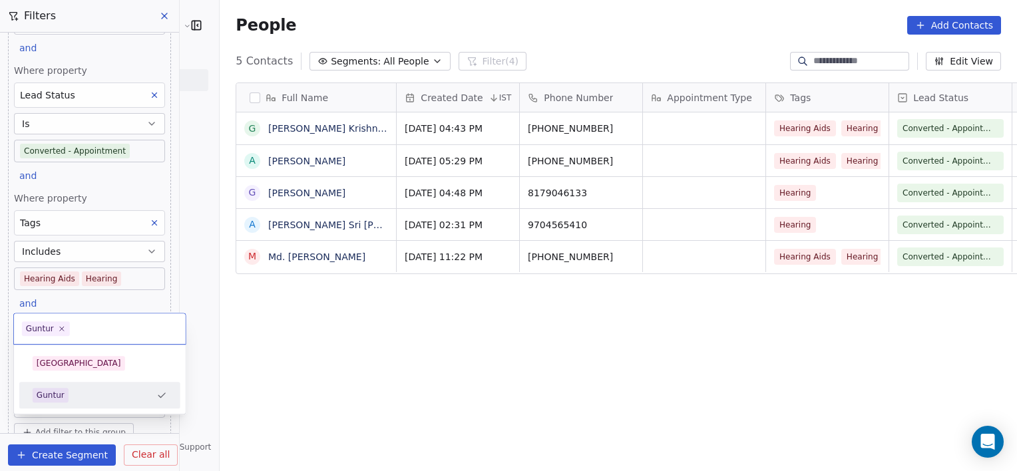
click at [90, 401] on body "[PERSON_NAME] Clinic External Contacts People Marketing Workflows Campaigns Met…" at bounding box center [508, 235] width 1017 height 471
click at [77, 371] on div "[GEOGRAPHIC_DATA]" at bounding box center [100, 363] width 150 height 21
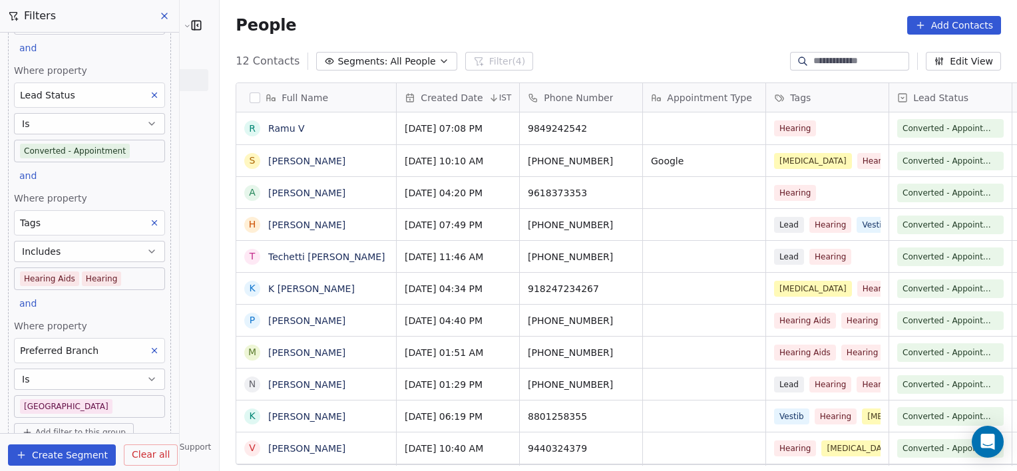
click at [122, 274] on body "[PERSON_NAME] Clinic External Contacts People Marketing Workflows Campaigns Met…" at bounding box center [508, 235] width 1017 height 471
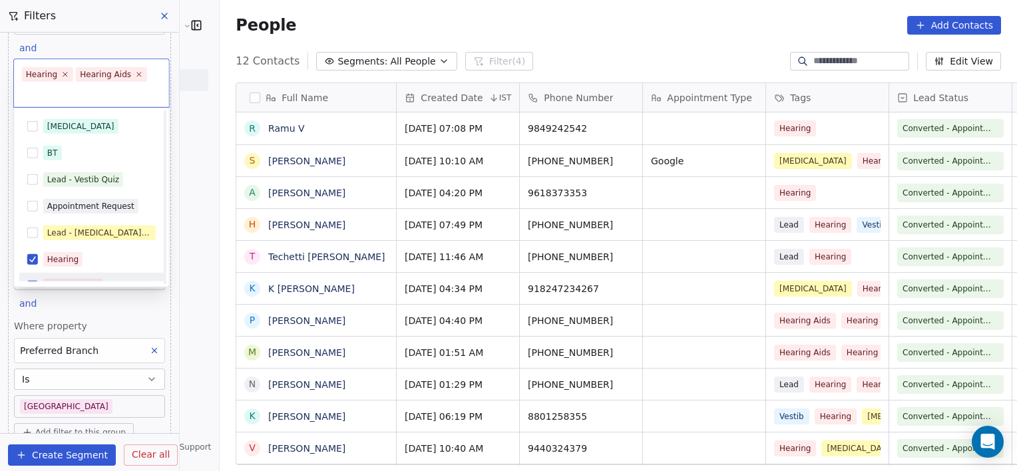
scroll to position [151, 0]
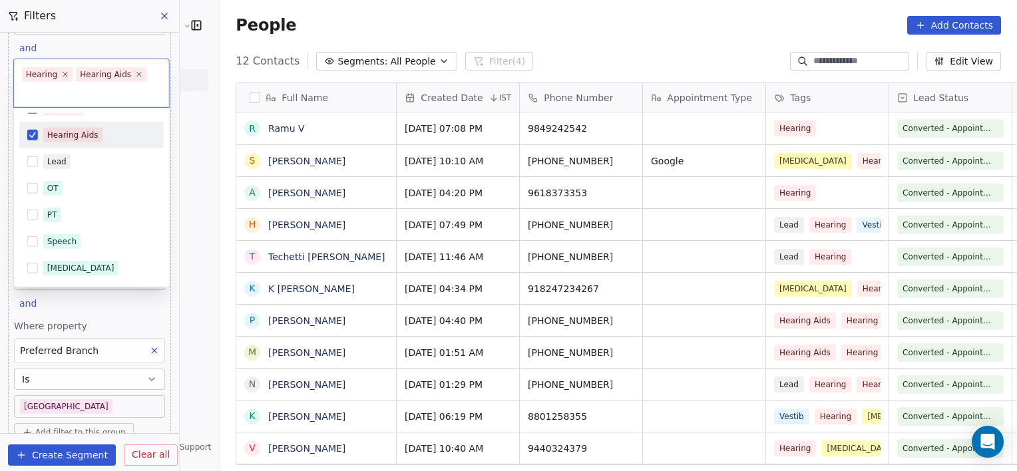
click at [45, 138] on span "Hearing Aids" at bounding box center [72, 135] width 59 height 15
click at [55, 116] on div "Hearing" at bounding box center [91, 108] width 144 height 21
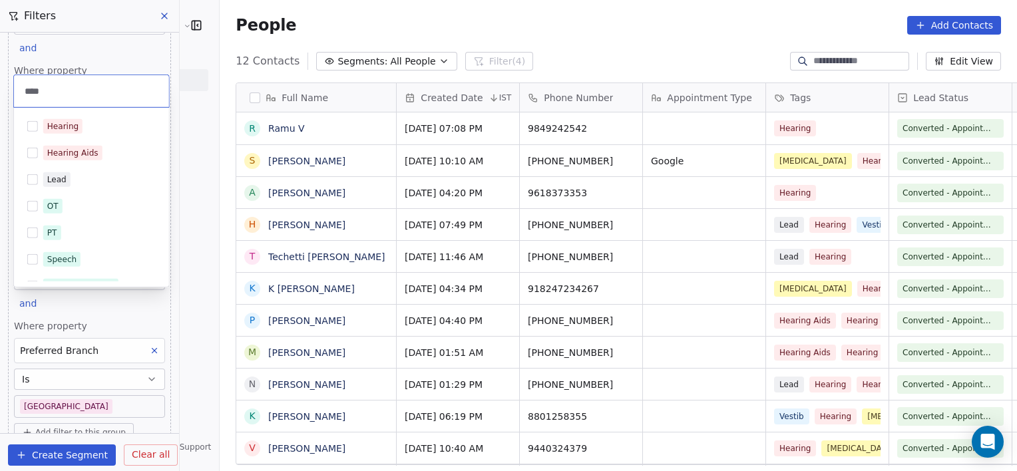
scroll to position [0, 0]
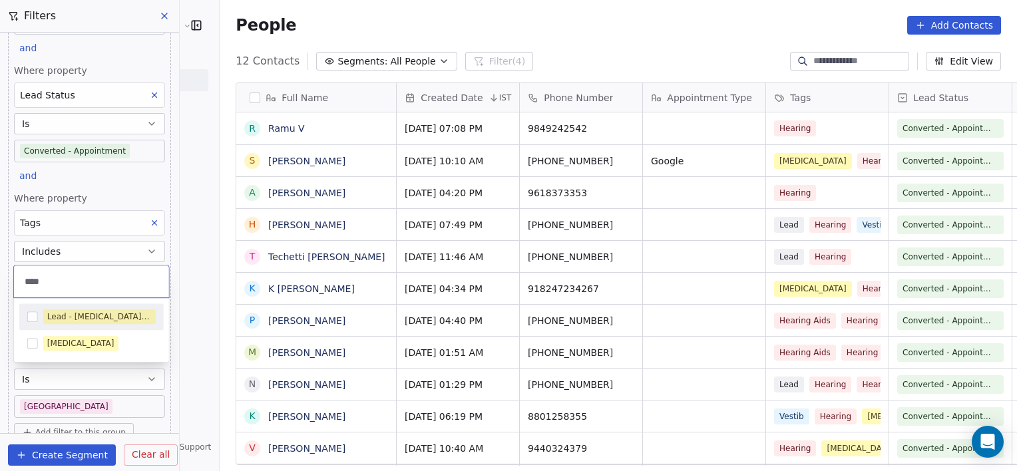
type input "****"
click at [86, 312] on div "Lead - [MEDICAL_DATA] Quiz" at bounding box center [99, 317] width 104 height 12
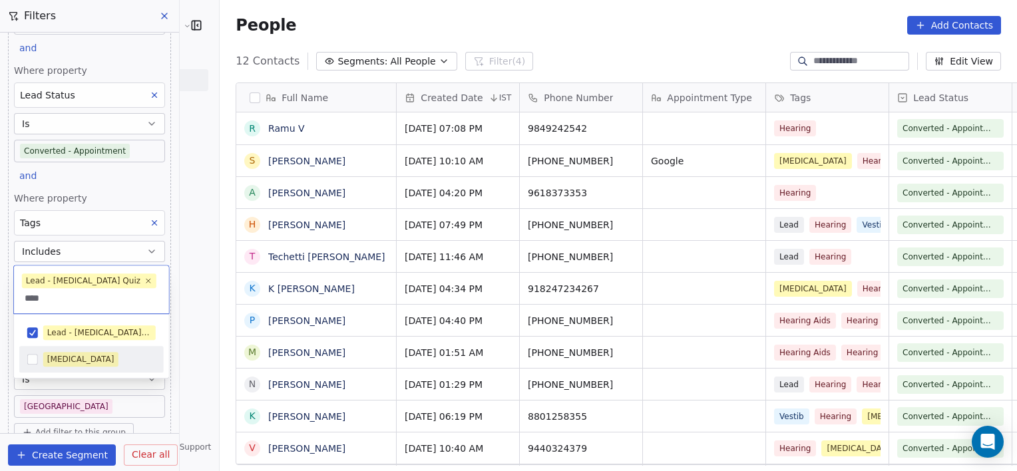
type input "****"
click at [80, 365] on span "[MEDICAL_DATA]" at bounding box center [80, 359] width 75 height 15
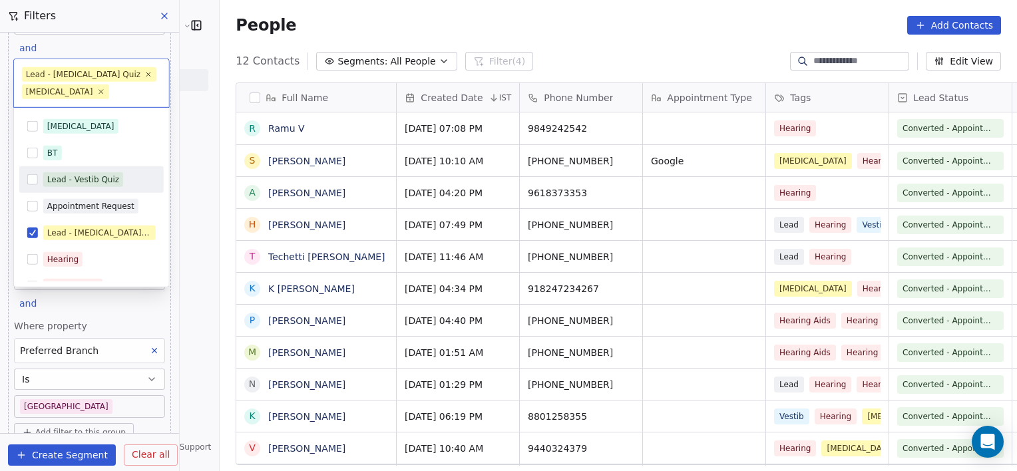
click at [176, 402] on html "[PERSON_NAME] Clinic External Contacts People Marketing Workflows Campaigns Met…" at bounding box center [508, 235] width 1017 height 471
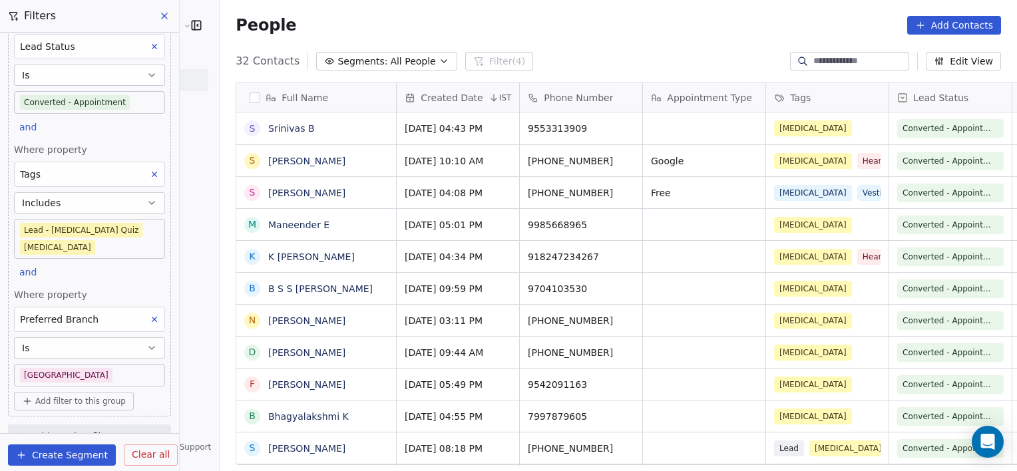
scroll to position [405, 826]
click at [116, 357] on body "[PERSON_NAME] Clinic External Contacts People Marketing Workflows Campaigns Met…" at bounding box center [508, 235] width 1017 height 471
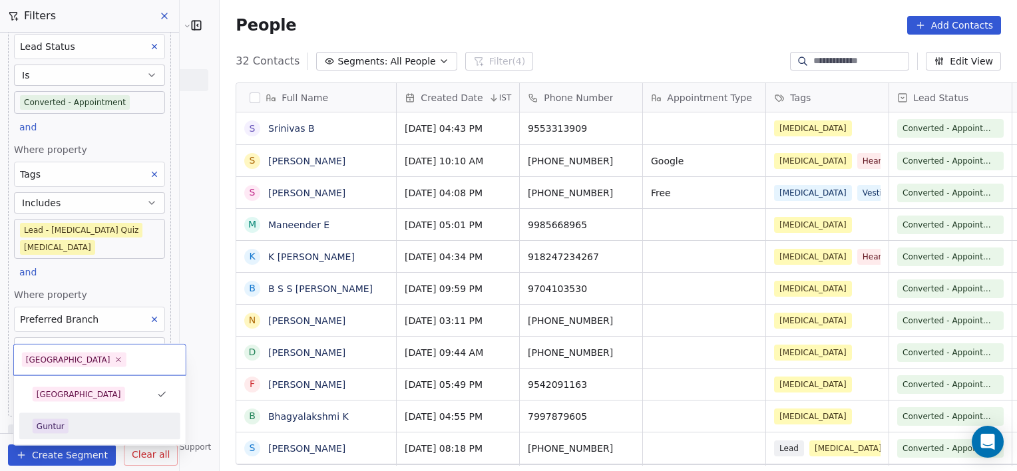
click at [81, 426] on div "Guntur" at bounding box center [100, 426] width 134 height 15
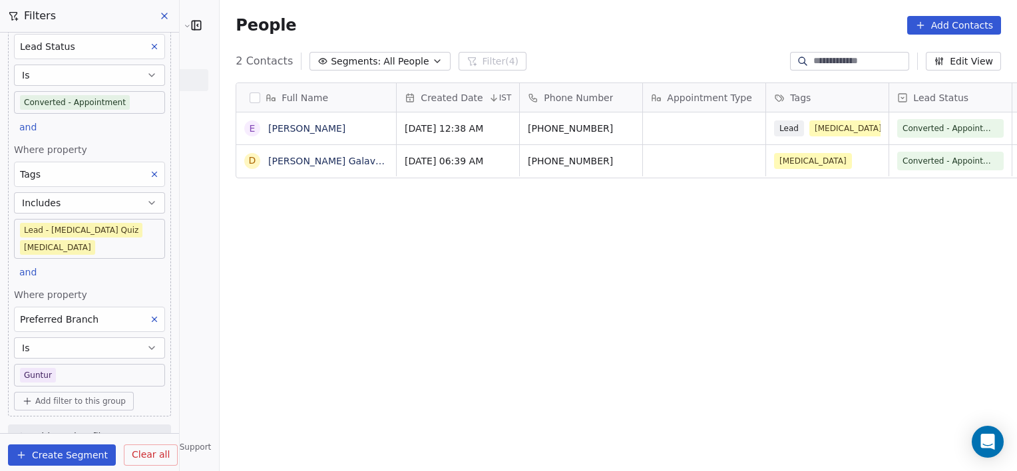
click at [146, 233] on body "[PERSON_NAME] Clinic External Contacts People Marketing Workflows Campaigns Met…" at bounding box center [508, 235] width 1017 height 471
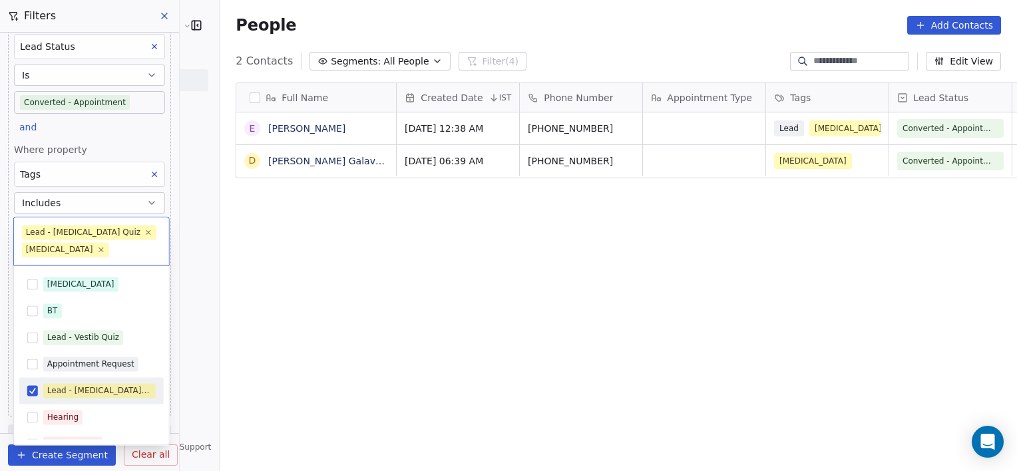
click at [57, 387] on div "Lead - [MEDICAL_DATA] Quiz" at bounding box center [99, 391] width 104 height 12
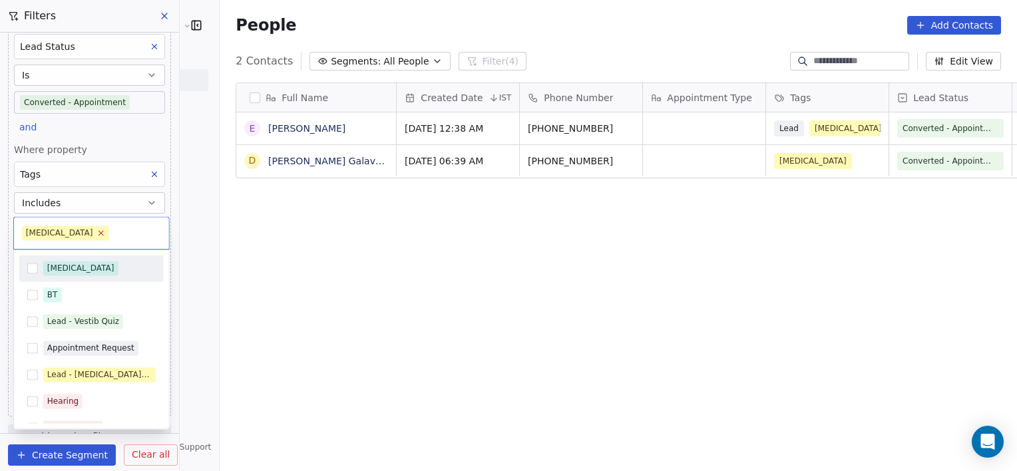
click at [98, 234] on icon at bounding box center [100, 233] width 5 height 5
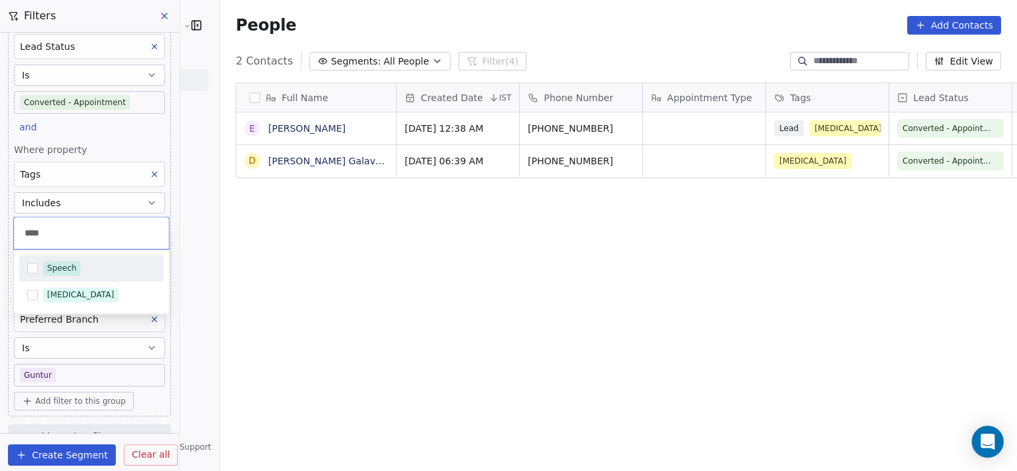
type input "****"
click at [93, 271] on div "Speech" at bounding box center [99, 268] width 112 height 15
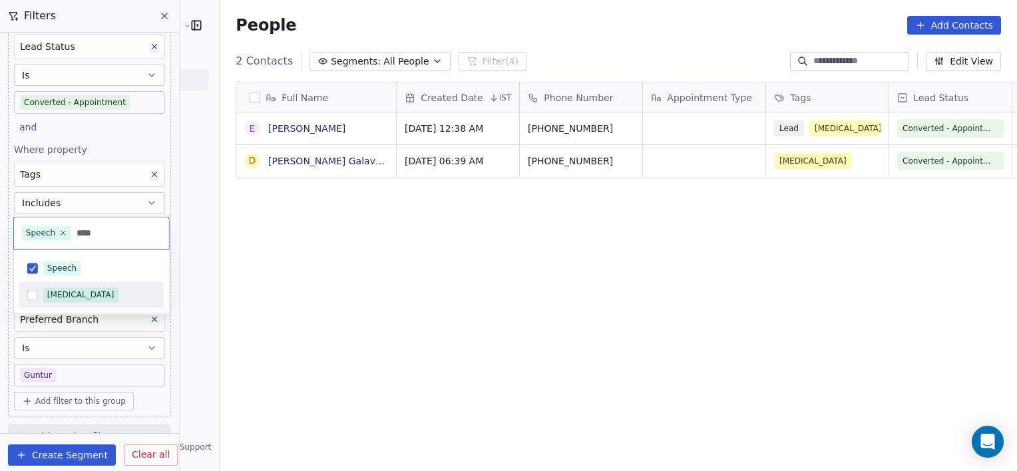
type input "****"
click at [106, 300] on span "[MEDICAL_DATA]" at bounding box center [80, 294] width 75 height 15
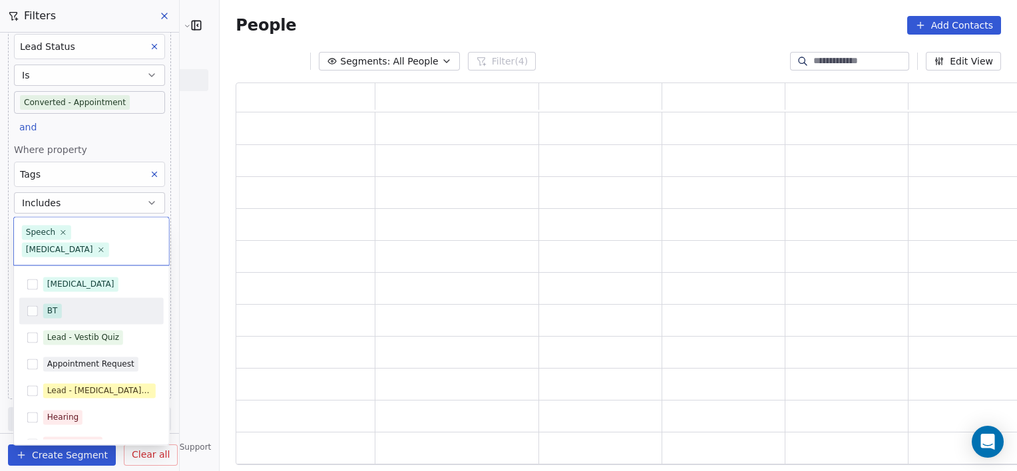
click at [275, 286] on html "[PERSON_NAME] Clinic External Contacts People Marketing Workflows Campaigns Met…" at bounding box center [508, 235] width 1017 height 471
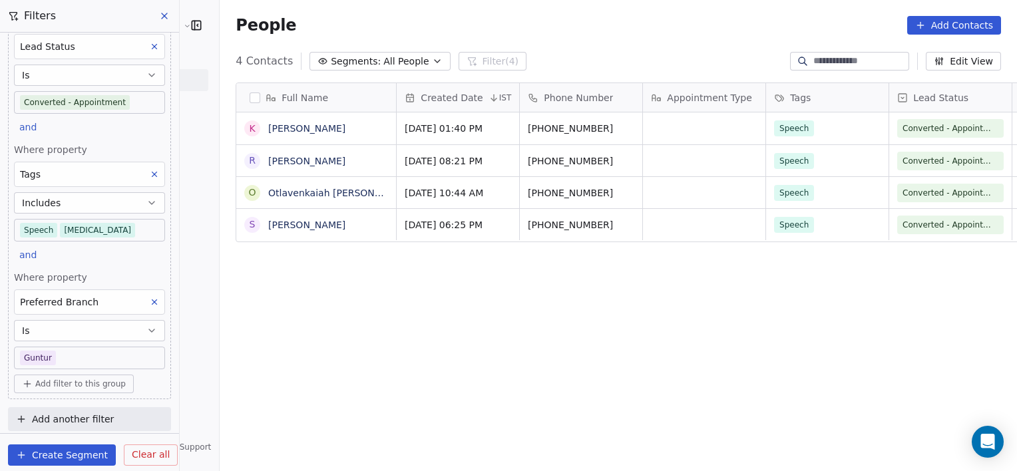
click at [128, 215] on div "Where property Tags Includes Speech [MEDICAL_DATA]" at bounding box center [89, 192] width 151 height 98
click at [135, 227] on body "[PERSON_NAME] Clinic External Contacts People Marketing Workflows Campaigns Met…" at bounding box center [508, 235] width 1017 height 471
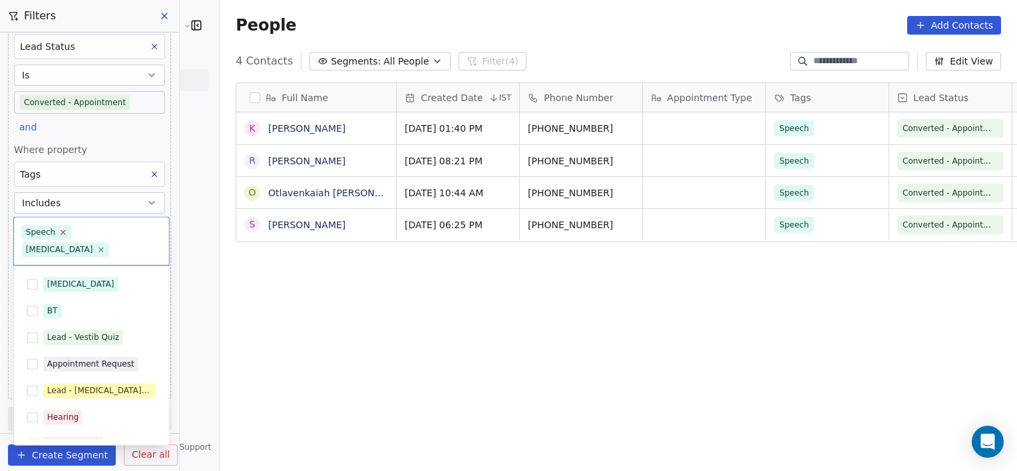
click at [61, 233] on icon at bounding box center [63, 232] width 5 height 5
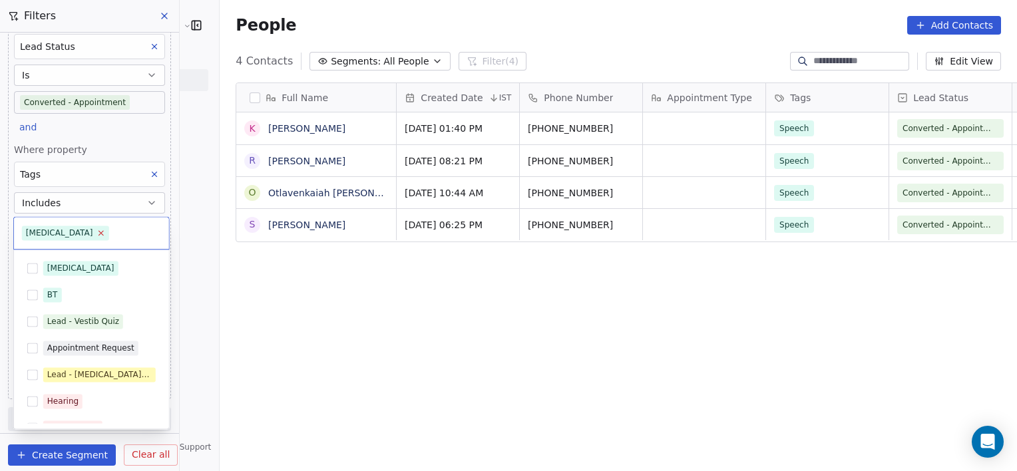
click at [96, 232] on icon at bounding box center [100, 233] width 9 height 9
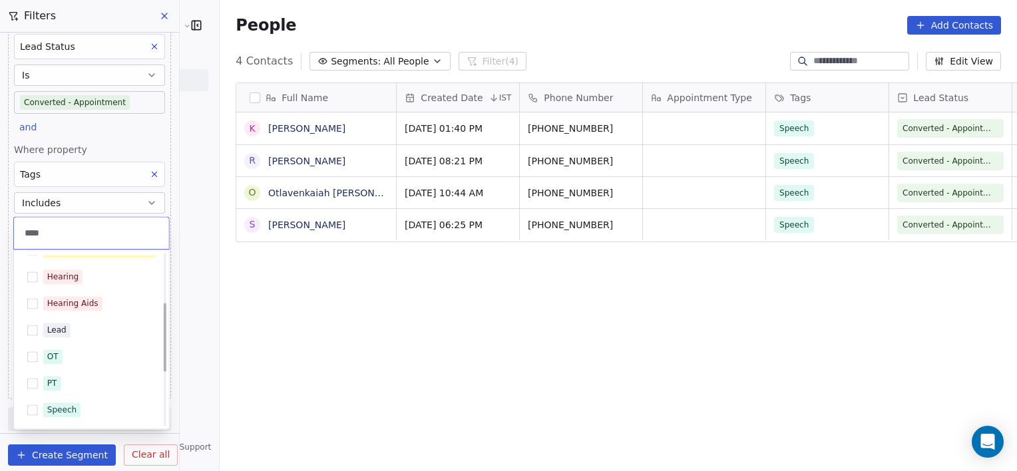
scroll to position [0, 0]
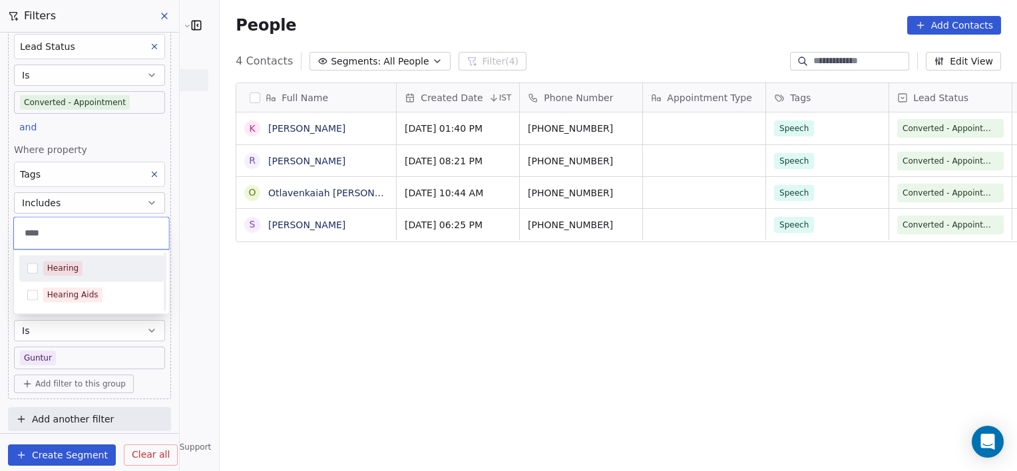
type input "****"
click at [80, 262] on span "Hearing" at bounding box center [62, 268] width 39 height 15
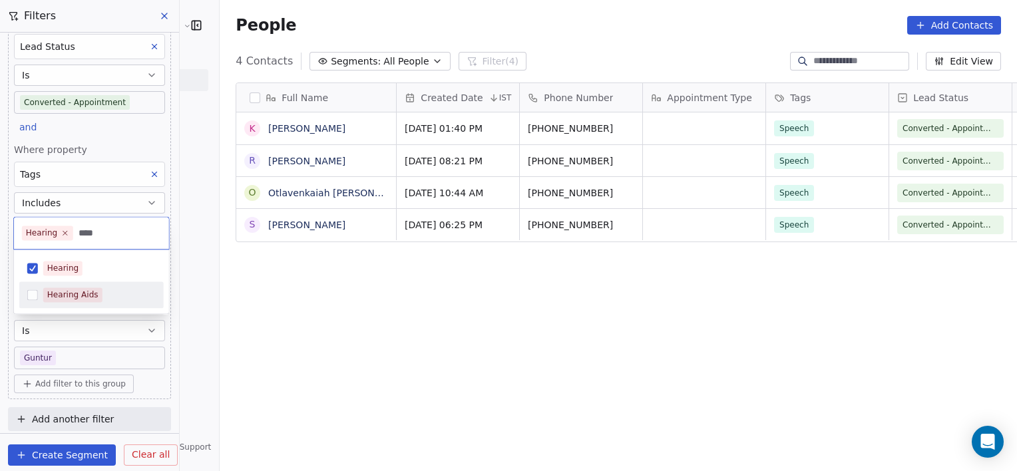
type input "****"
click at [112, 298] on div "Hearing Aids" at bounding box center [99, 294] width 112 height 15
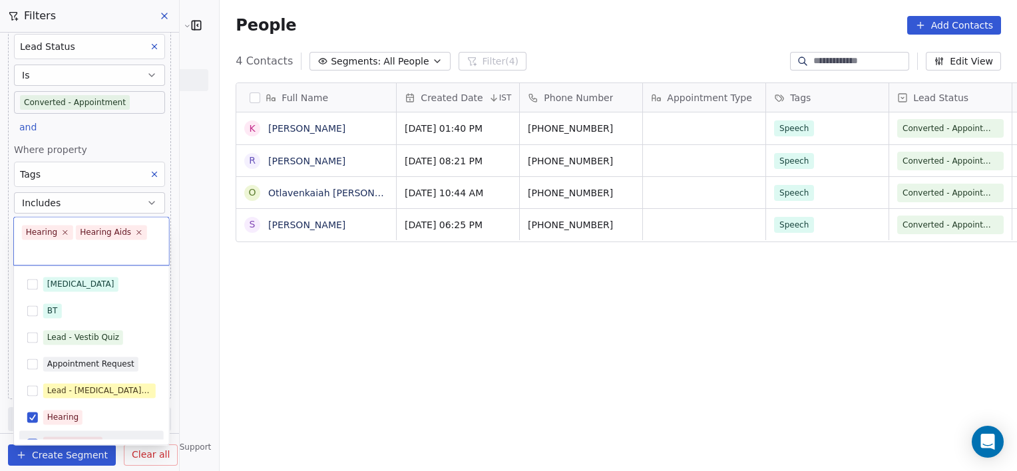
click at [297, 301] on html "[PERSON_NAME] Clinic External Contacts People Marketing Workflows Campaigns Met…" at bounding box center [508, 235] width 1017 height 471
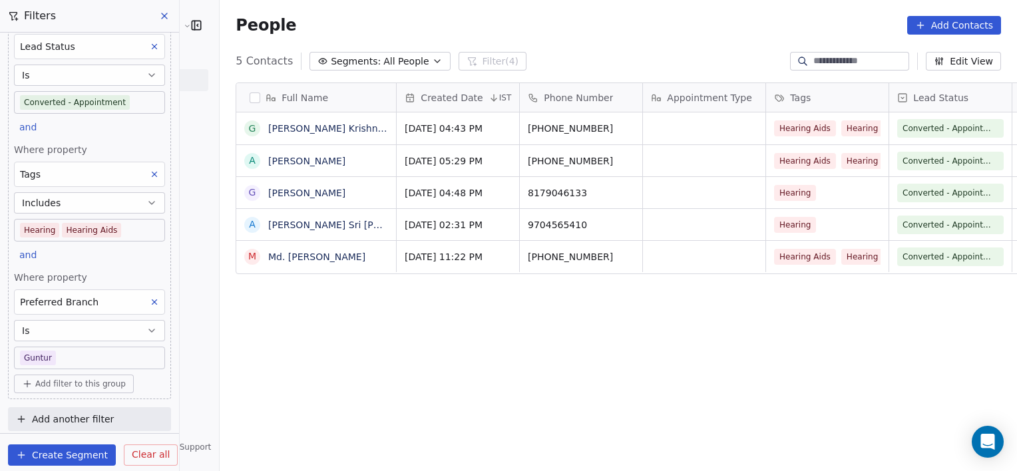
scroll to position [405, 826]
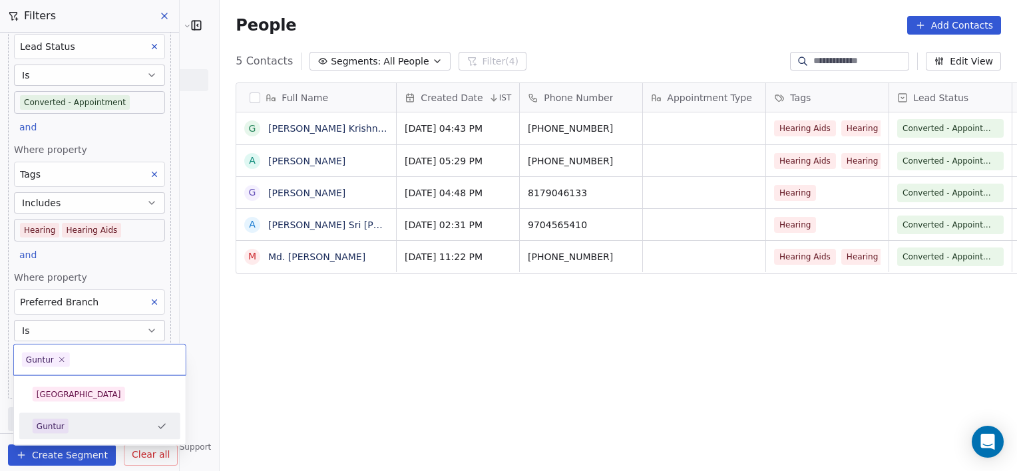
click at [75, 351] on body "[PERSON_NAME] Clinic External Contacts People Marketing Workflows Campaigns Met…" at bounding box center [508, 235] width 1017 height 471
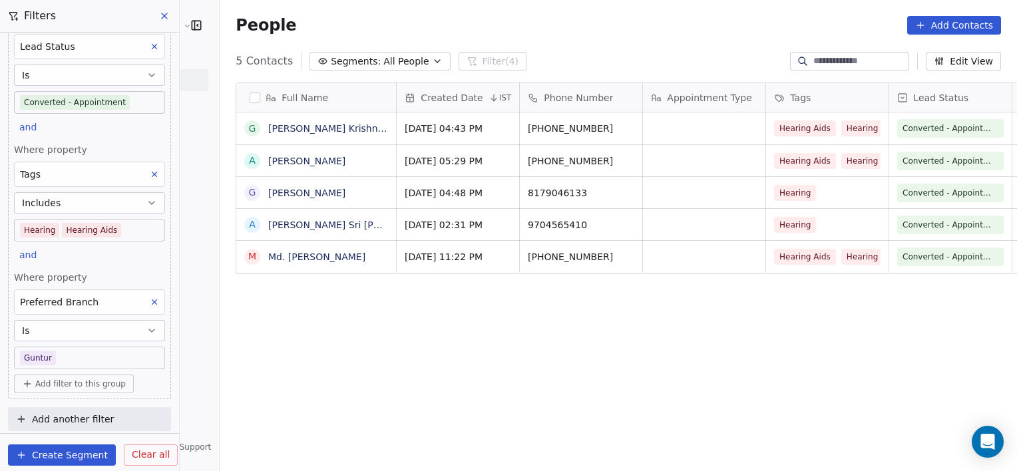
click at [142, 297] on html "[PERSON_NAME] Clinic External Contacts People Marketing Workflows Campaigns Met…" at bounding box center [508, 235] width 1017 height 471
click at [152, 300] on icon at bounding box center [154, 302] width 5 height 5
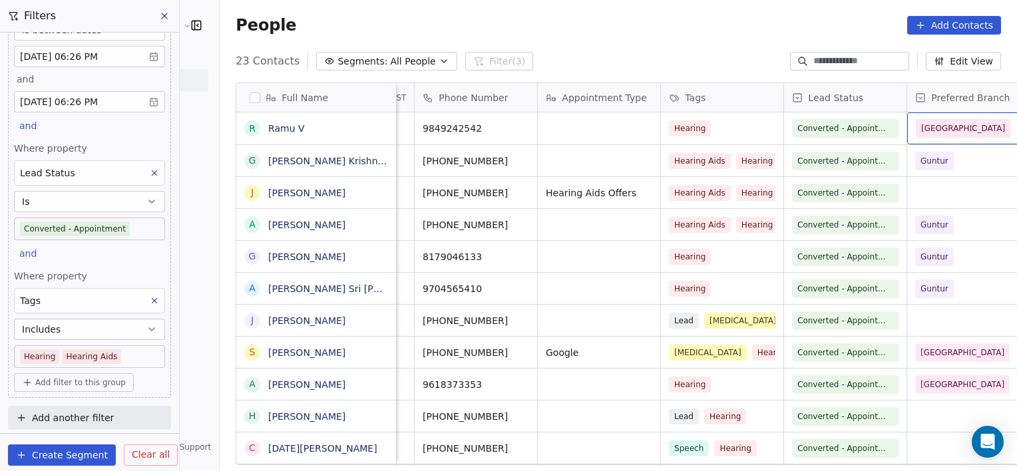
scroll to position [0, 228]
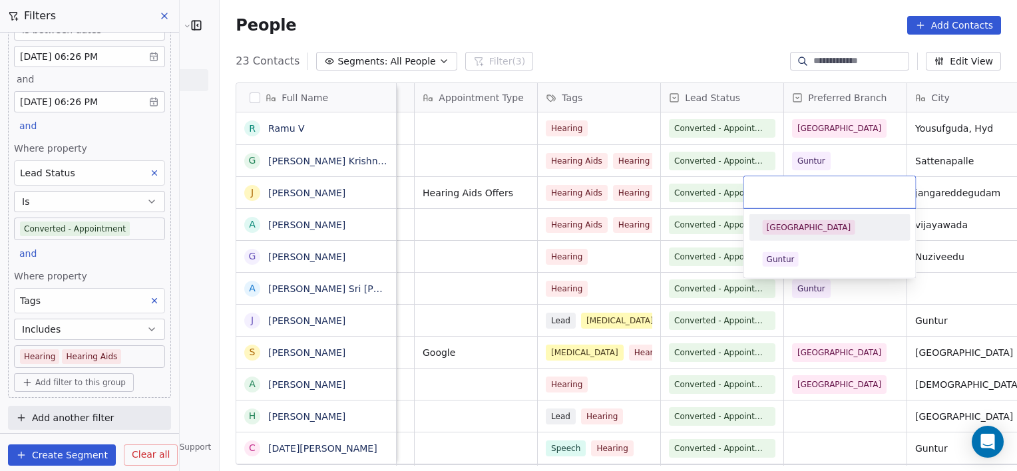
click at [812, 228] on div "[GEOGRAPHIC_DATA]" at bounding box center [830, 227] width 134 height 15
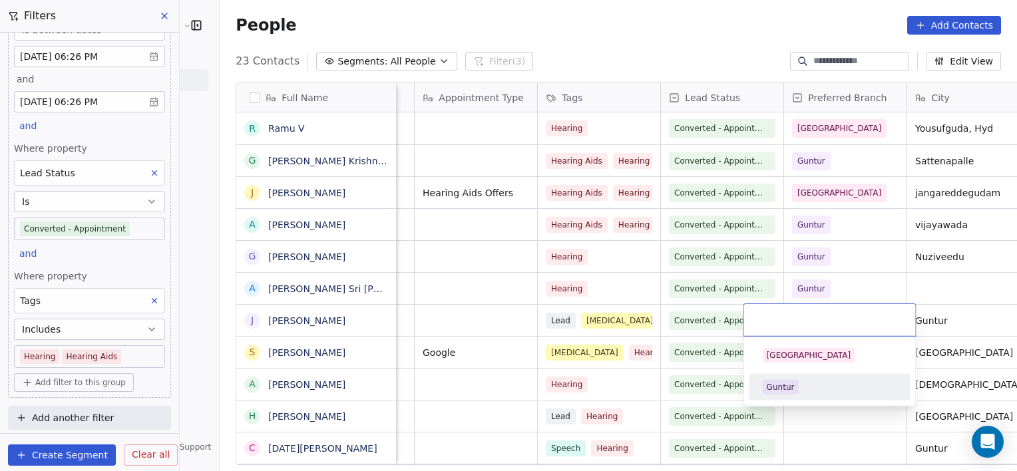
click at [787, 389] on div "Guntur" at bounding box center [781, 387] width 28 height 12
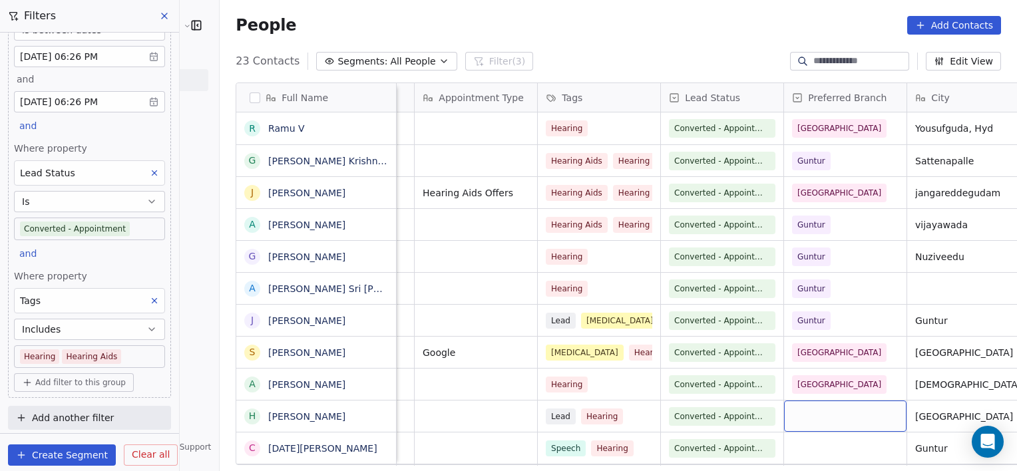
scroll to position [5, 0]
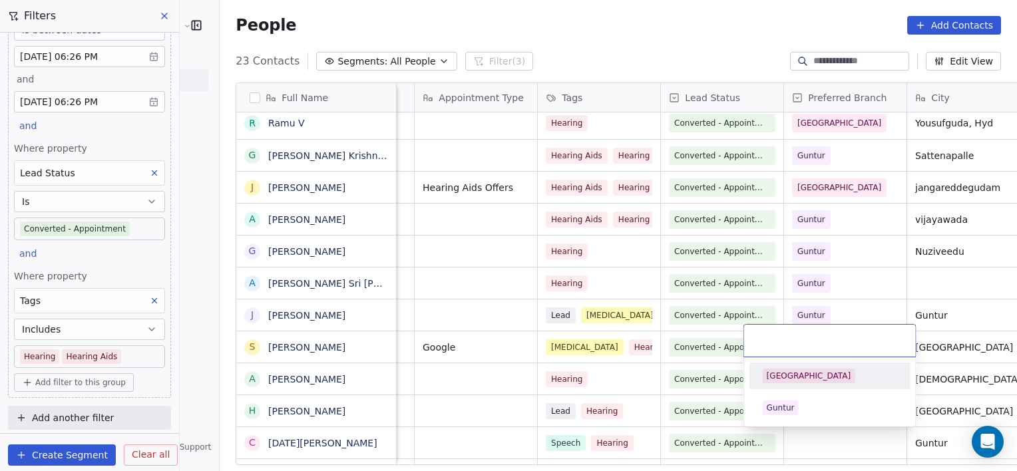
click at [789, 373] on div "[GEOGRAPHIC_DATA]" at bounding box center [809, 376] width 85 height 12
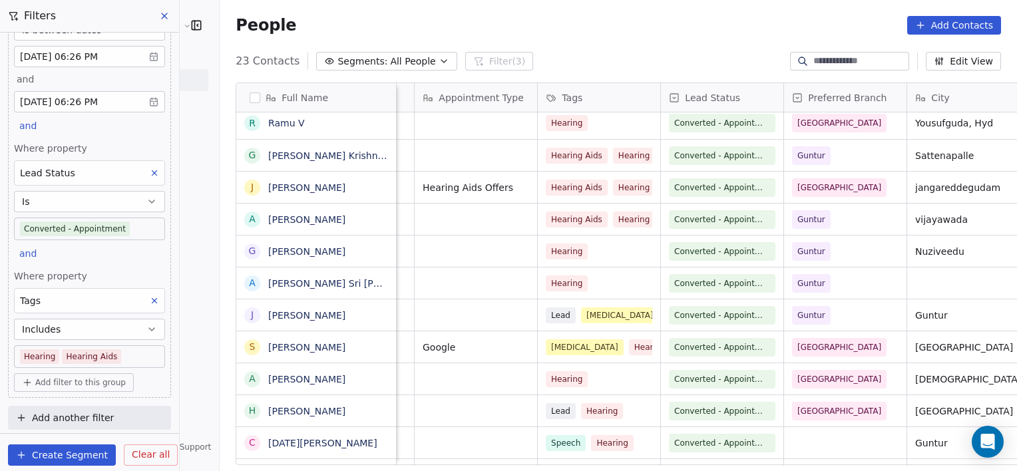
scroll to position [37, 0]
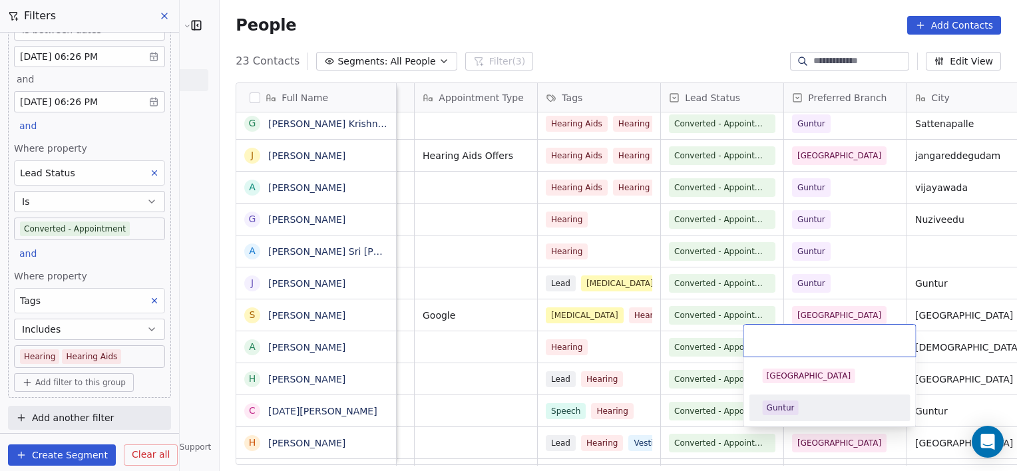
click at [788, 407] on div "Guntur" at bounding box center [781, 408] width 28 height 12
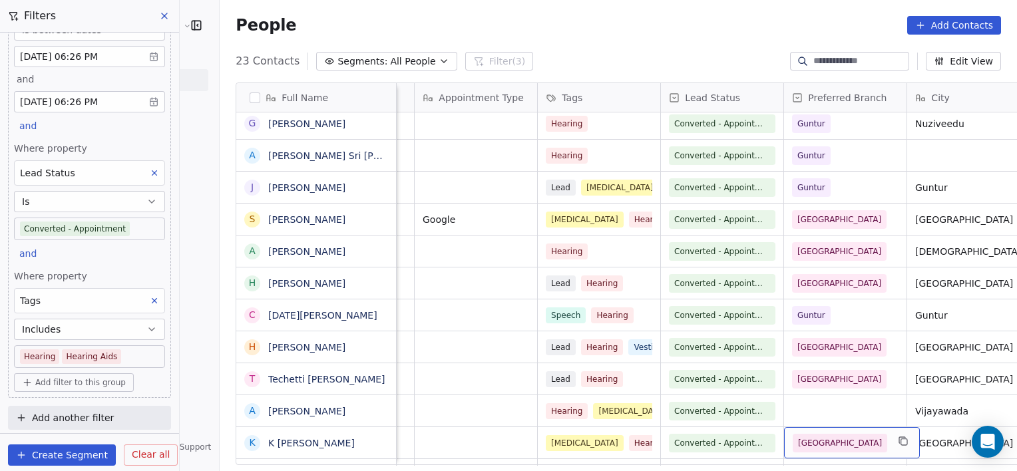
scroll to position [165, 0]
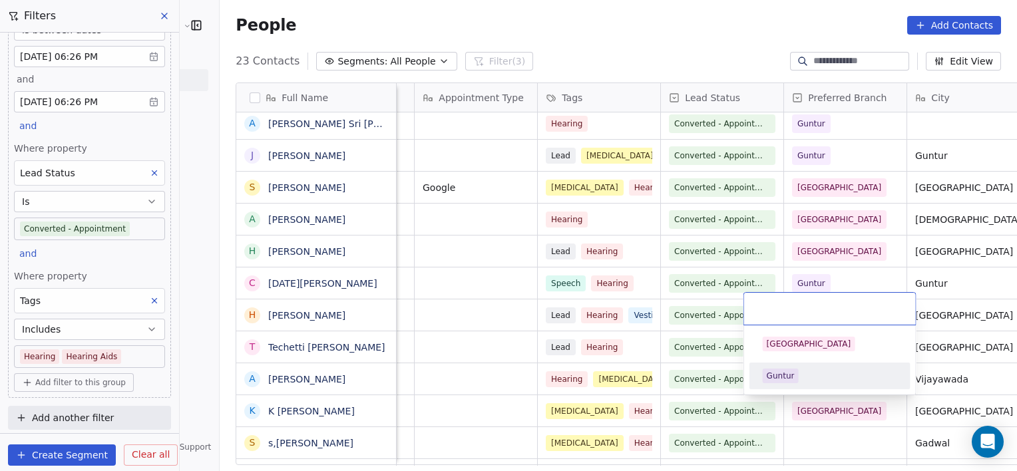
click at [789, 382] on span "Guntur" at bounding box center [781, 376] width 36 height 15
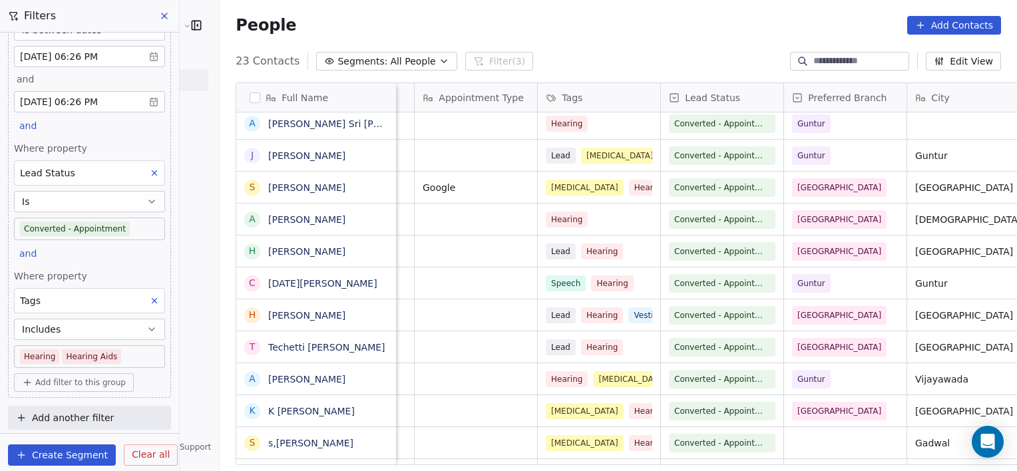
scroll to position [197, 0]
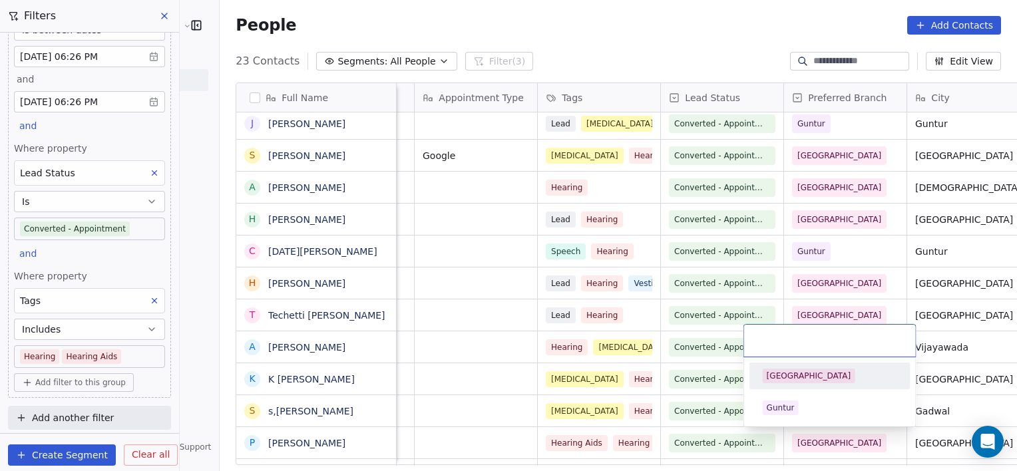
click at [814, 371] on div "[GEOGRAPHIC_DATA]" at bounding box center [830, 376] width 134 height 15
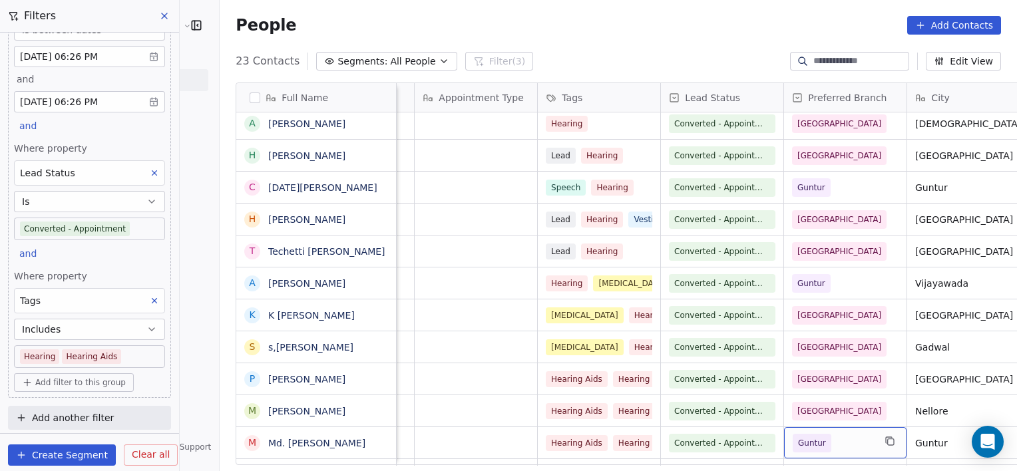
scroll to position [0, 0]
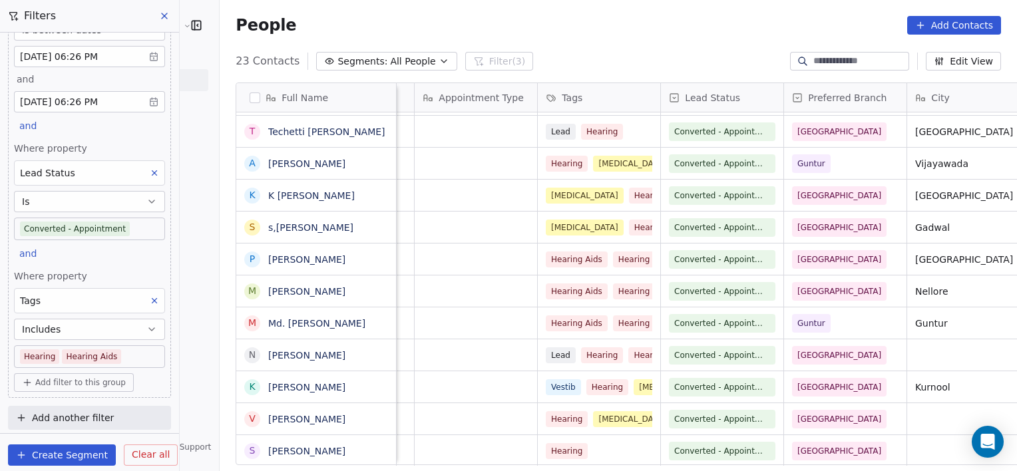
click at [59, 385] on span "Add filter to this group" at bounding box center [80, 382] width 90 height 11
click at [82, 415] on span "Contact properties" at bounding box center [71, 409] width 87 height 14
type input "*****"
click at [82, 348] on span "Preferred Branch" at bounding box center [67, 351] width 79 height 13
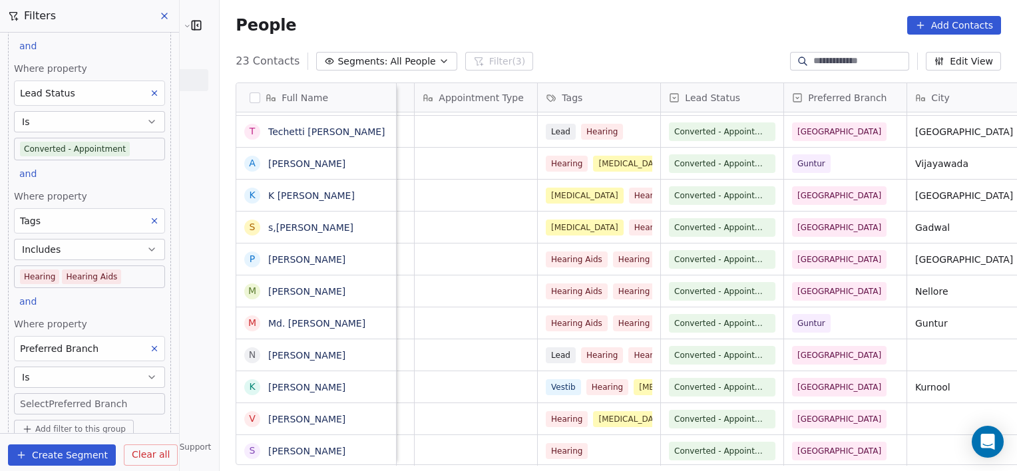
click at [117, 399] on body "[PERSON_NAME] Clinic External Contacts People Marketing Workflows Campaigns Met…" at bounding box center [508, 235] width 1017 height 471
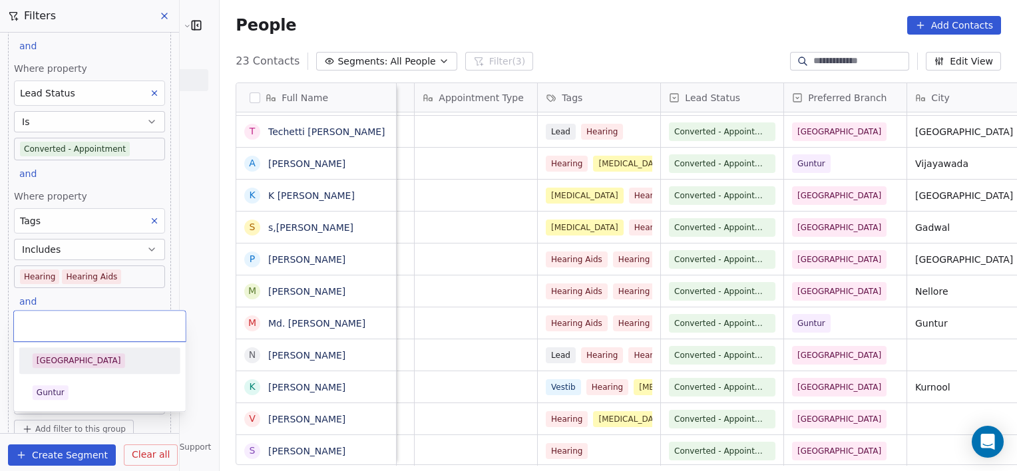
click at [100, 359] on div "[GEOGRAPHIC_DATA]" at bounding box center [100, 360] width 134 height 15
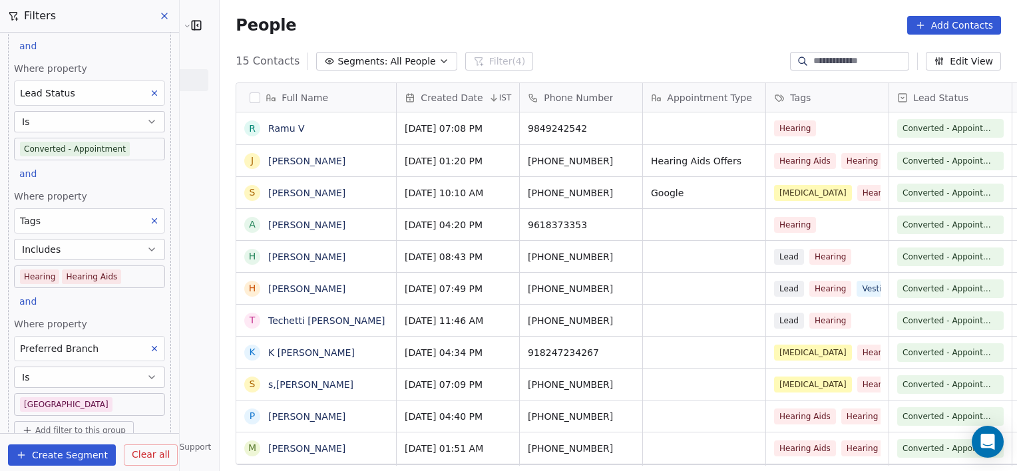
click at [144, 399] on body "[PERSON_NAME] Clinic External Contacts People Marketing Workflows Campaigns Met…" at bounding box center [508, 235] width 1017 height 471
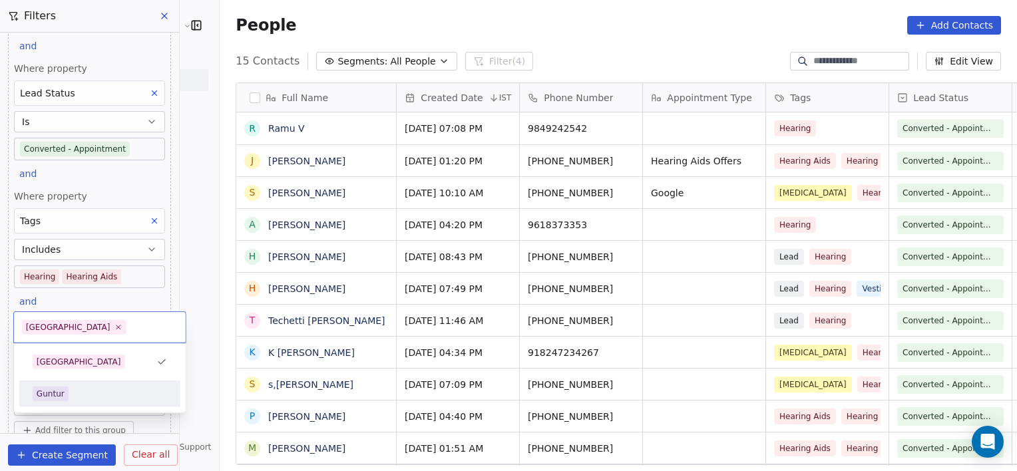
click at [118, 391] on div "Guntur" at bounding box center [100, 394] width 134 height 15
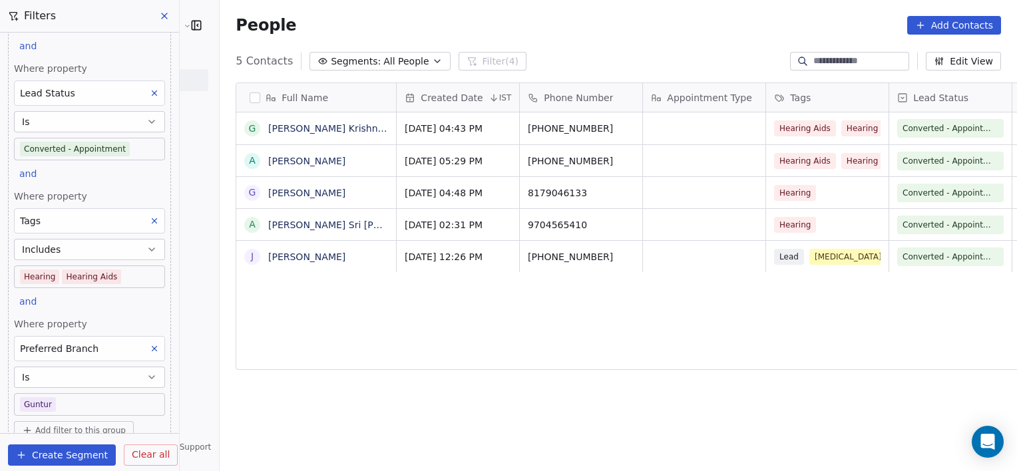
click at [150, 344] on icon at bounding box center [154, 348] width 9 height 9
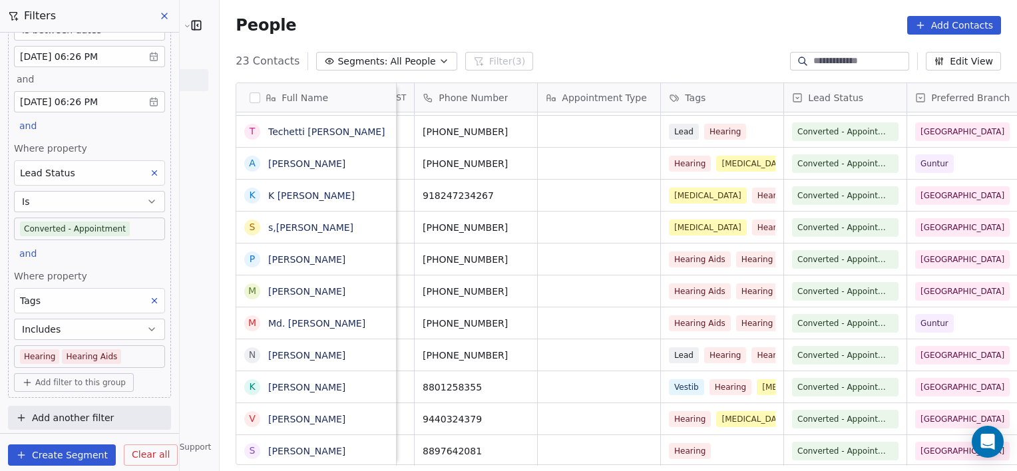
click at [101, 377] on span "Add filter to this group" at bounding box center [80, 382] width 90 height 11
click at [99, 413] on span "Contact properties" at bounding box center [71, 409] width 87 height 14
type input "*****"
click at [84, 353] on span "Preferred Branch" at bounding box center [67, 351] width 79 height 13
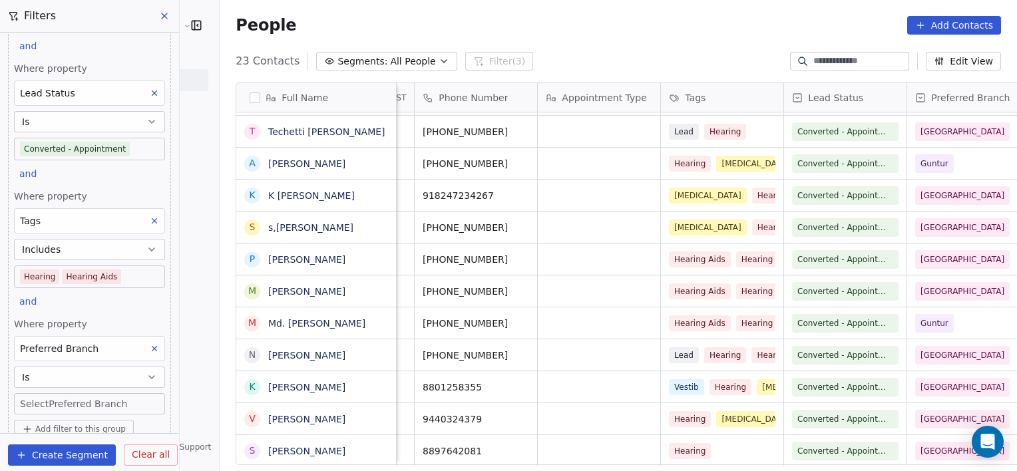
click at [78, 403] on body "[PERSON_NAME] Clinic External Contacts People Marketing Workflows Campaigns Met…" at bounding box center [508, 235] width 1017 height 471
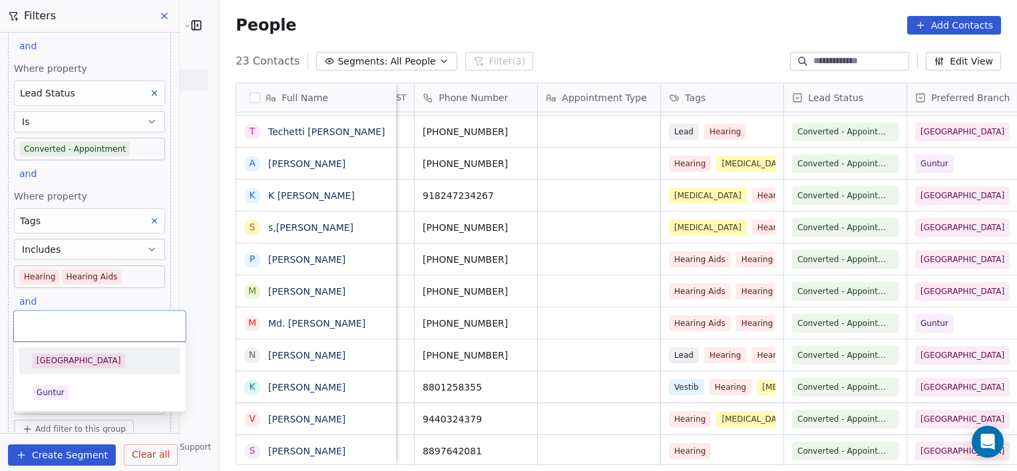
click at [79, 362] on span "[GEOGRAPHIC_DATA]" at bounding box center [79, 360] width 92 height 15
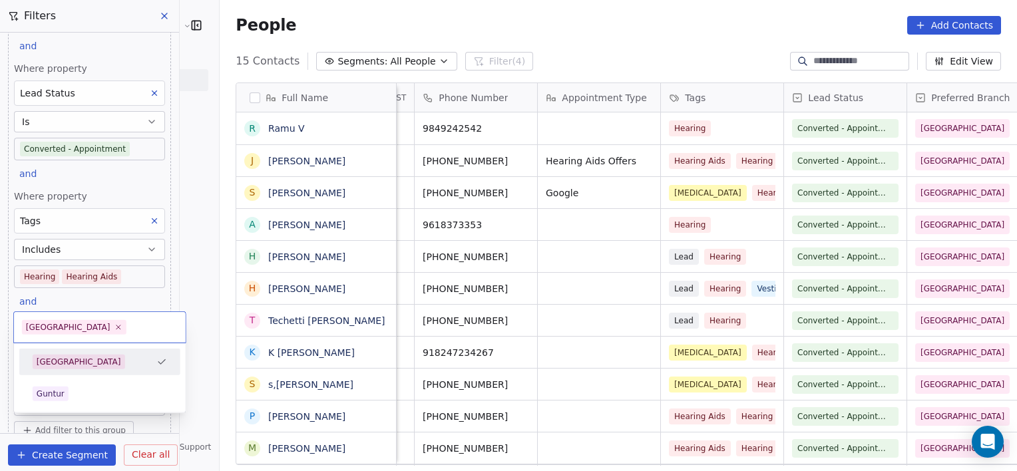
click at [109, 402] on body "[PERSON_NAME] Clinic External Contacts People Marketing Workflows Campaigns Met…" at bounding box center [508, 235] width 1017 height 471
click at [95, 394] on div "Guntur" at bounding box center [100, 394] width 134 height 15
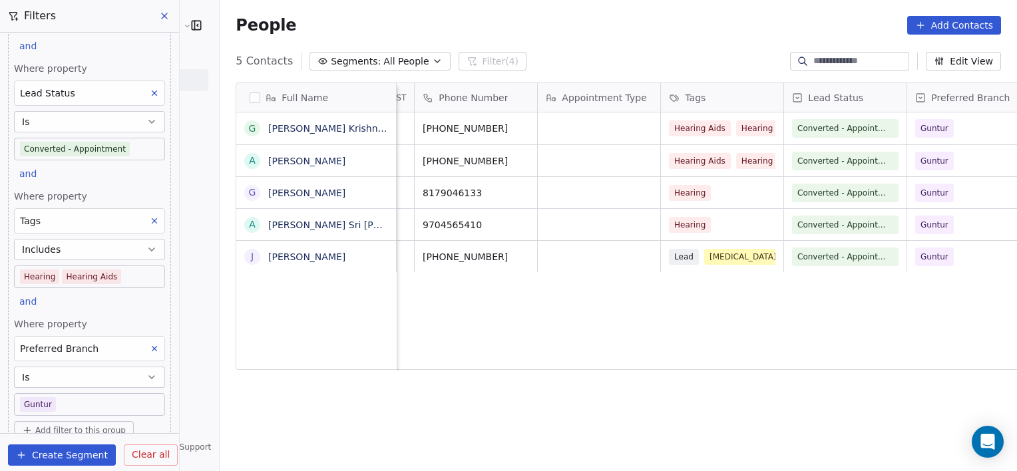
click at [130, 277] on body "[PERSON_NAME] Clinic External Contacts People Marketing Workflows Campaigns Met…" at bounding box center [508, 235] width 1017 height 471
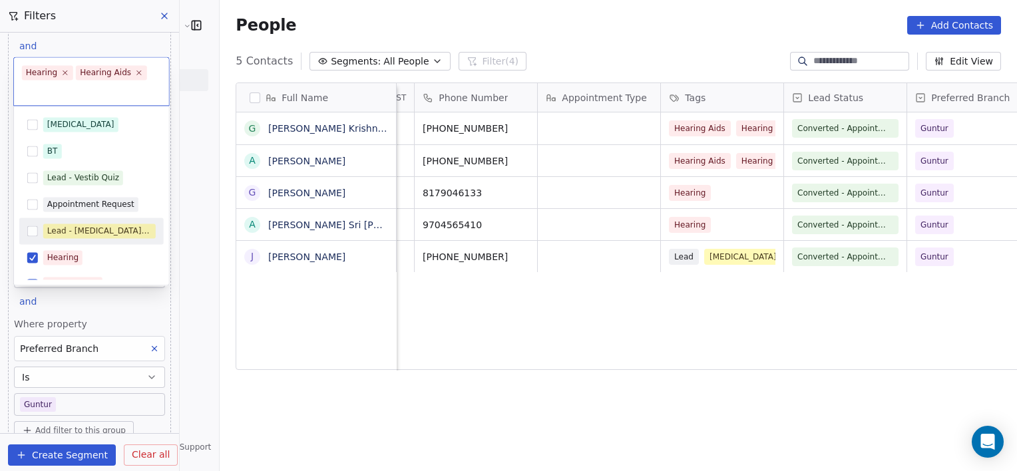
click at [91, 226] on div "Lead - [MEDICAL_DATA] Quiz" at bounding box center [99, 231] width 104 height 12
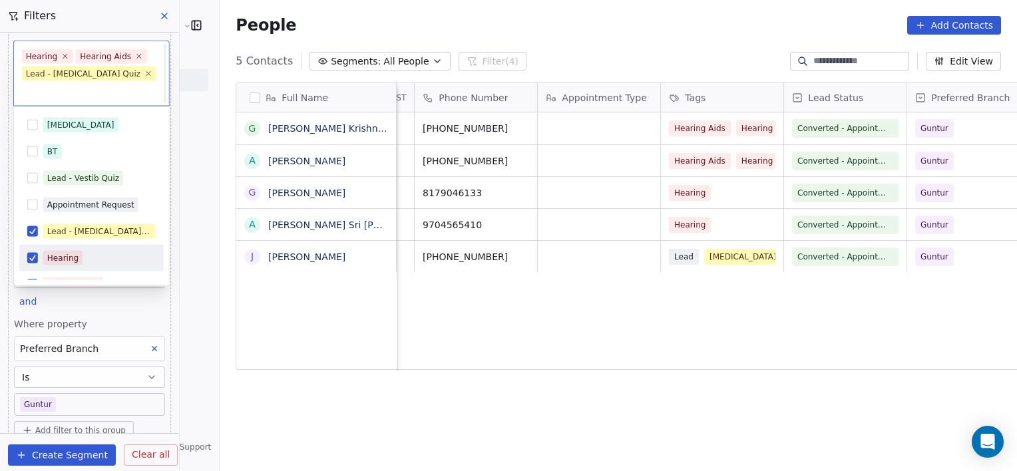
click at [67, 250] on div "Hearing" at bounding box center [91, 258] width 144 height 21
click at [72, 271] on div "Hearing Aids" at bounding box center [91, 284] width 144 height 27
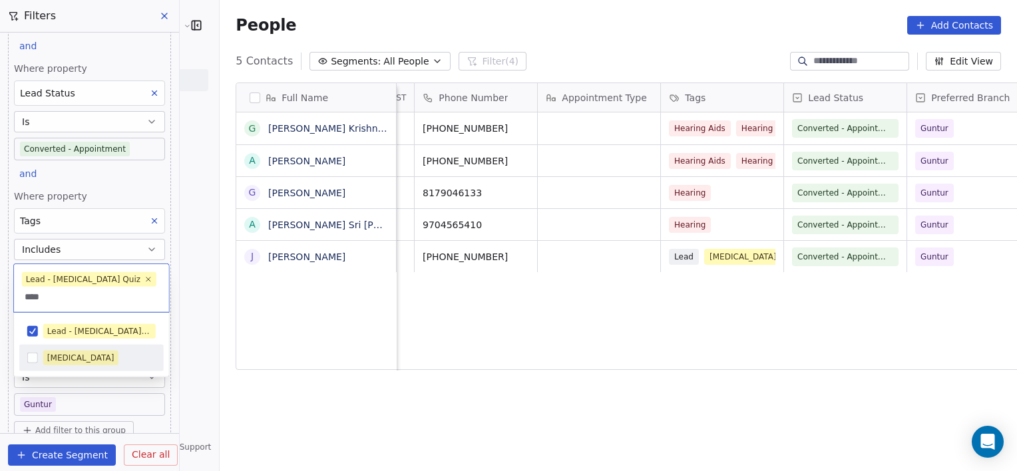
type input "****"
click at [88, 353] on div "[MEDICAL_DATA]" at bounding box center [99, 358] width 112 height 15
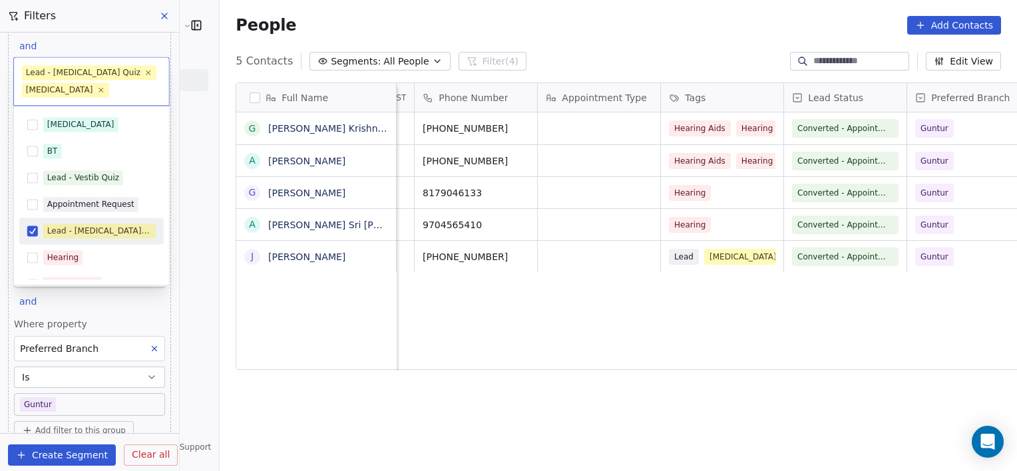
click at [275, 454] on html "[PERSON_NAME] Clinic External Contacts People Marketing Workflows Campaigns Met…" at bounding box center [508, 235] width 1017 height 471
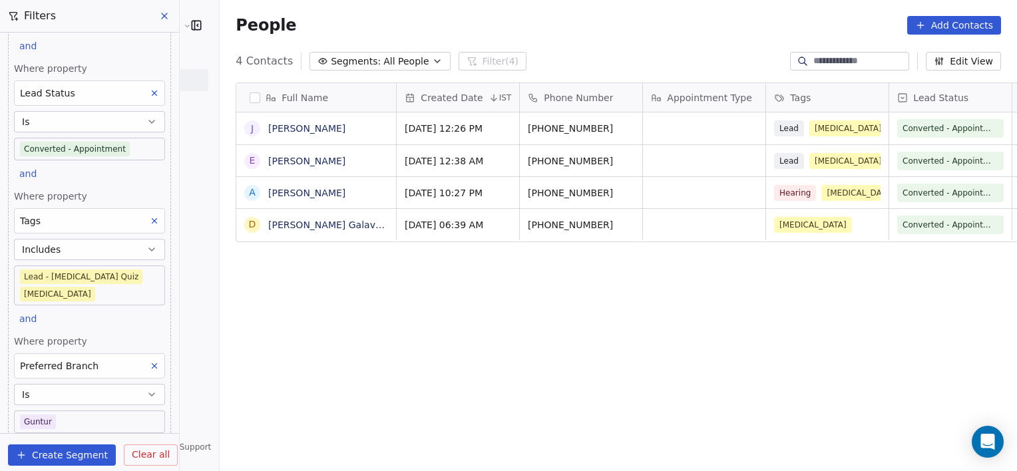
click at [152, 364] on icon at bounding box center [154, 366] width 5 height 5
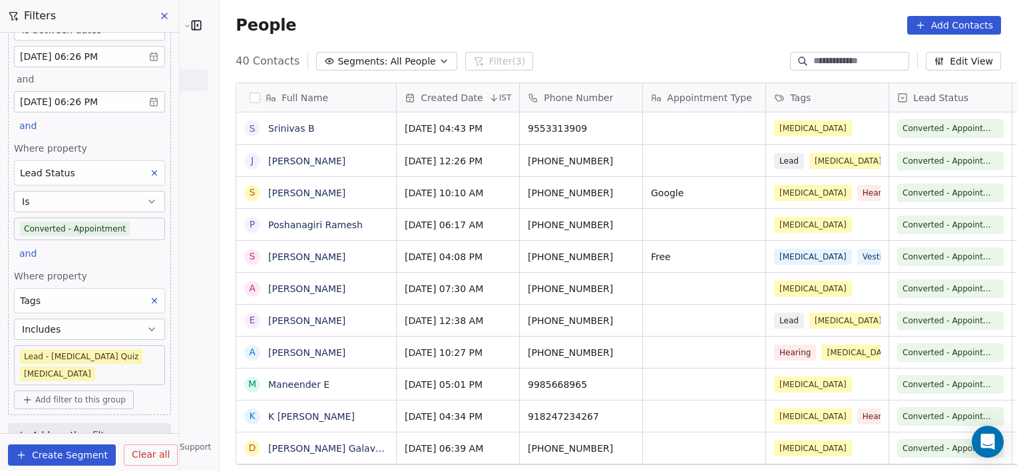
click at [81, 395] on span "Add filter to this group" at bounding box center [80, 400] width 90 height 11
click at [718, 118] on html "[PERSON_NAME] Clinic External Contacts People Marketing Workflows Campaigns Met…" at bounding box center [508, 235] width 1017 height 471
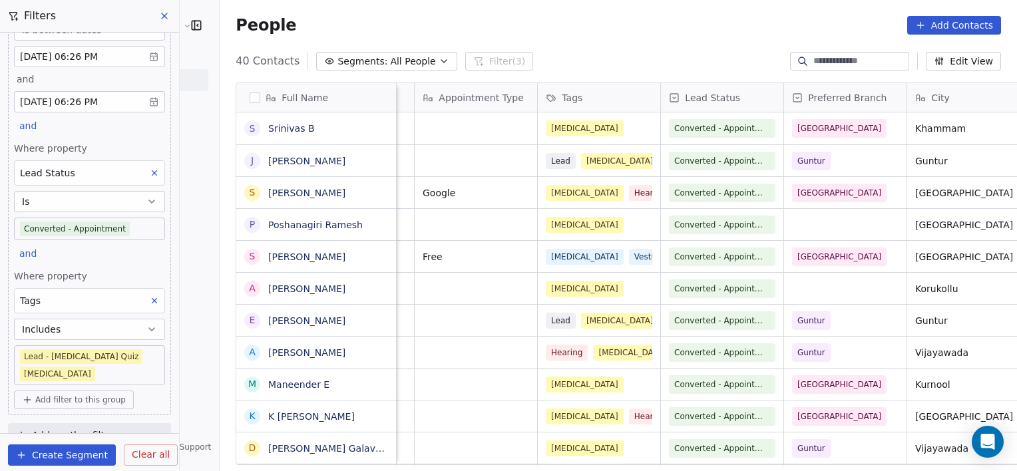
scroll to position [0, 351]
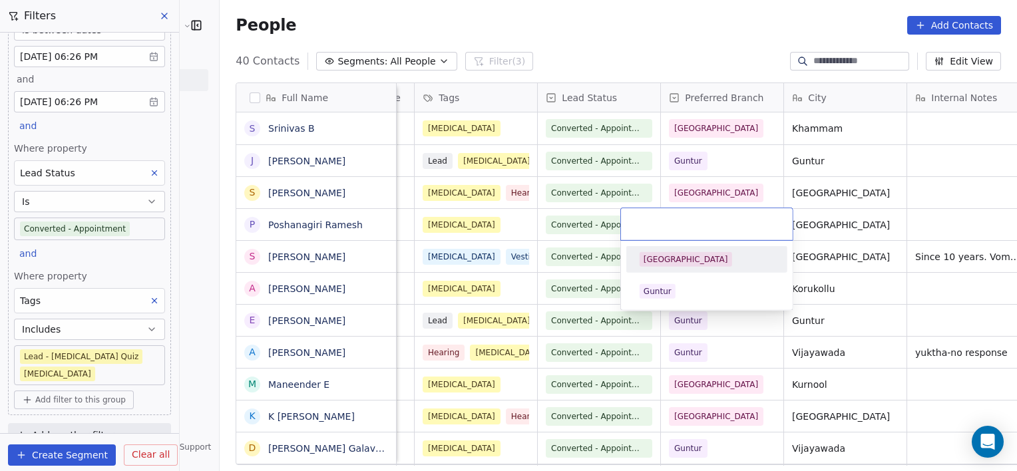
click at [691, 253] on div "[GEOGRAPHIC_DATA]" at bounding box center [706, 259] width 134 height 15
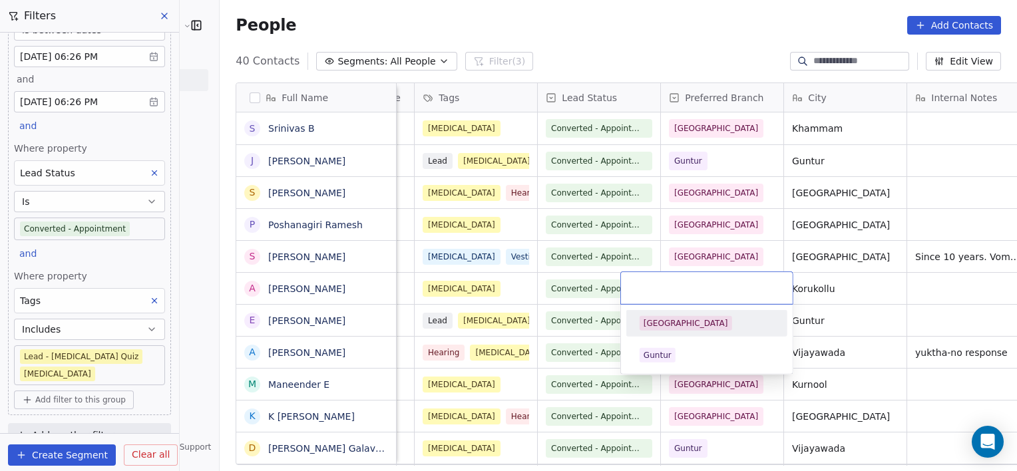
click at [649, 333] on div "[GEOGRAPHIC_DATA]" at bounding box center [706, 323] width 150 height 21
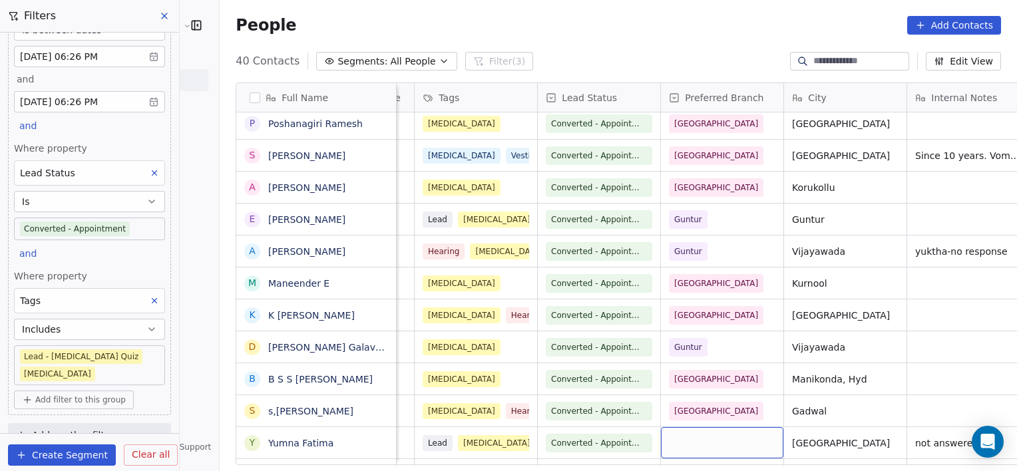
scroll to position [165, 0]
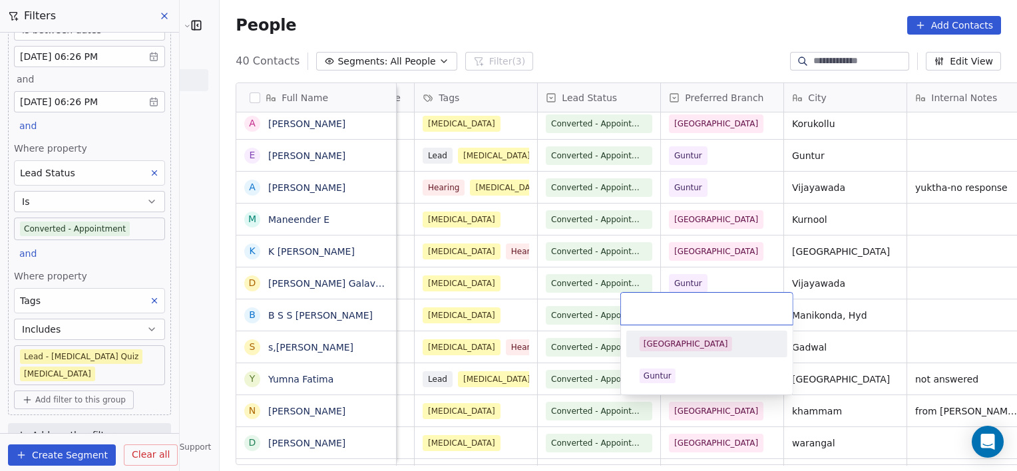
click at [671, 351] on div "[GEOGRAPHIC_DATA]" at bounding box center [706, 343] width 150 height 21
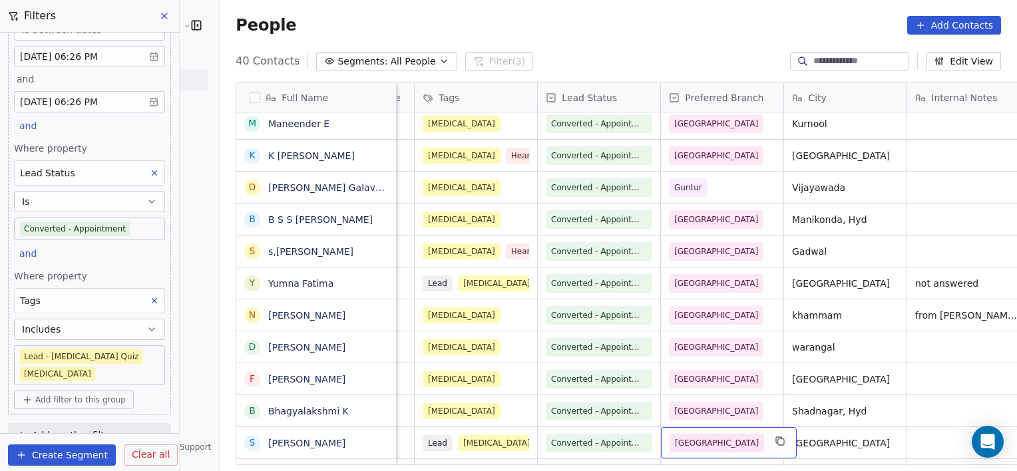
scroll to position [293, 0]
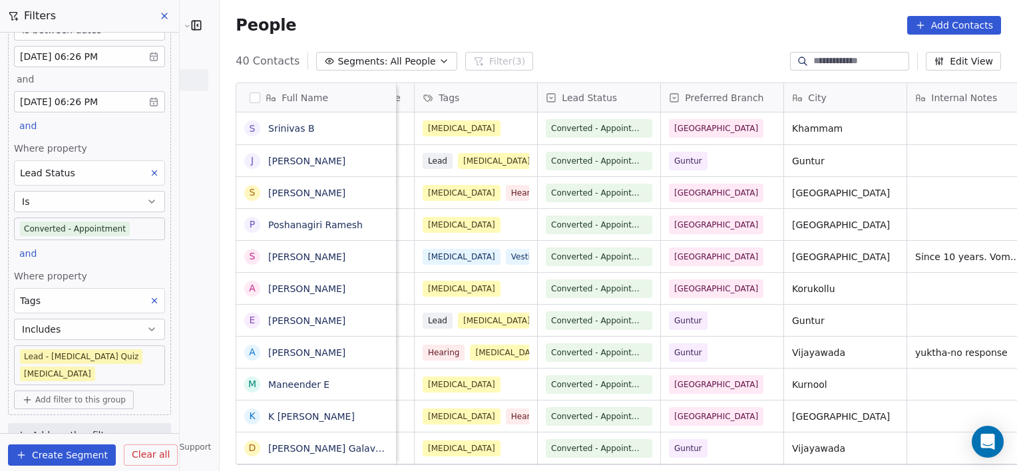
click at [109, 395] on span "Add filter to this group" at bounding box center [80, 400] width 90 height 11
click at [94, 404] on span "Contact properties" at bounding box center [71, 409] width 87 height 14
type input "****"
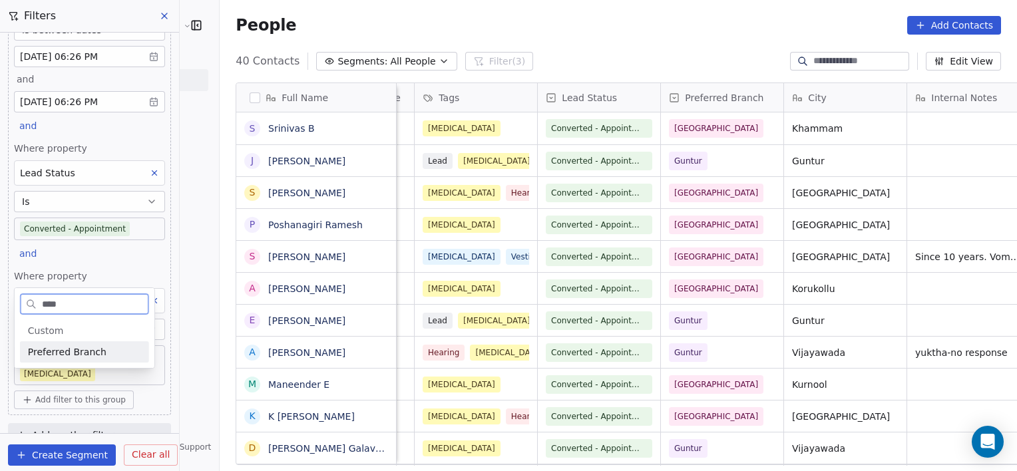
click at [77, 347] on span "Preferred Branch" at bounding box center [67, 351] width 79 height 13
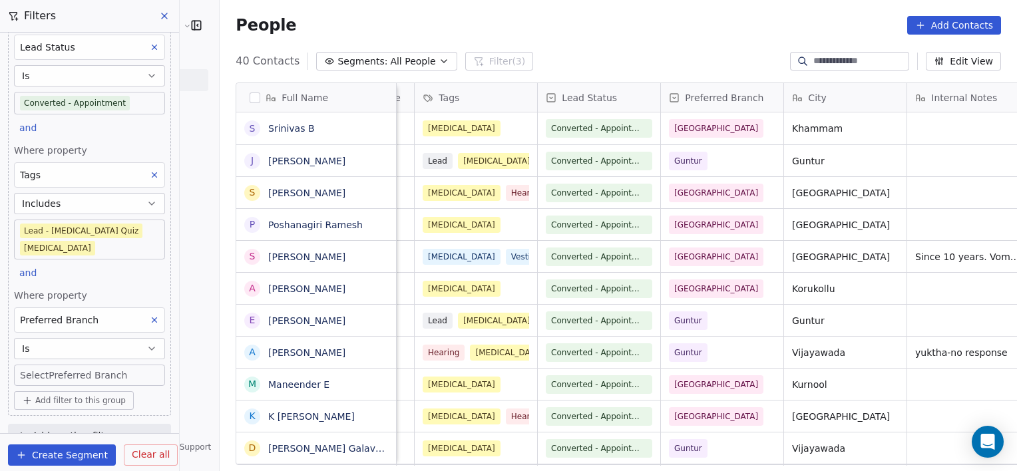
click at [101, 363] on body "[PERSON_NAME] Clinic External Contacts People Marketing Workflows Campaigns Met…" at bounding box center [508, 235] width 1017 height 471
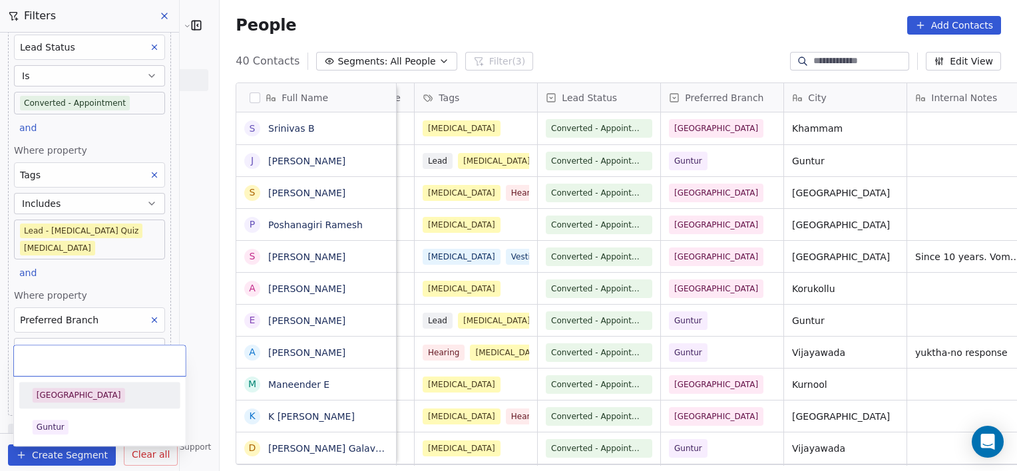
click at [75, 389] on span "[GEOGRAPHIC_DATA]" at bounding box center [79, 395] width 92 height 15
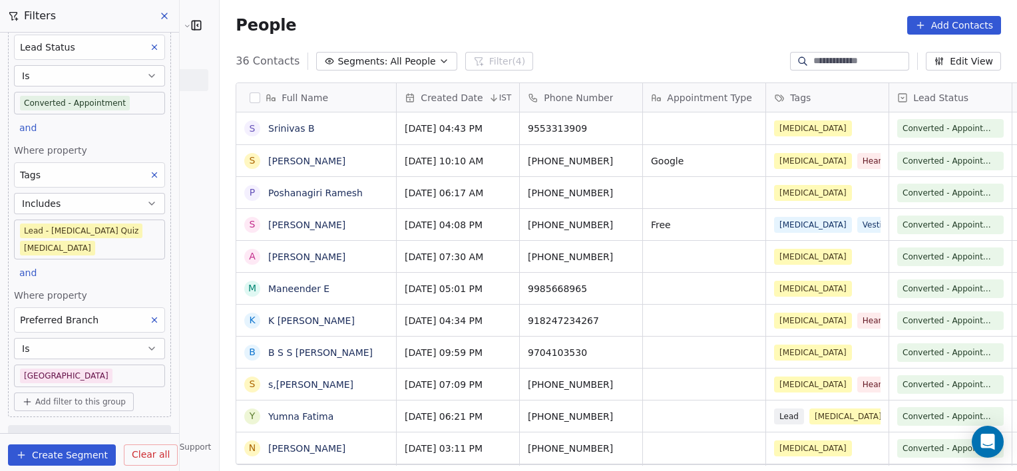
click at [134, 230] on body "[PERSON_NAME] Clinic External Contacts People Marketing Workflows Campaigns Met…" at bounding box center [508, 235] width 1017 height 471
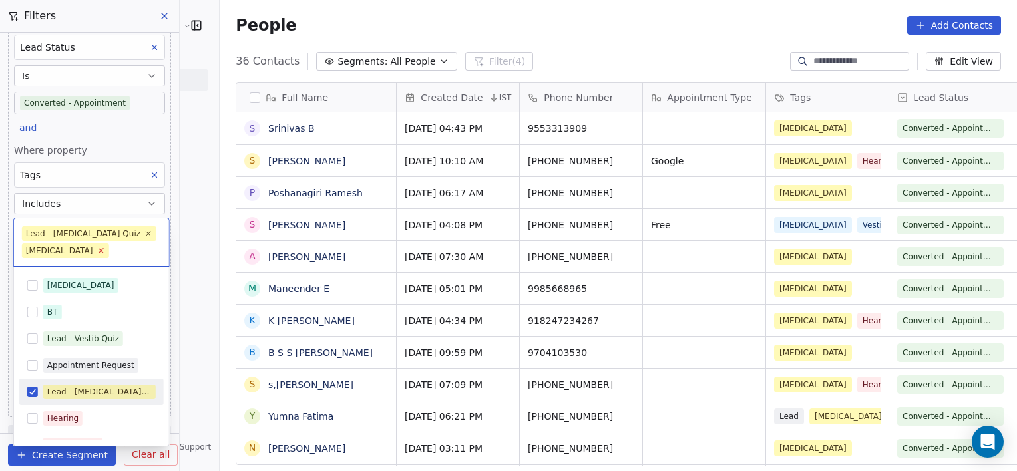
click at [96, 252] on icon at bounding box center [100, 250] width 9 height 9
click at [144, 234] on icon at bounding box center [148, 233] width 9 height 9
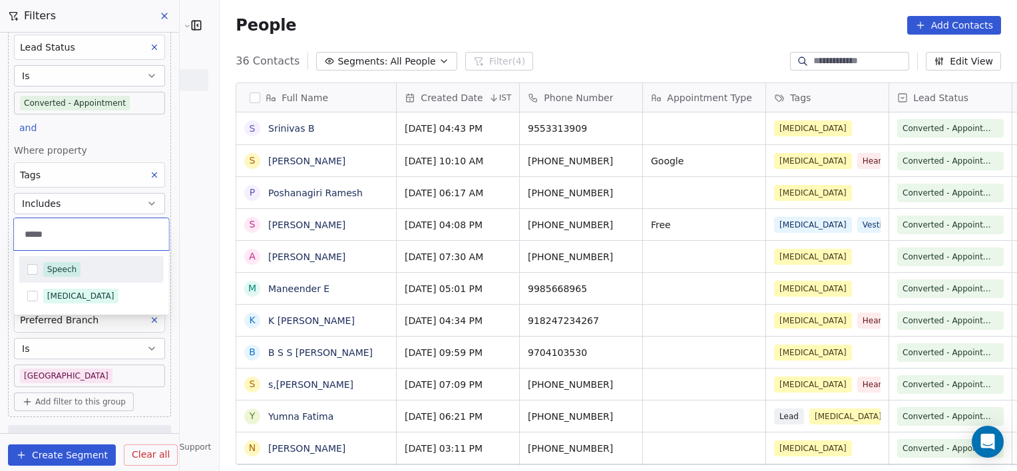
type input "*****"
click at [101, 277] on div "Speech" at bounding box center [91, 269] width 144 height 21
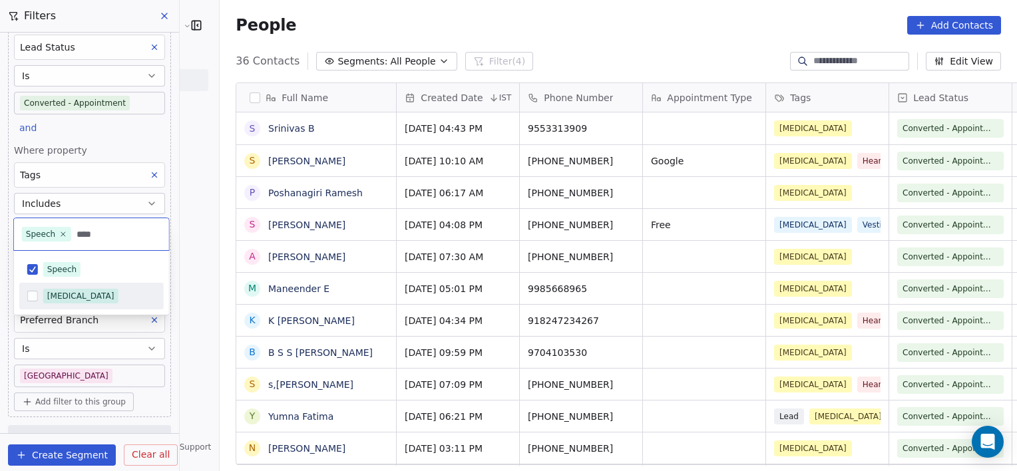
type input "****"
click at [78, 305] on div "[MEDICAL_DATA]" at bounding box center [91, 295] width 144 height 21
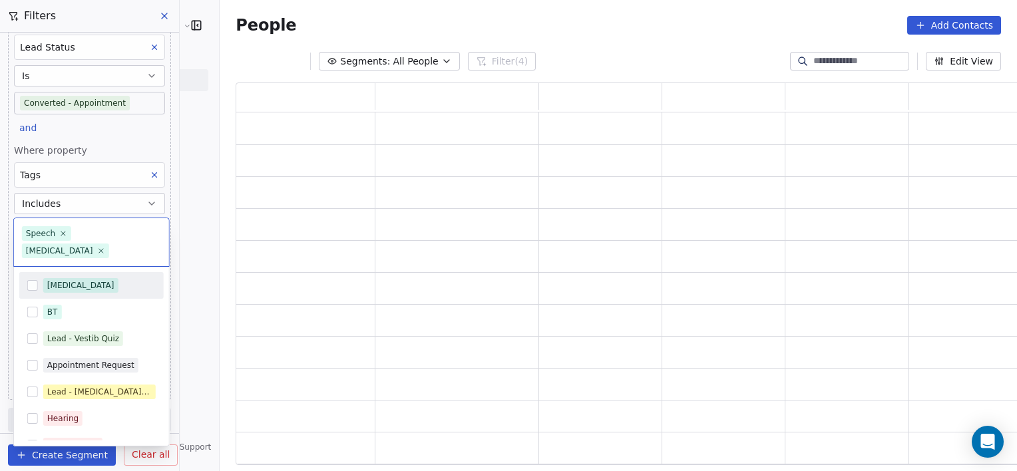
click at [186, 400] on html "[PERSON_NAME] Clinic External Contacts People Marketing Workflows Campaigns Met…" at bounding box center [508, 235] width 1017 height 471
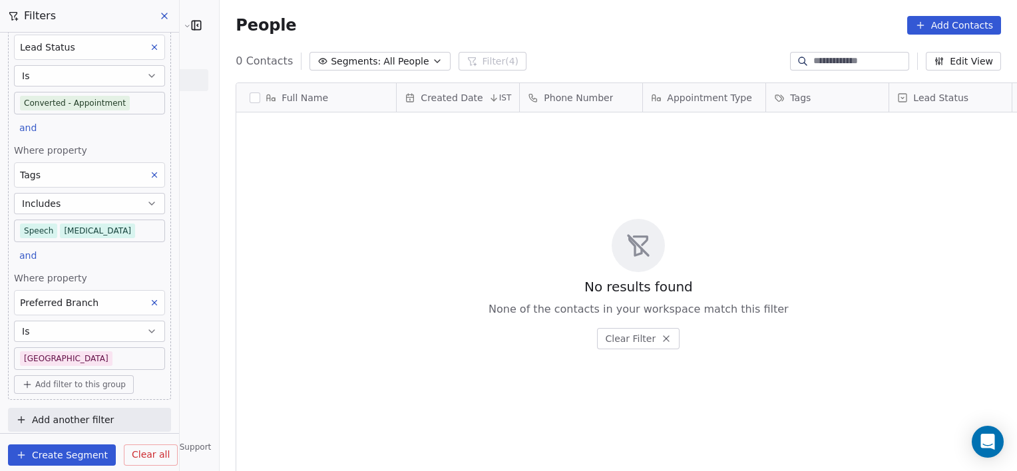
click at [87, 361] on body "[PERSON_NAME] Clinic External Contacts People Marketing Workflows Campaigns Met…" at bounding box center [508, 235] width 1017 height 471
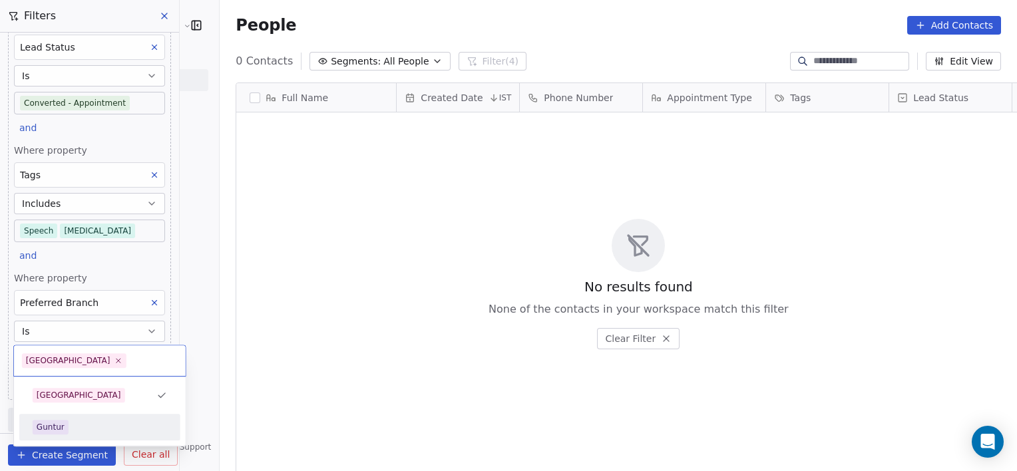
click at [62, 429] on div "Guntur" at bounding box center [51, 427] width 28 height 12
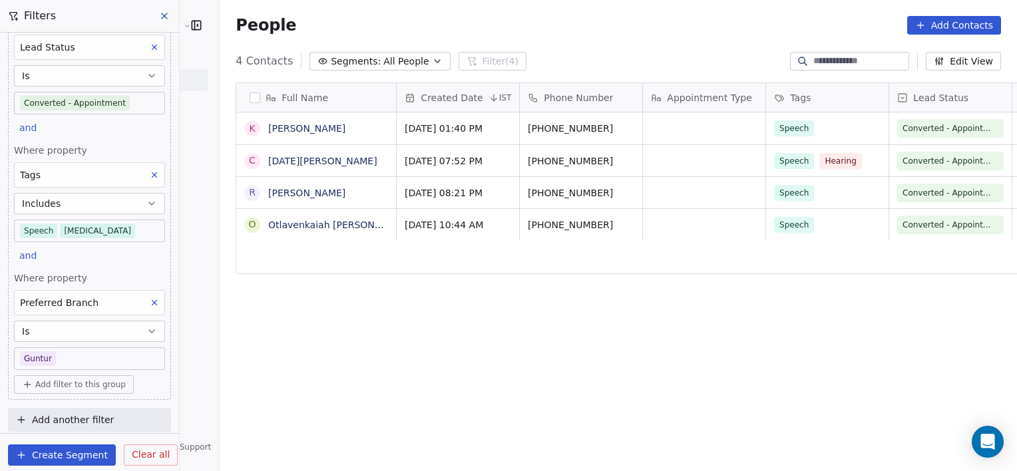
click at [150, 298] on icon at bounding box center [154, 302] width 9 height 9
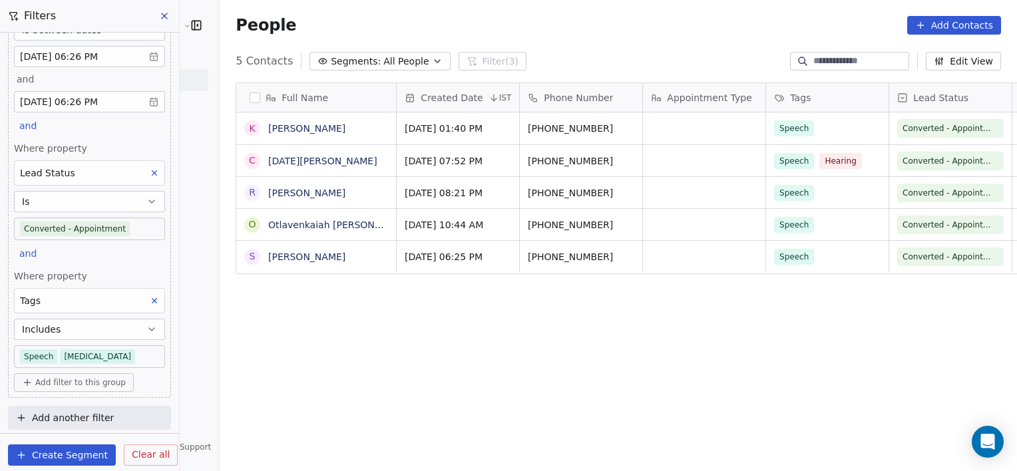
click at [148, 293] on button at bounding box center [154, 300] width 17 height 17
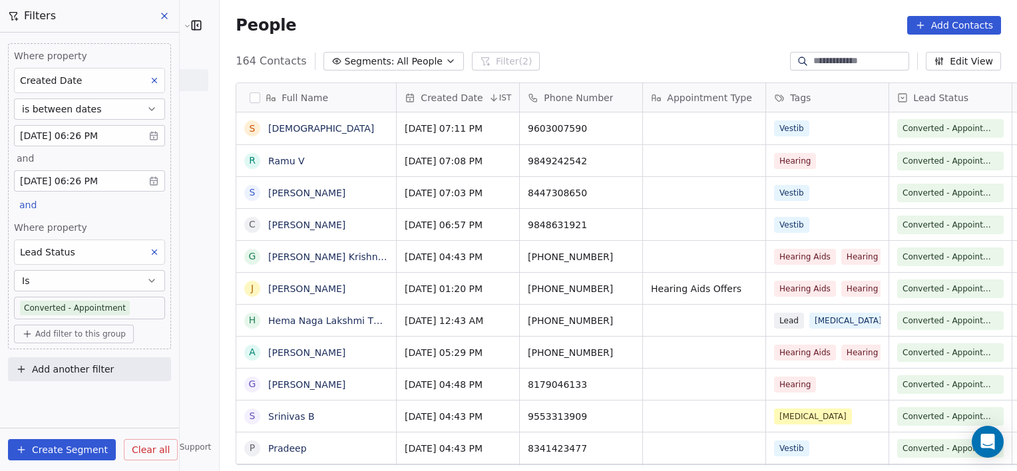
scroll to position [405, 826]
click at [158, 255] on icon at bounding box center [154, 252] width 9 height 9
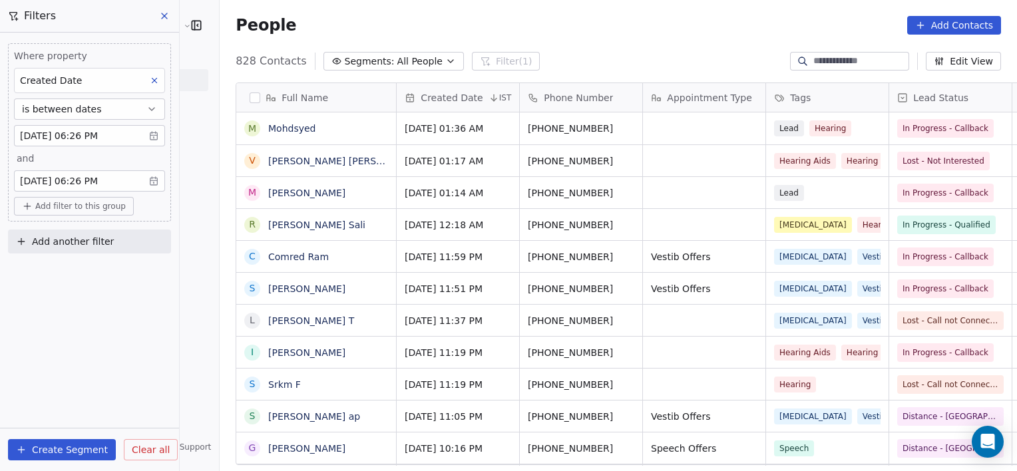
click at [96, 205] on span "Add filter to this group" at bounding box center [80, 206] width 90 height 11
click at [85, 241] on div "Contact properties" at bounding box center [90, 233] width 140 height 21
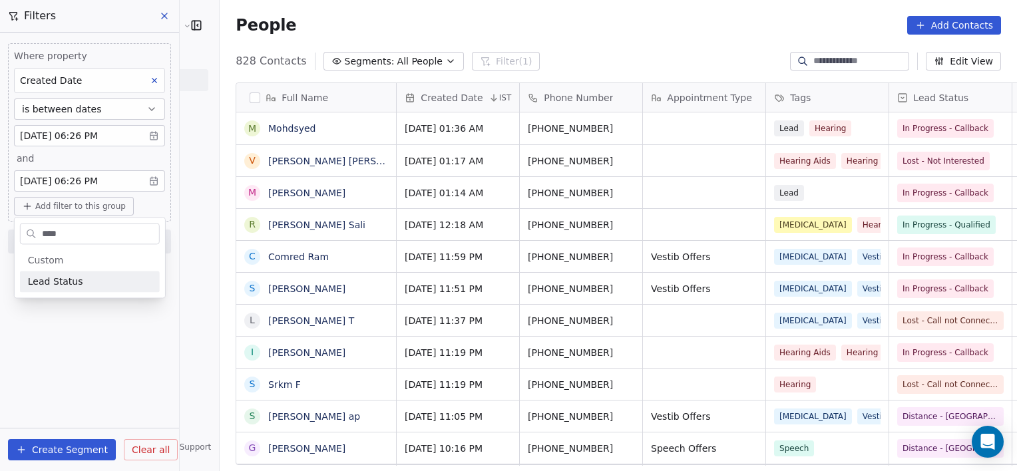
type input "****"
click at [89, 285] on div "Lead Status" at bounding box center [90, 281] width 124 height 13
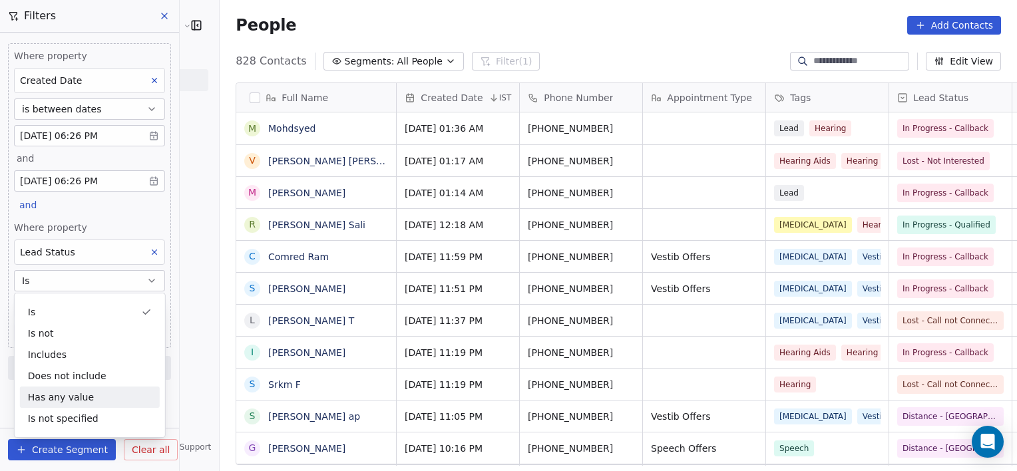
click at [179, 388] on div "Filters Where property Created Date is between dates [DATE] 06:26 PM and [DATE]…" at bounding box center [90, 235] width 180 height 471
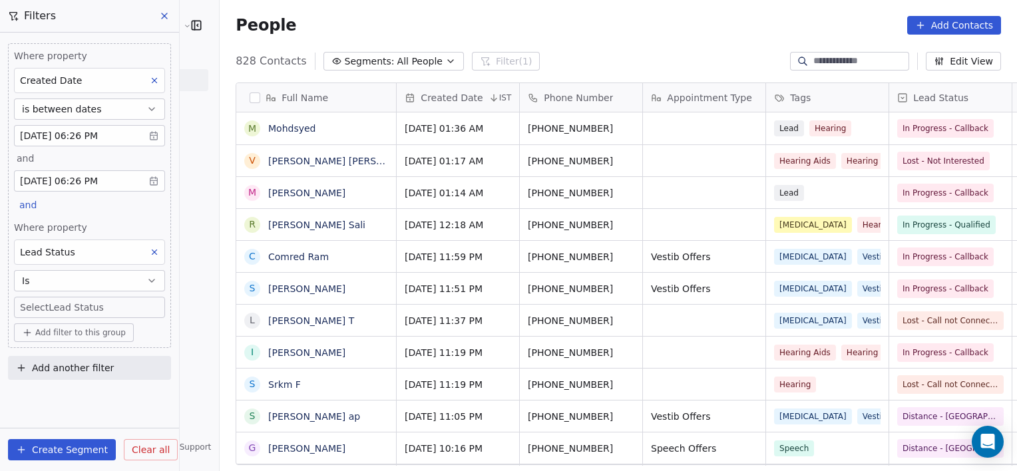
click at [104, 307] on body "[PERSON_NAME] Clinic External Contacts People Marketing Workflows Campaigns Met…" at bounding box center [508, 235] width 1017 height 471
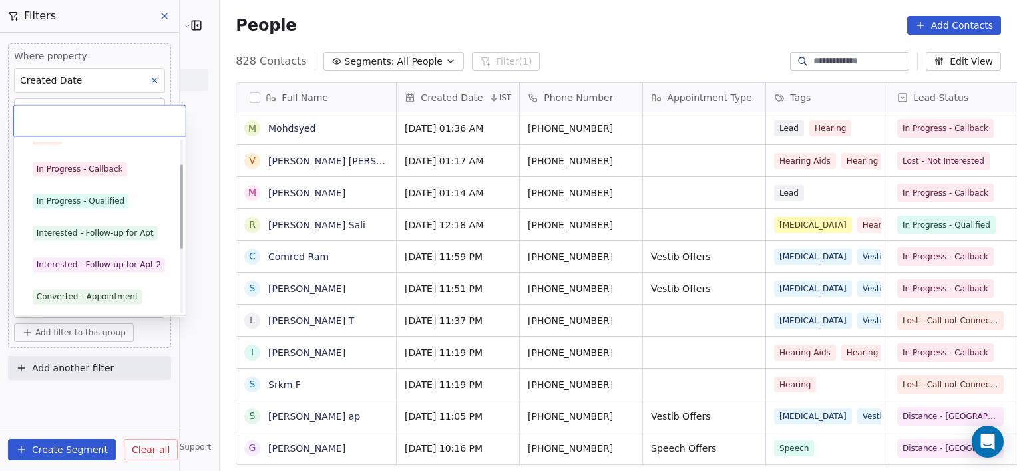
scroll to position [50, 0]
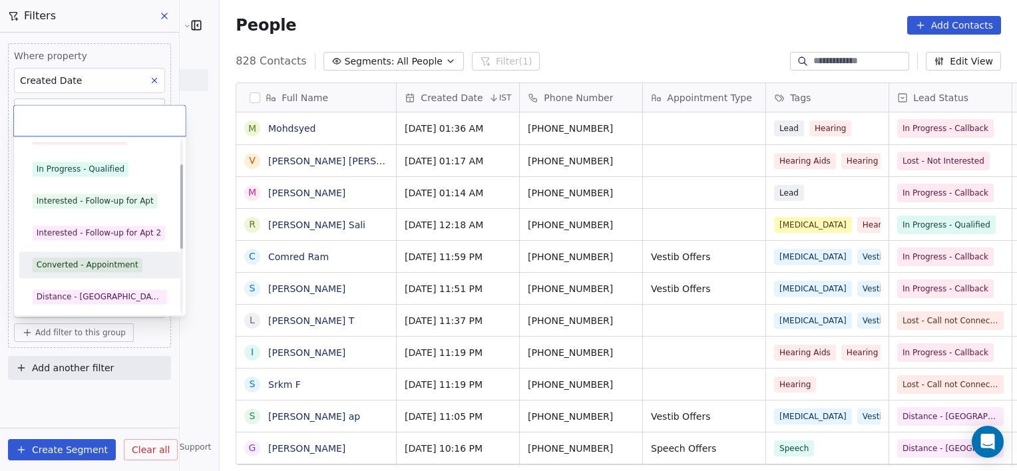
click at [90, 260] on div "Converted - Appointment" at bounding box center [88, 265] width 102 height 12
